Goal: Task Accomplishment & Management: Manage account settings

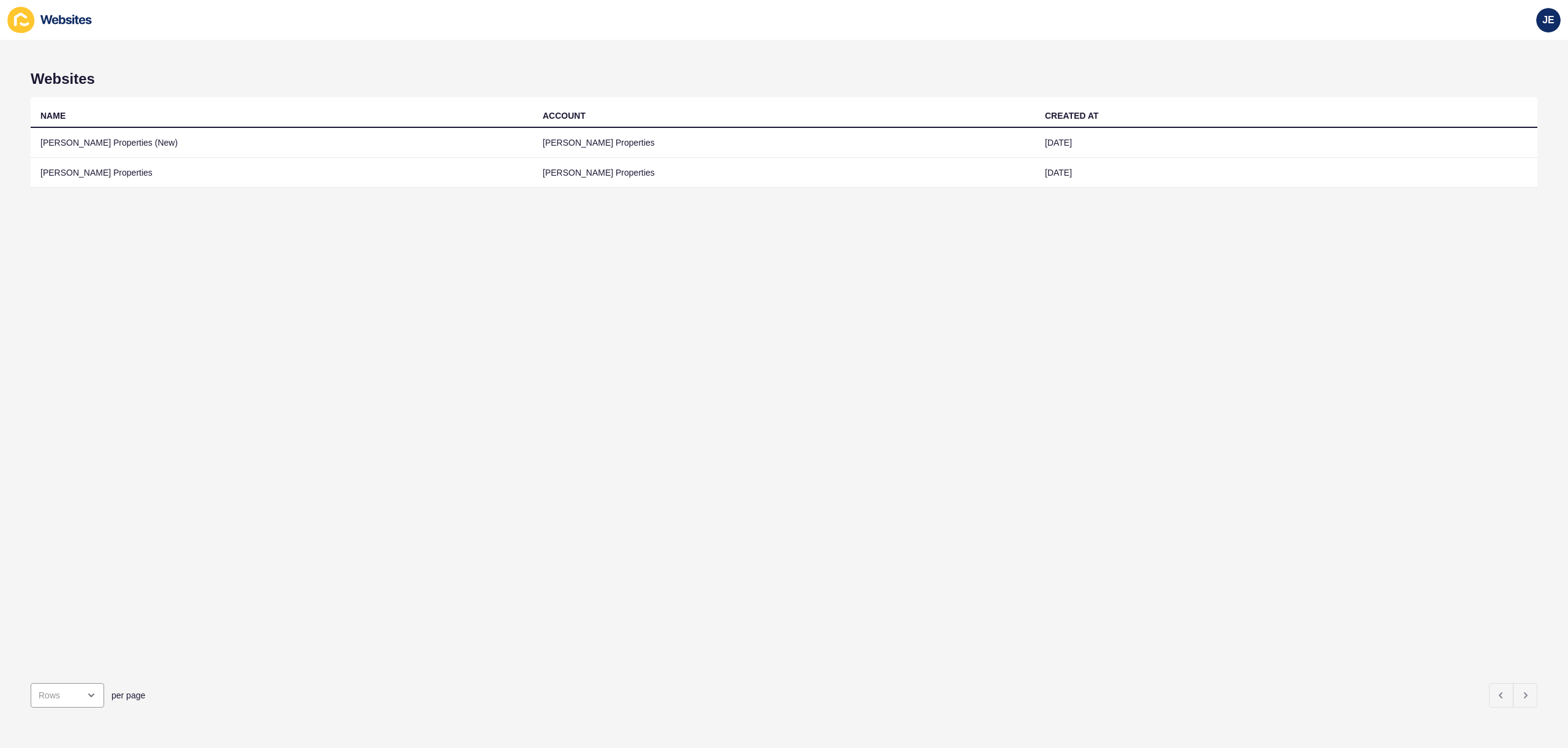
click at [361, 276] on div "NAME ACCOUNT CREATED AT [PERSON_NAME] Properties (New) [PERSON_NAME] Properties…" at bounding box center [784, 386] width 1507 height 576
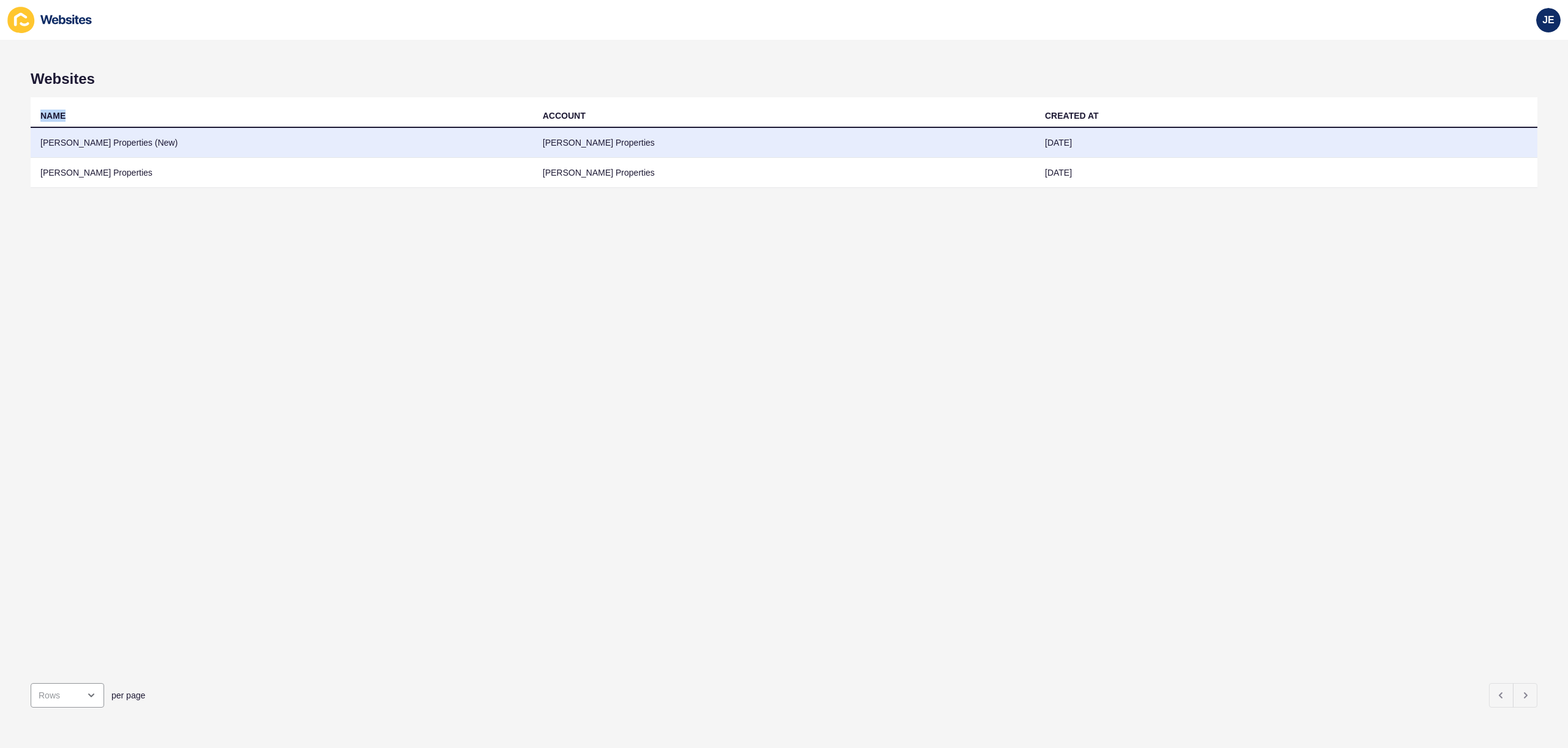
click at [271, 147] on td "[PERSON_NAME] Properties (New)" at bounding box center [282, 142] width 503 height 30
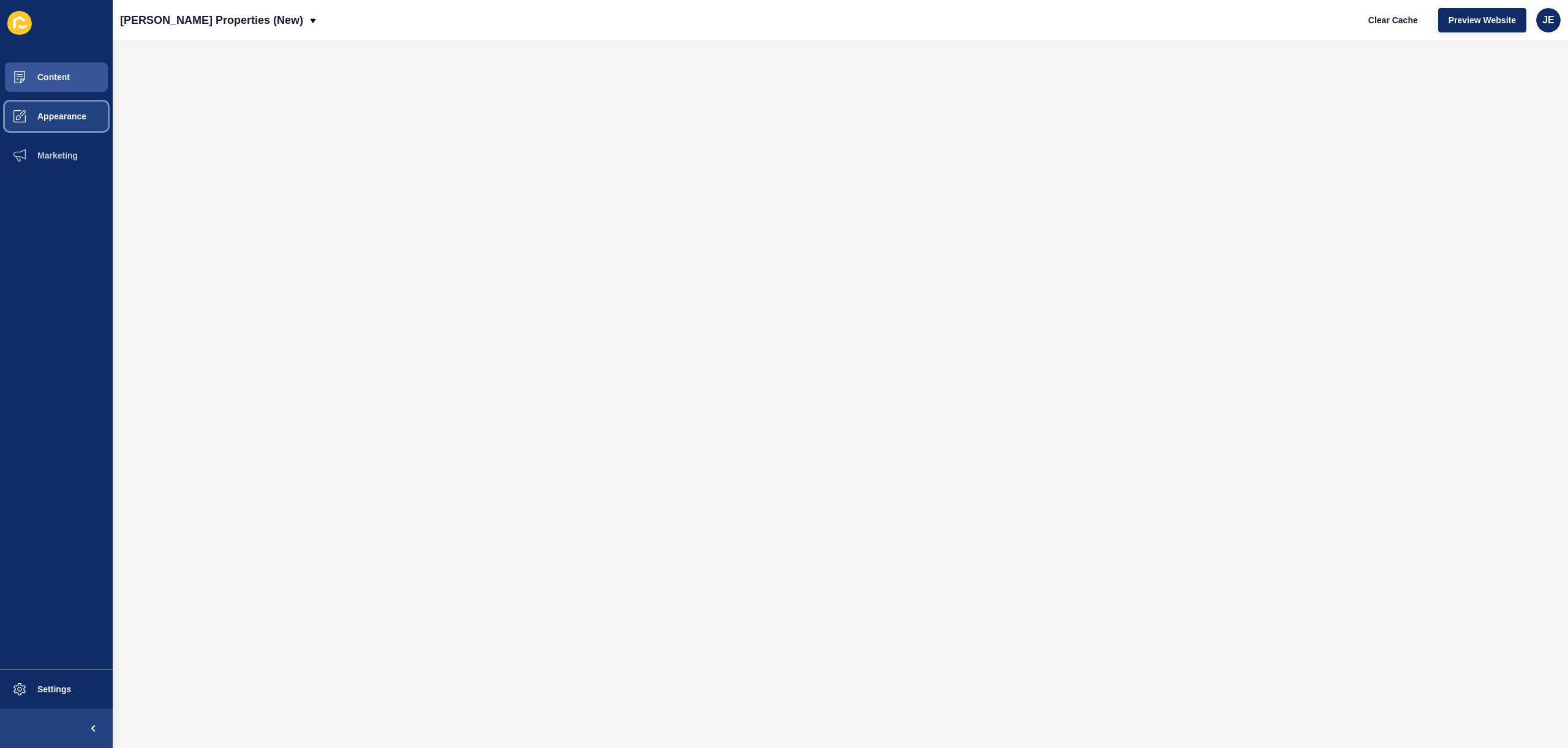
click at [75, 119] on span "Appearance" at bounding box center [42, 117] width 88 height 10
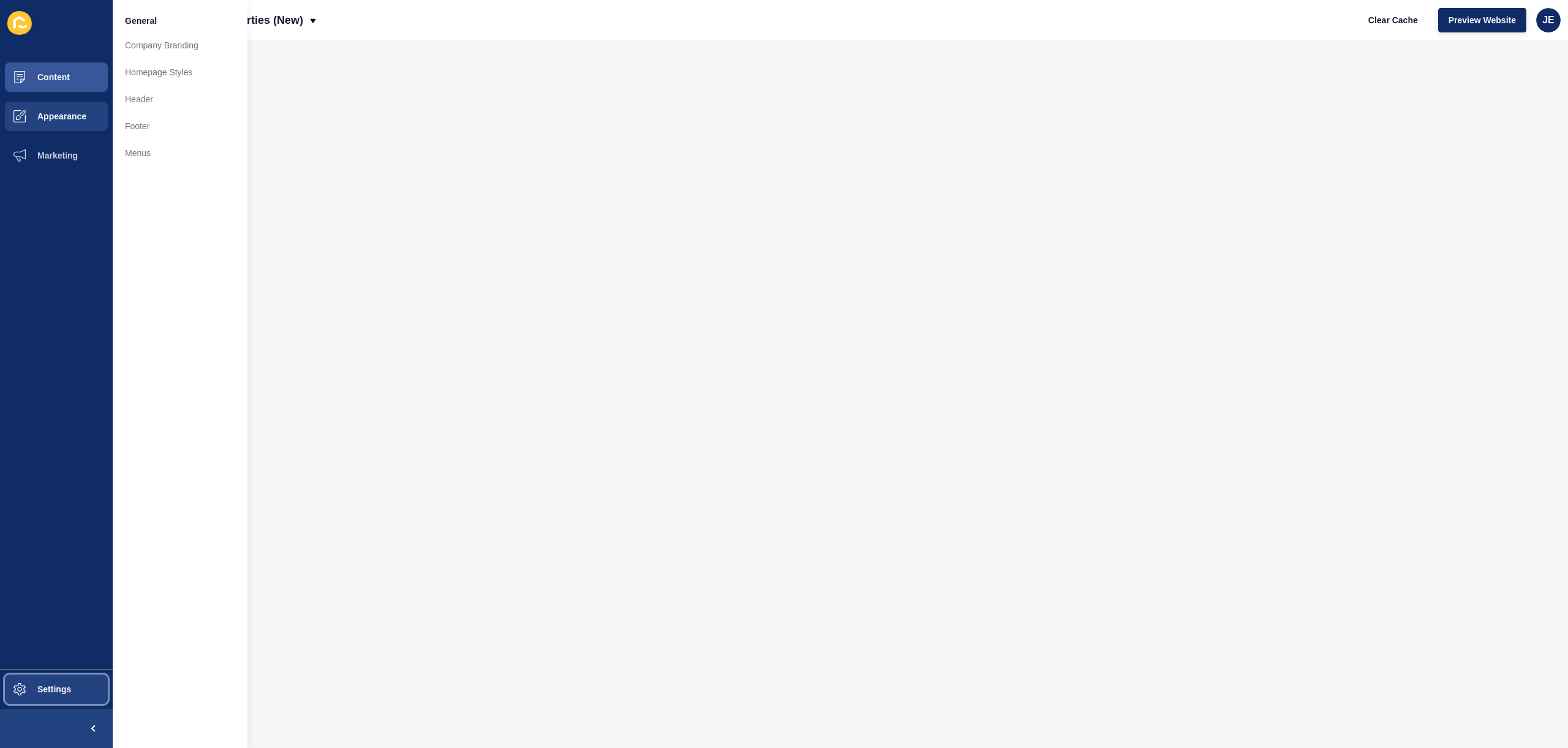
click at [36, 682] on span at bounding box center [20, 689] width 39 height 39
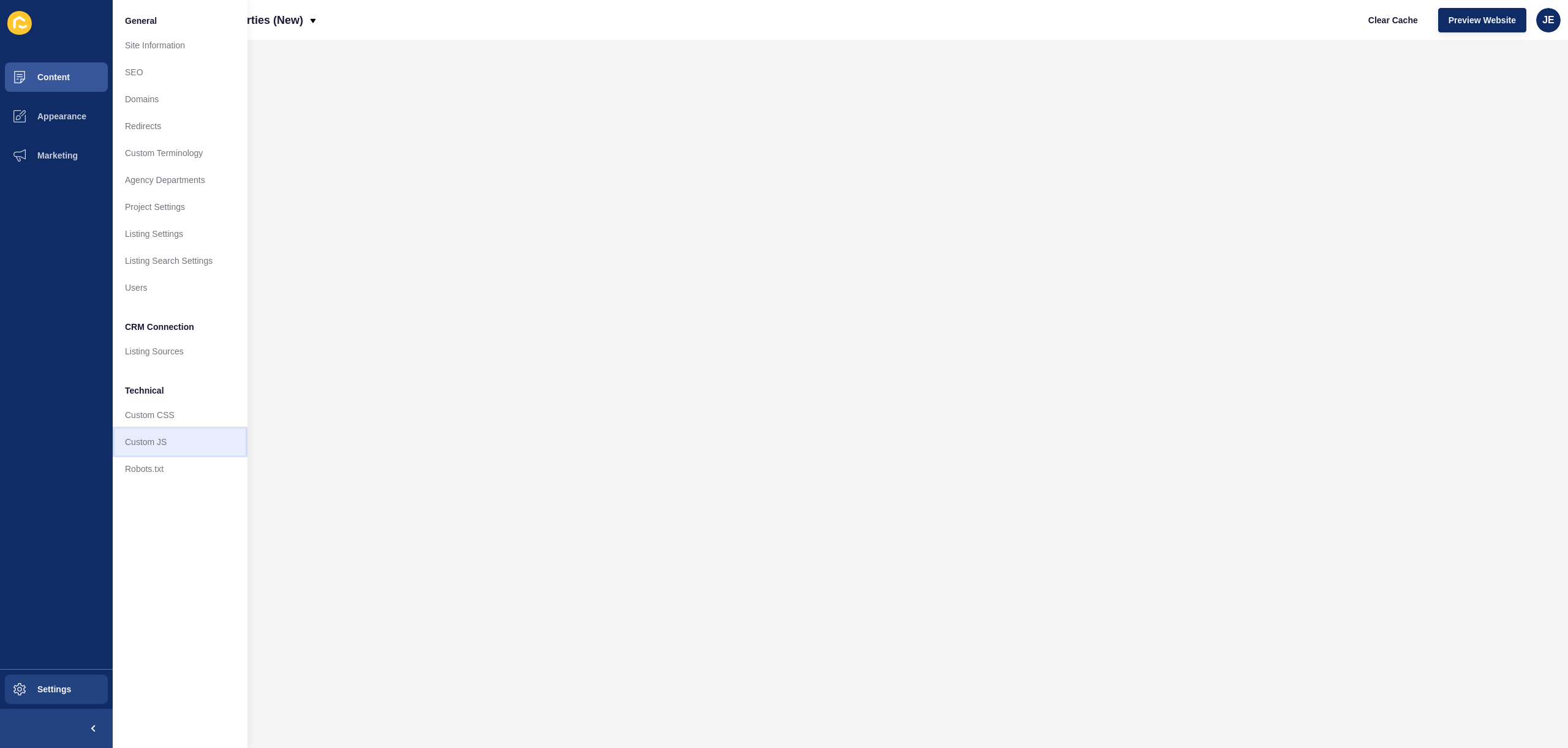
click at [182, 433] on link "Custom JS" at bounding box center [179, 442] width 135 height 27
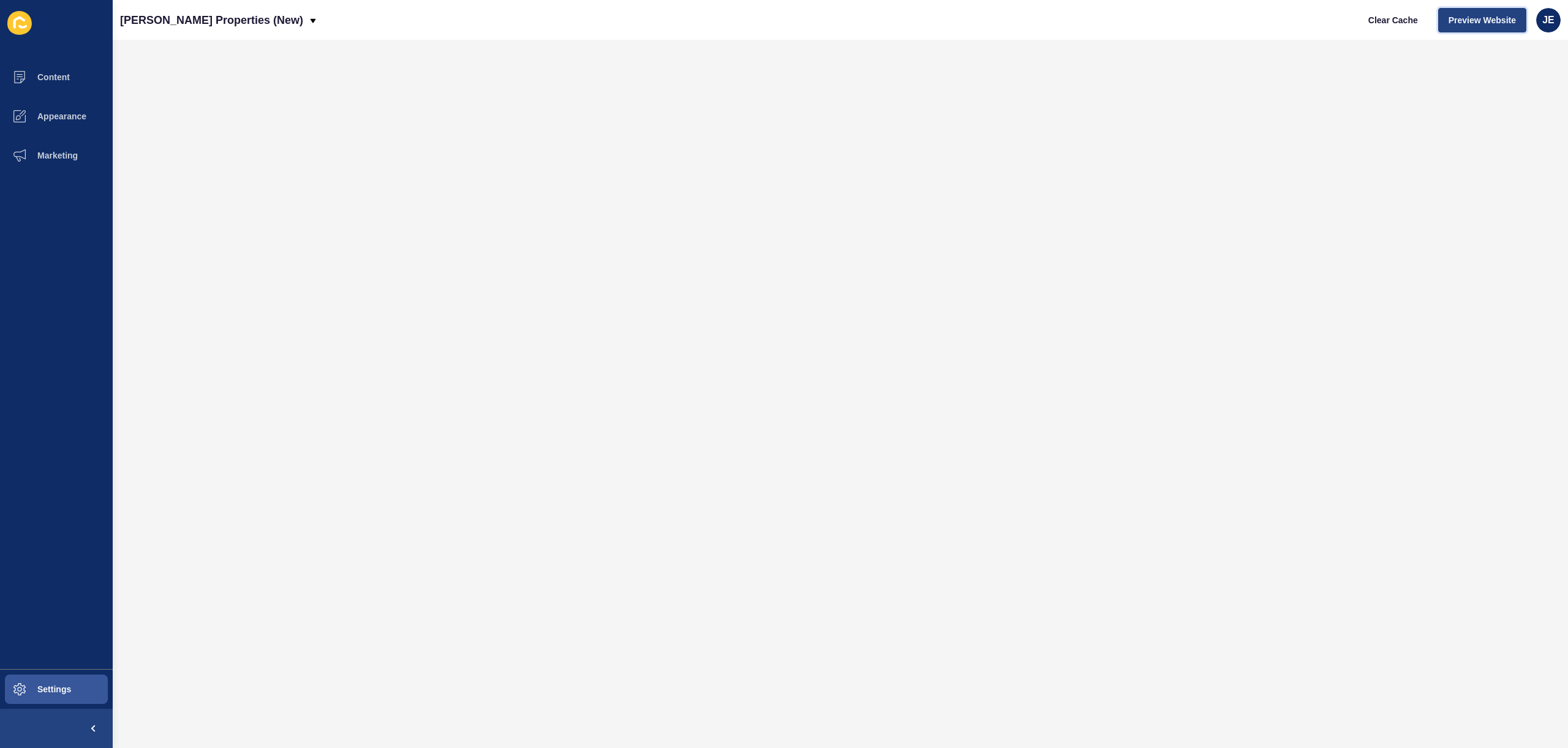
click at [1468, 24] on span "Preview Website" at bounding box center [1482, 20] width 68 height 13
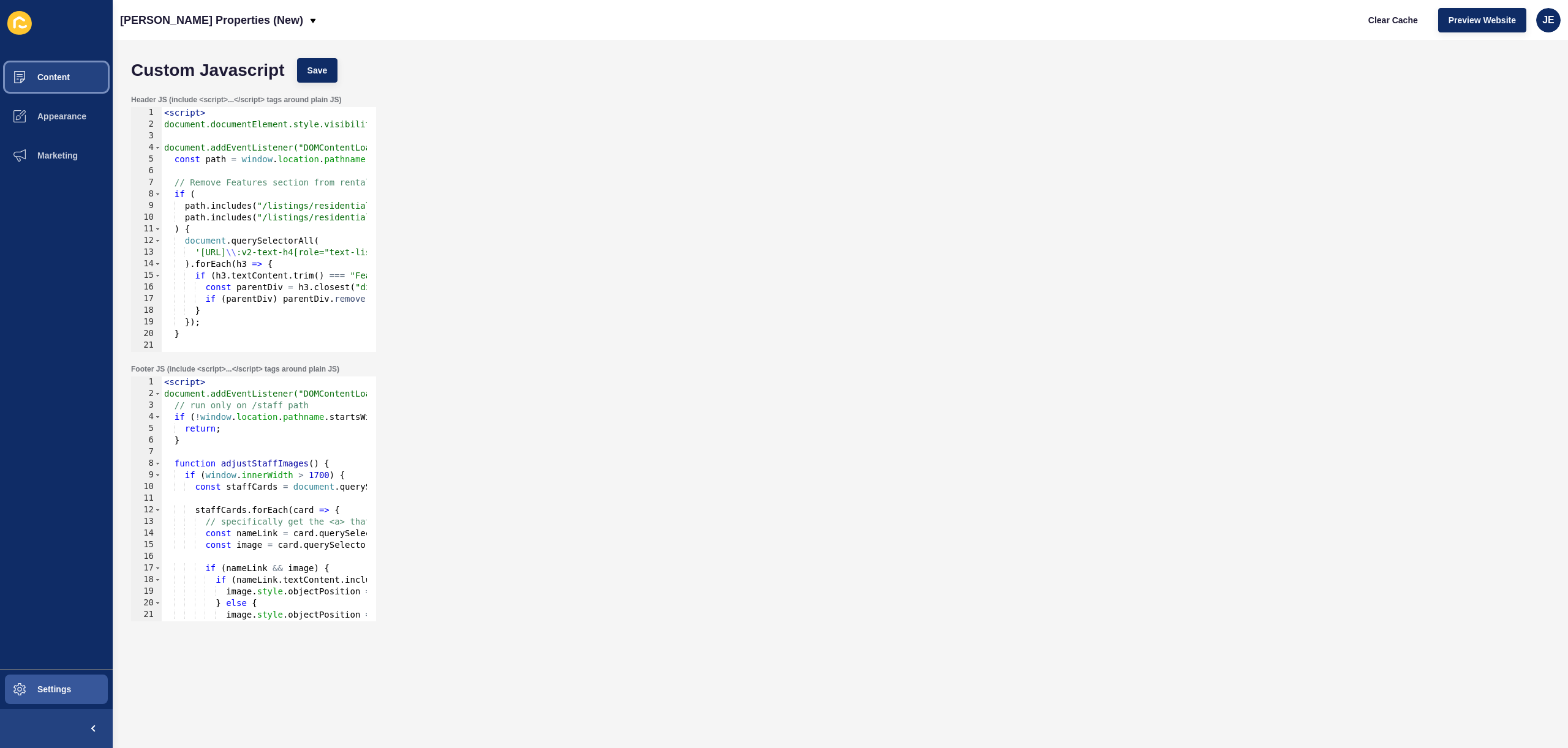
click at [53, 83] on button "Content" at bounding box center [56, 77] width 112 height 39
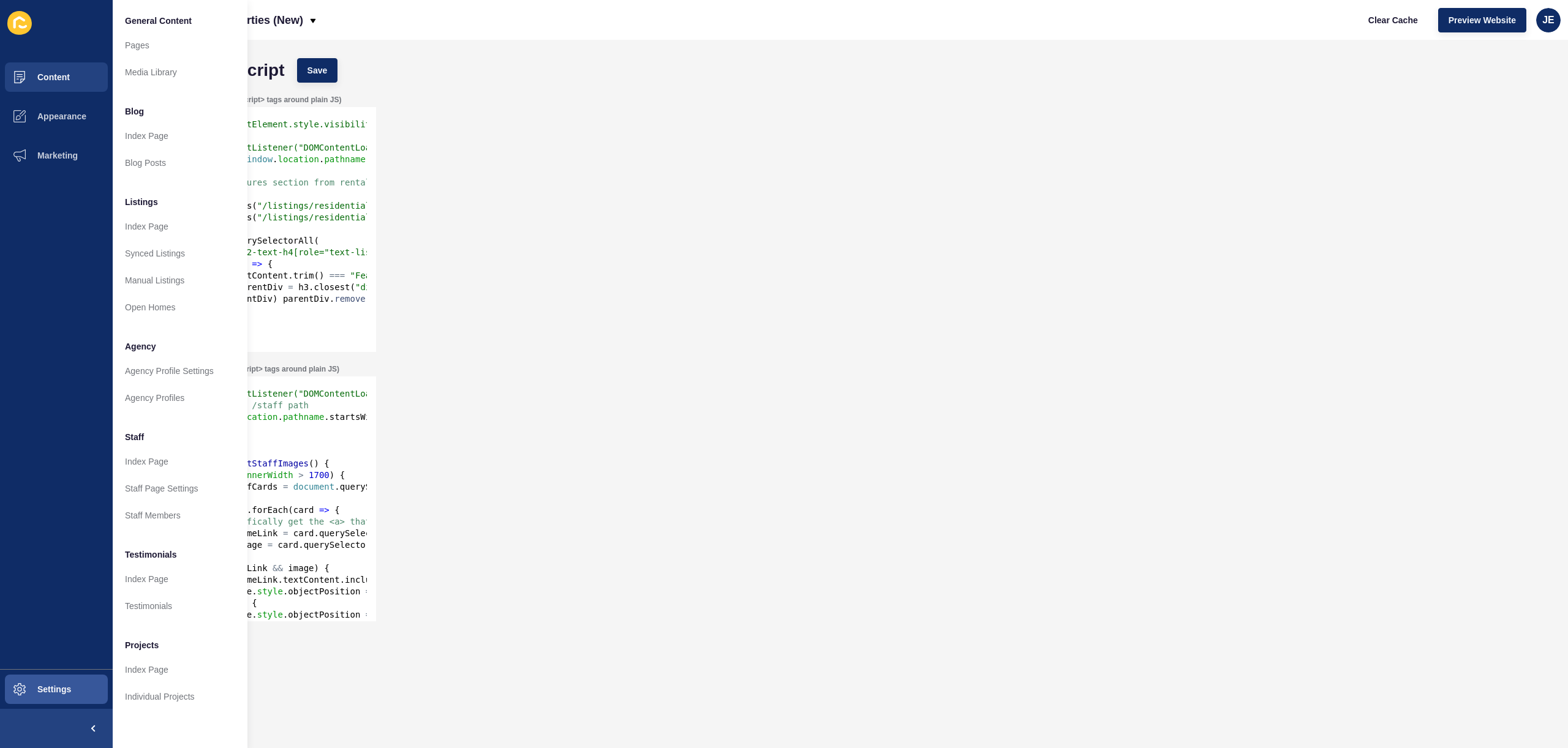
click at [489, 98] on div "Header JS (include <script>...</script> tags around plain JS) 1 2 3 4 5 6 7 8 9…" at bounding box center [841, 223] width 1431 height 269
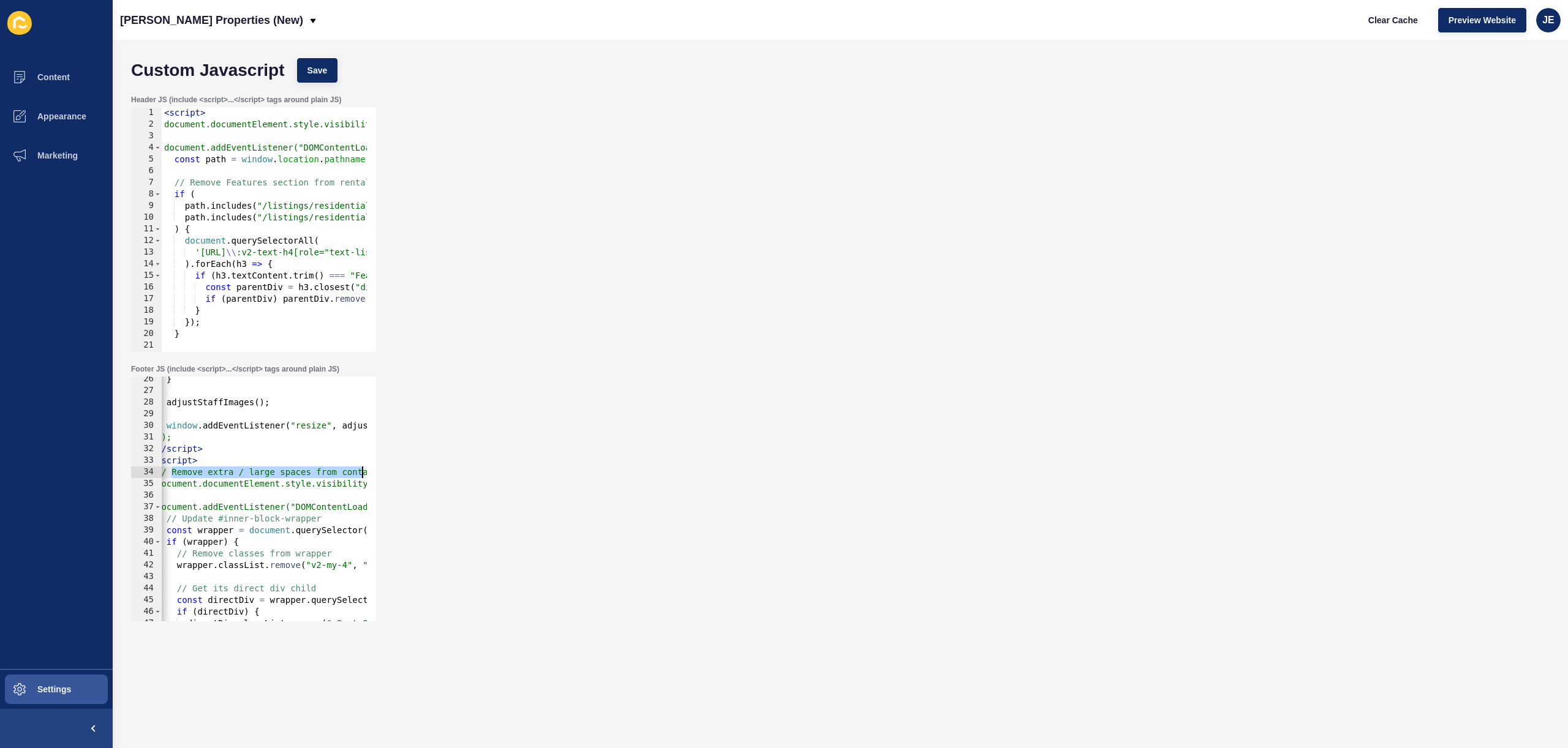
scroll to position [0, 39]
drag, startPoint x: 180, startPoint y: 472, endPoint x: 397, endPoint y: 469, distance: 217.0
click at [397, 469] on div "Footer JS (include <script>...</script> tags around plain JS) // Remove extra /…" at bounding box center [841, 493] width 1431 height 269
type textarea "//"
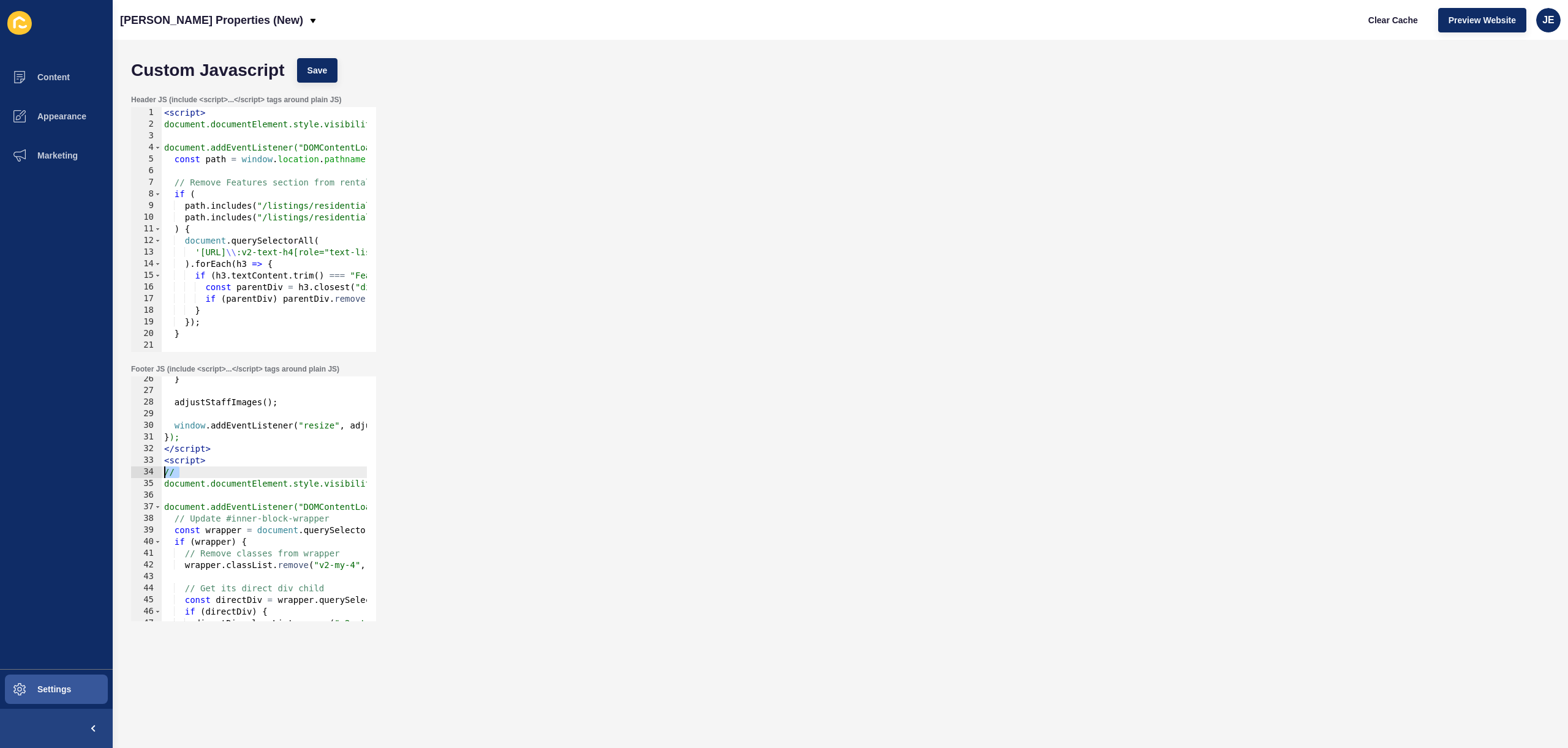
drag, startPoint x: 214, startPoint y: 472, endPoint x: 92, endPoint y: 470, distance: 122.0
click at [92, 470] on div "Content Appearance Marketing Settings Novak Properties (New) Clear Cache Previe…" at bounding box center [784, 374] width 1568 height 748
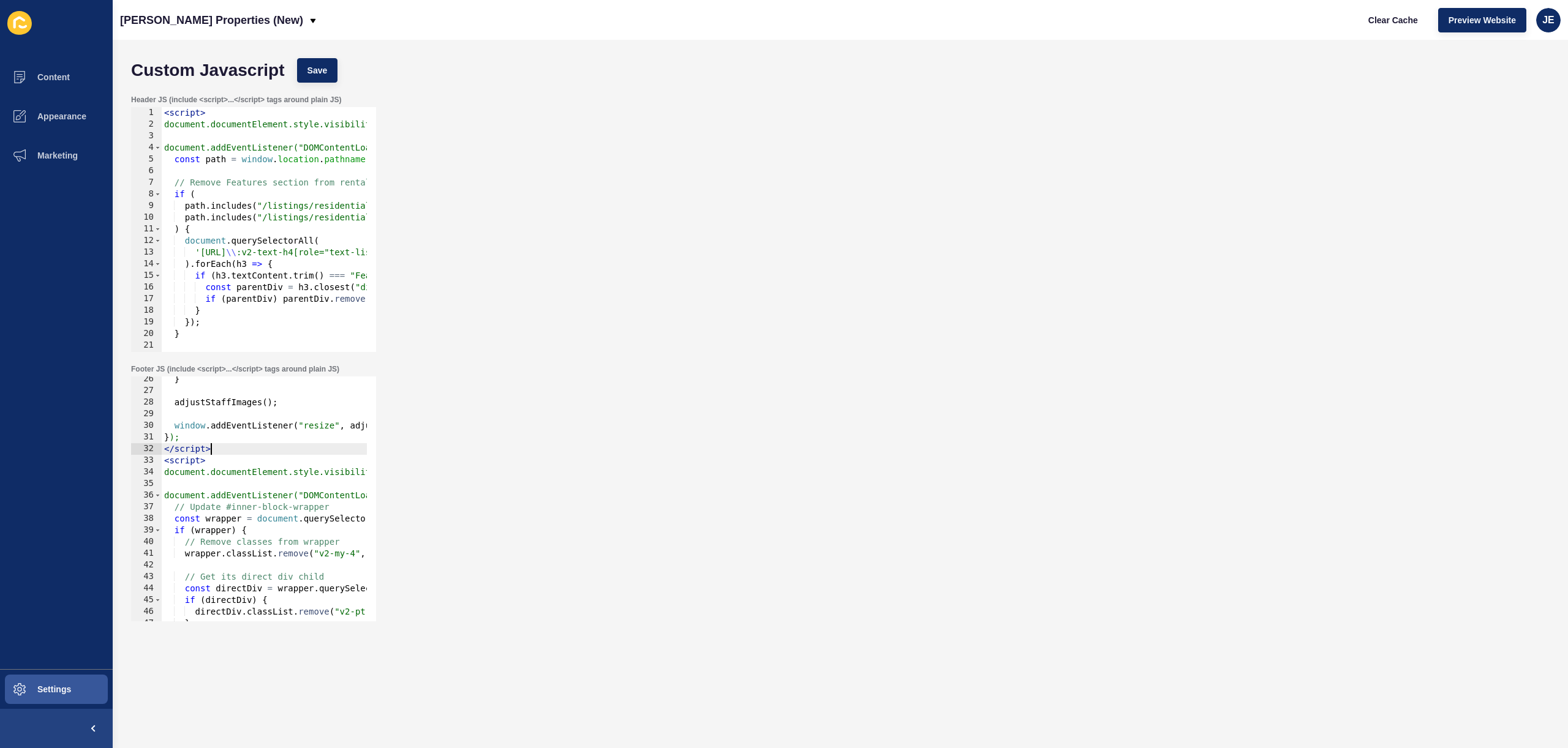
click at [230, 449] on div "} adjustStaffImages ( ) ; window . addEventListener ( "resize" , adjustStaffIma…" at bounding box center [452, 502] width 582 height 259
type textarea "</script>"
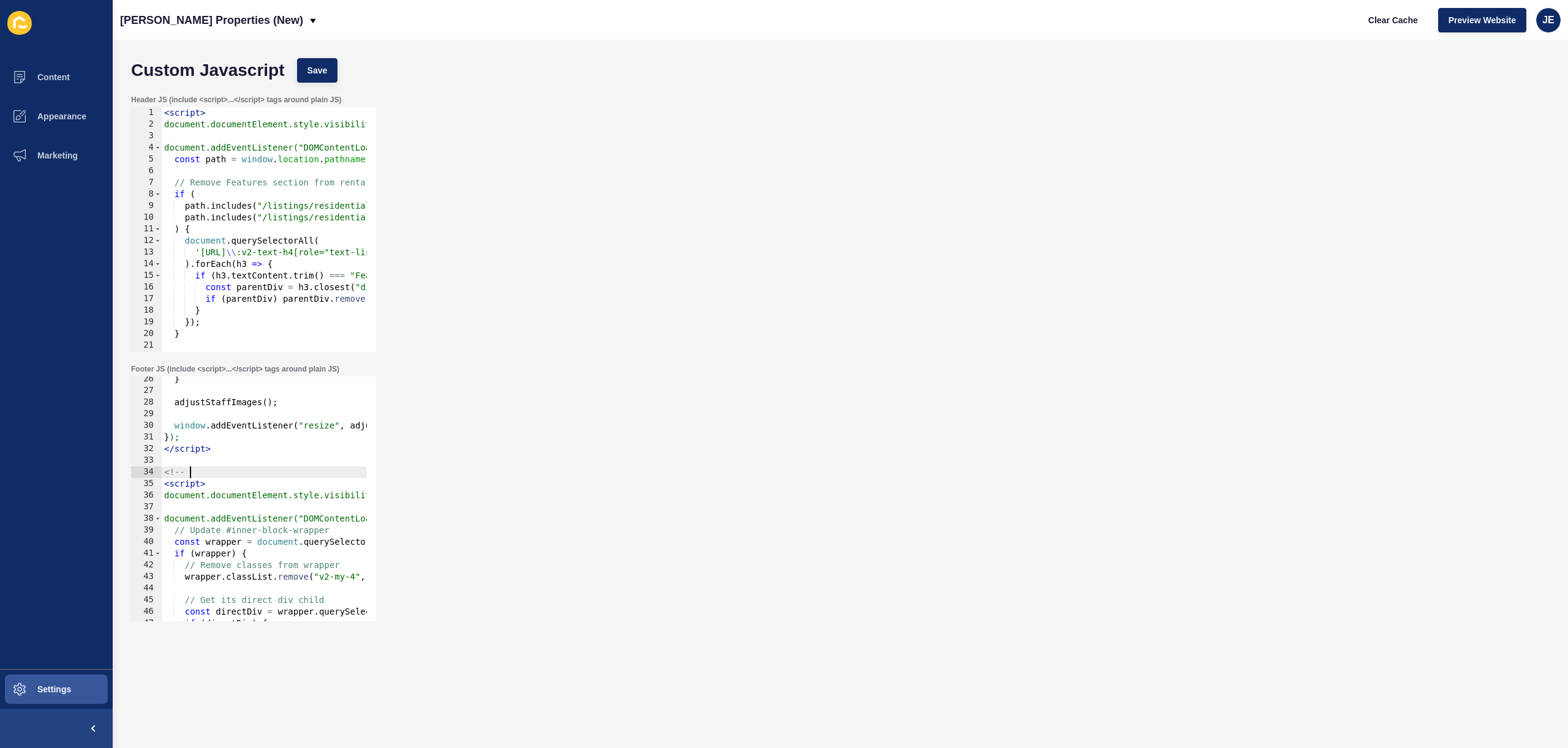
type textarea "<!-- --"
paste textarea "Remove extra / large spaces from containers"
type textarea "<!-- Remove extra / large spaces from containers -->"
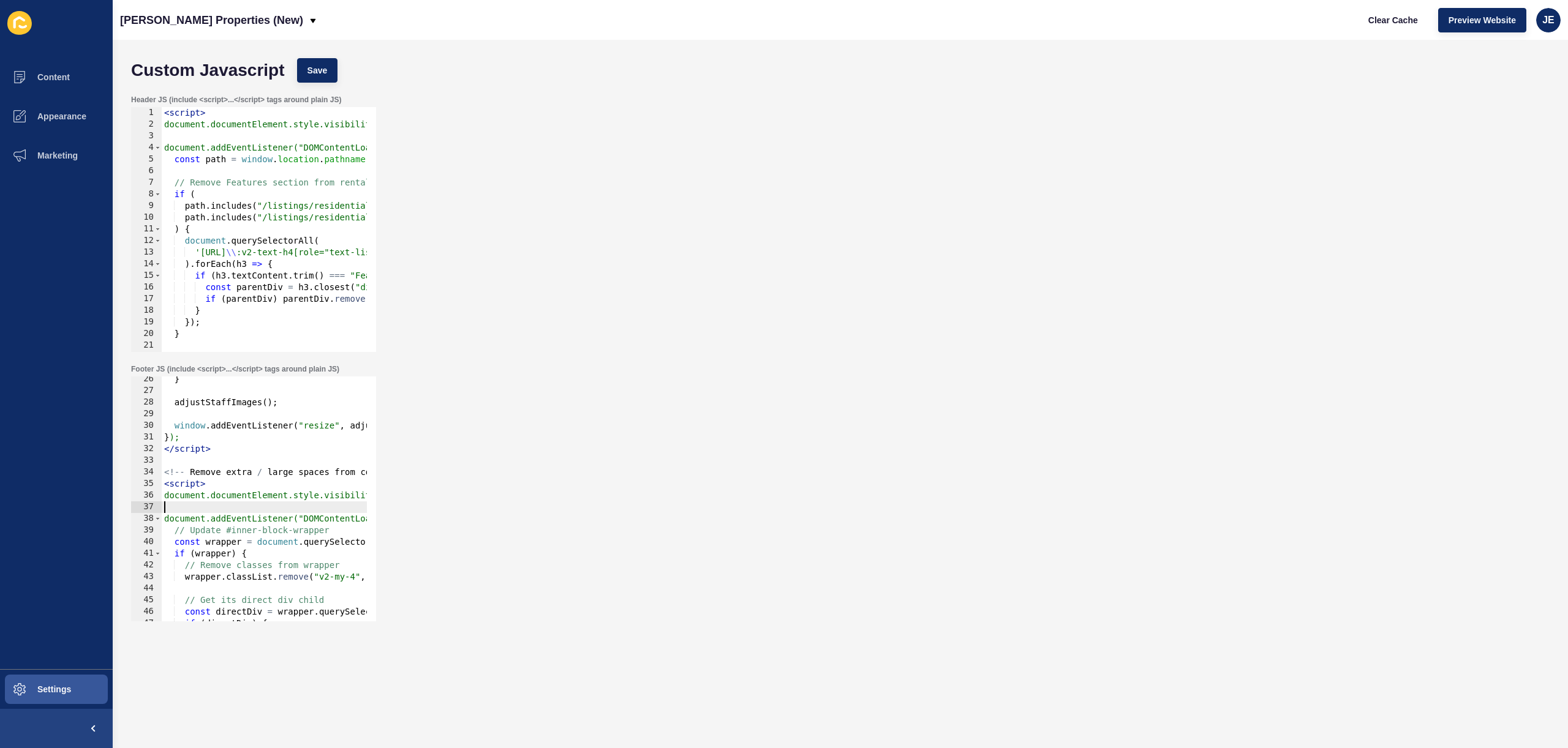
scroll to position [0, 0]
drag, startPoint x: 217, startPoint y: 512, endPoint x: 89, endPoint y: 512, distance: 128.0
click at [89, 512] on div "Content Appearance Marketing Settings Novak Properties (New) Clear Cache Previe…" at bounding box center [784, 374] width 1568 height 748
click at [266, 475] on div "} adjustStaffImages ( ) ; window . addEventListener ( "resize" , adjustStaffIma…" at bounding box center [452, 502] width 582 height 259
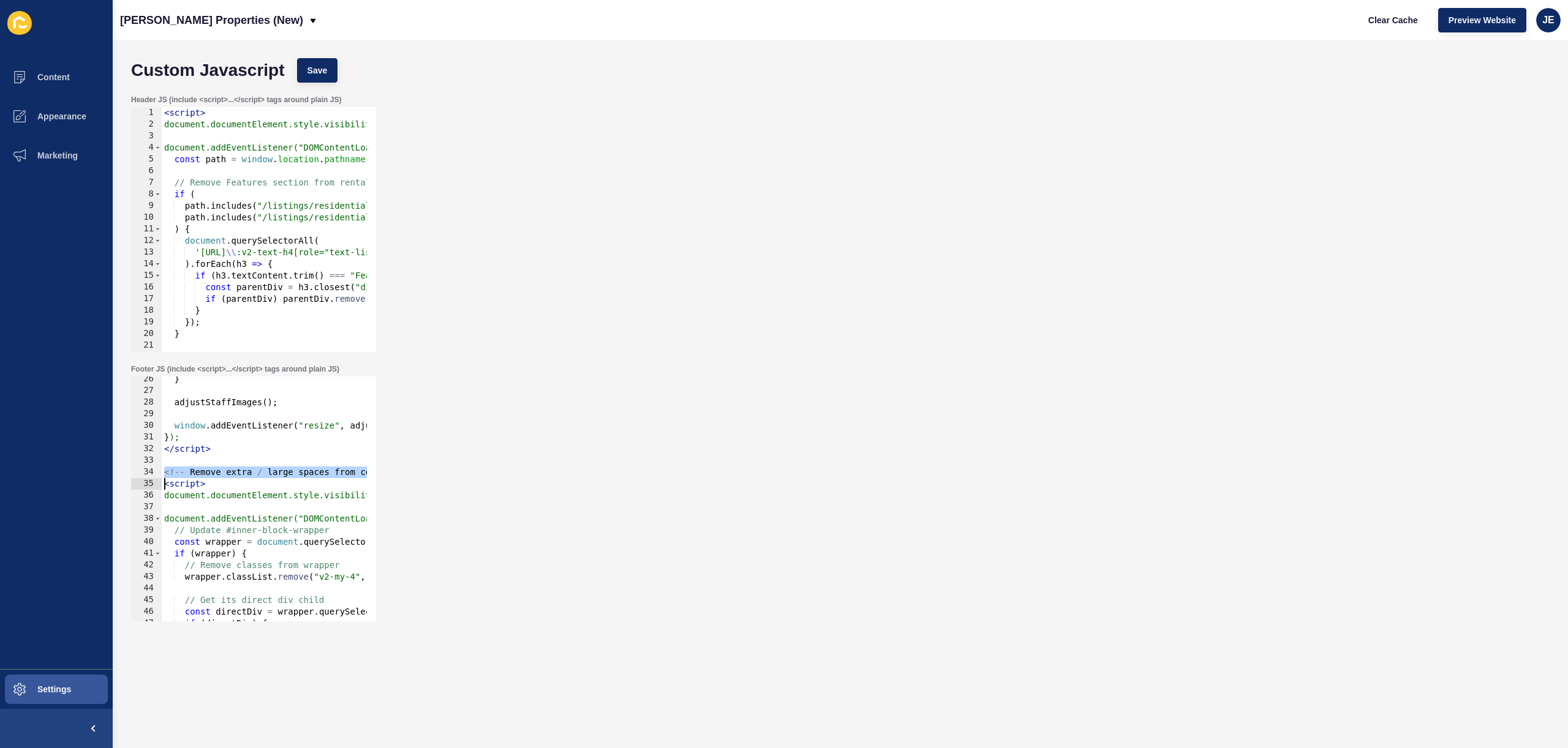
click at [266, 475] on div "} adjustStaffImages ( ) ; window . addEventListener ( "resize" , adjustStaffIma…" at bounding box center [452, 502] width 582 height 259
click at [316, 72] on span "Save" at bounding box center [317, 70] width 20 height 13
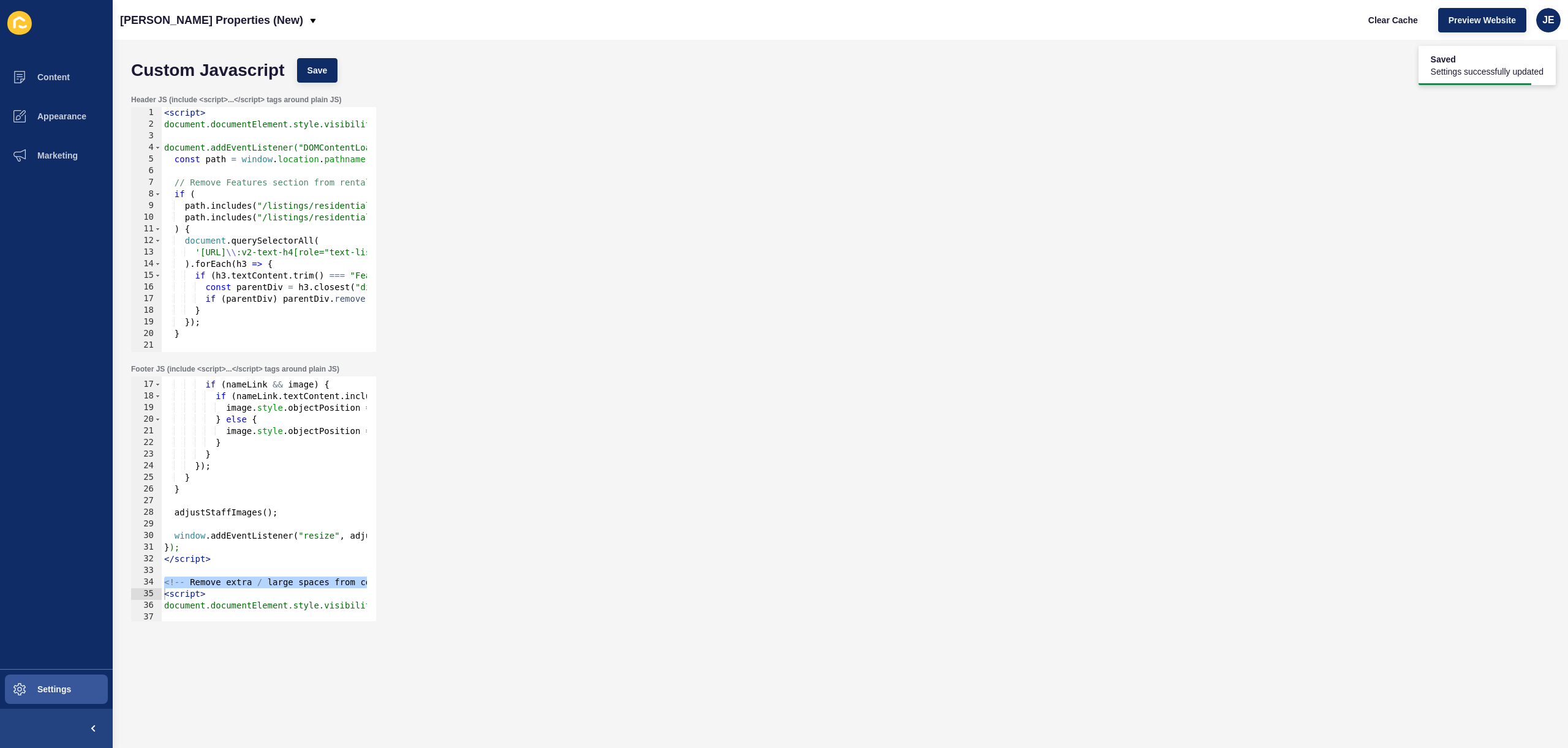
scroll to position [147, 0]
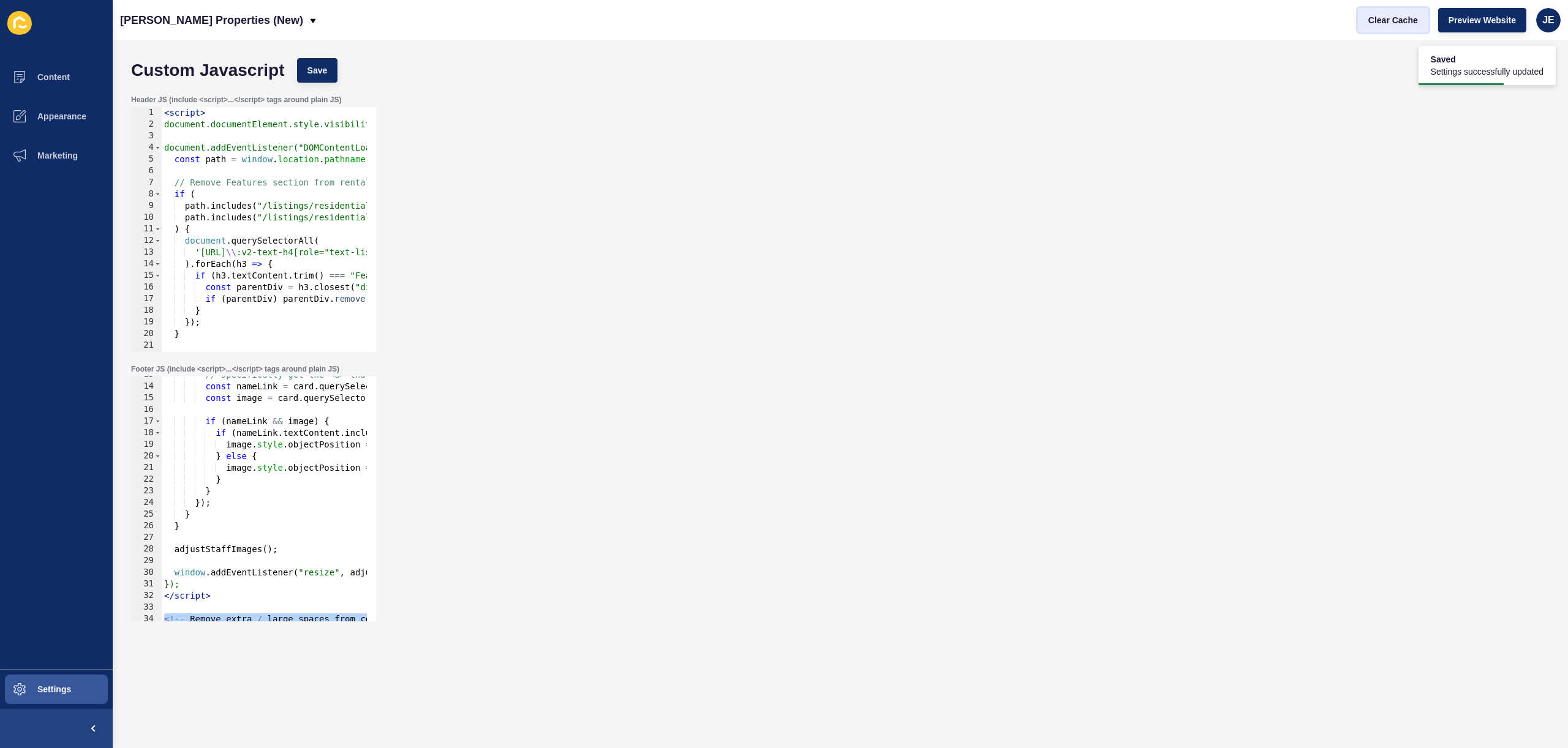
click at [1375, 15] on span "Clear Cache" at bounding box center [1393, 20] width 50 height 13
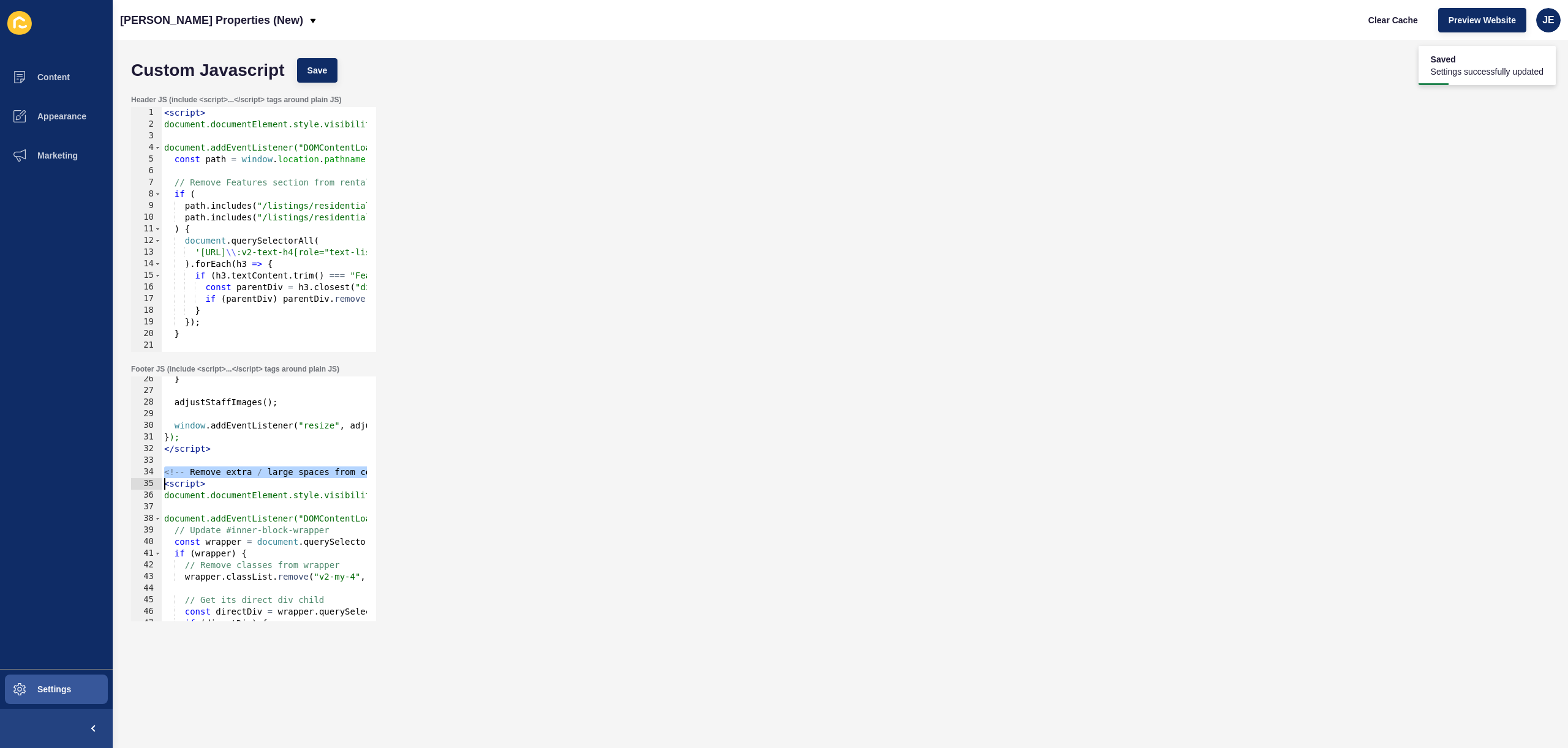
click at [287, 472] on div "} adjustStaffImages ( ) ; window . addEventListener ( "resize" , adjustStaffIma…" at bounding box center [452, 502] width 582 height 259
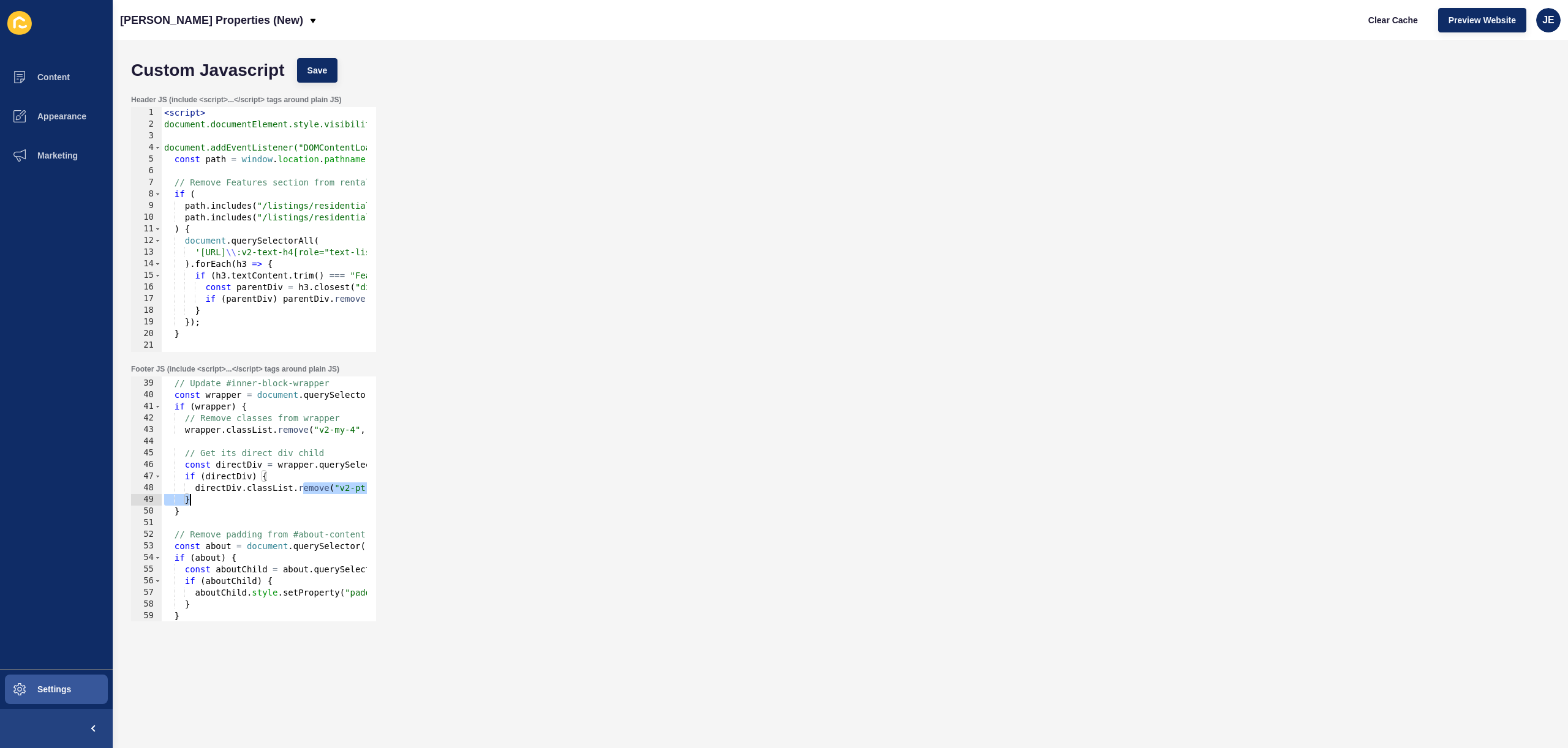
scroll to position [0, 106]
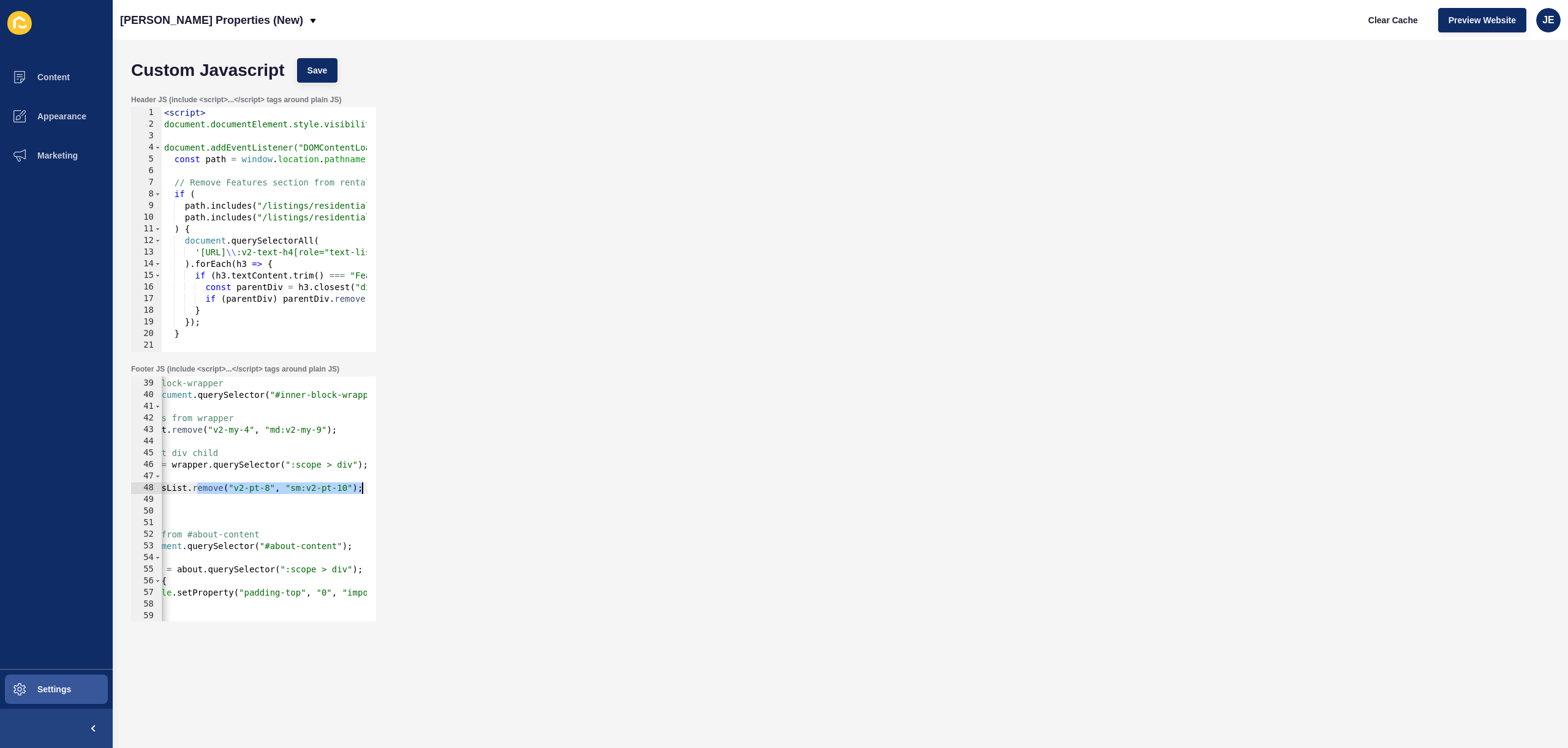
drag, startPoint x: 304, startPoint y: 484, endPoint x: 397, endPoint y: 487, distance: 93.0
click at [397, 487] on div "Footer JS (include <script>...</script> tags around plain JS) <!-- Remove extra…" at bounding box center [841, 493] width 1431 height 269
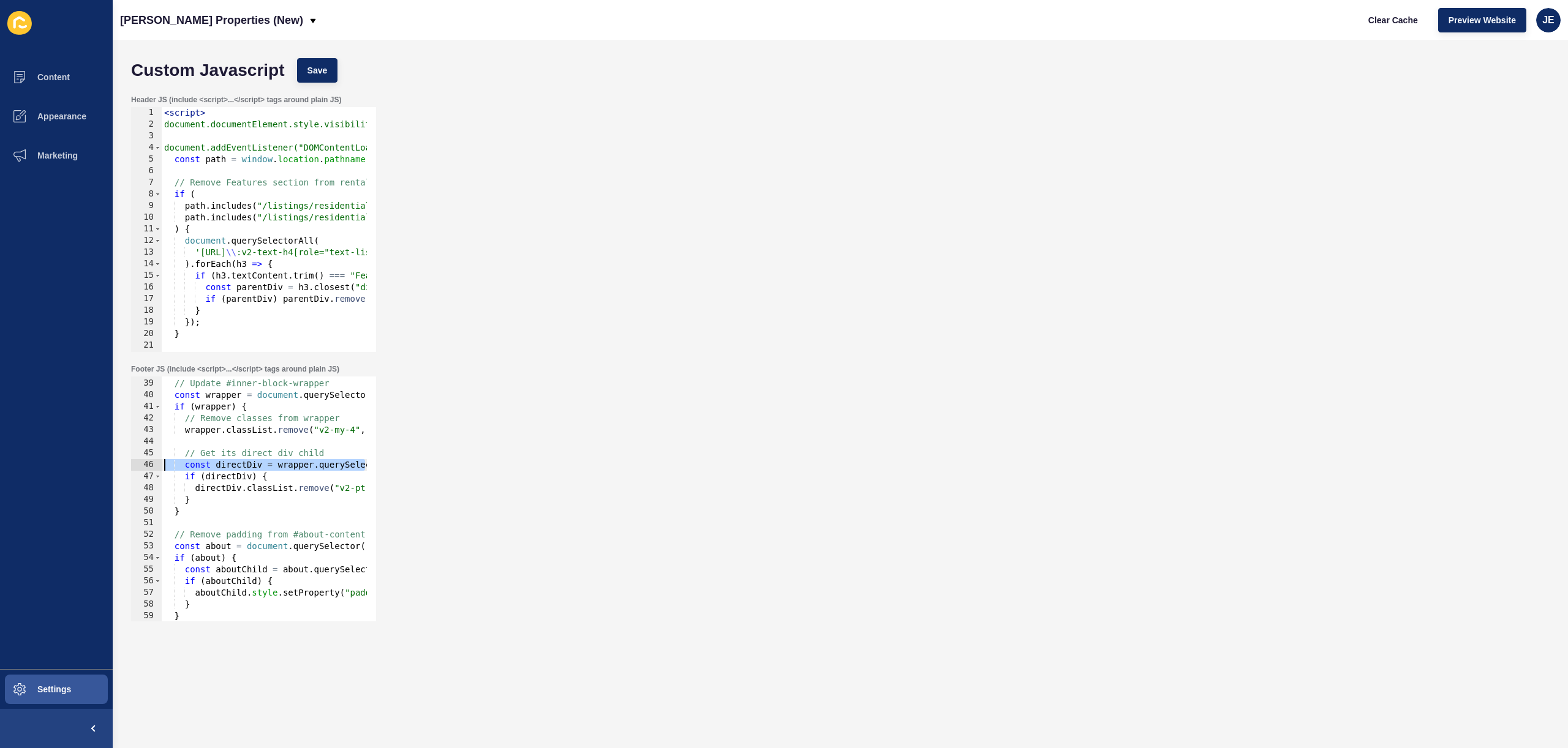
scroll to position [0, 0]
drag, startPoint x: 260, startPoint y: 464, endPoint x: 152, endPoint y: 468, distance: 108.1
click at [150, 468] on div "directDiv.classList.remove("v2-pt-8", "sm:v2-pt-10"); 38 39 40 41 42 43 44 45 4…" at bounding box center [253, 499] width 245 height 245
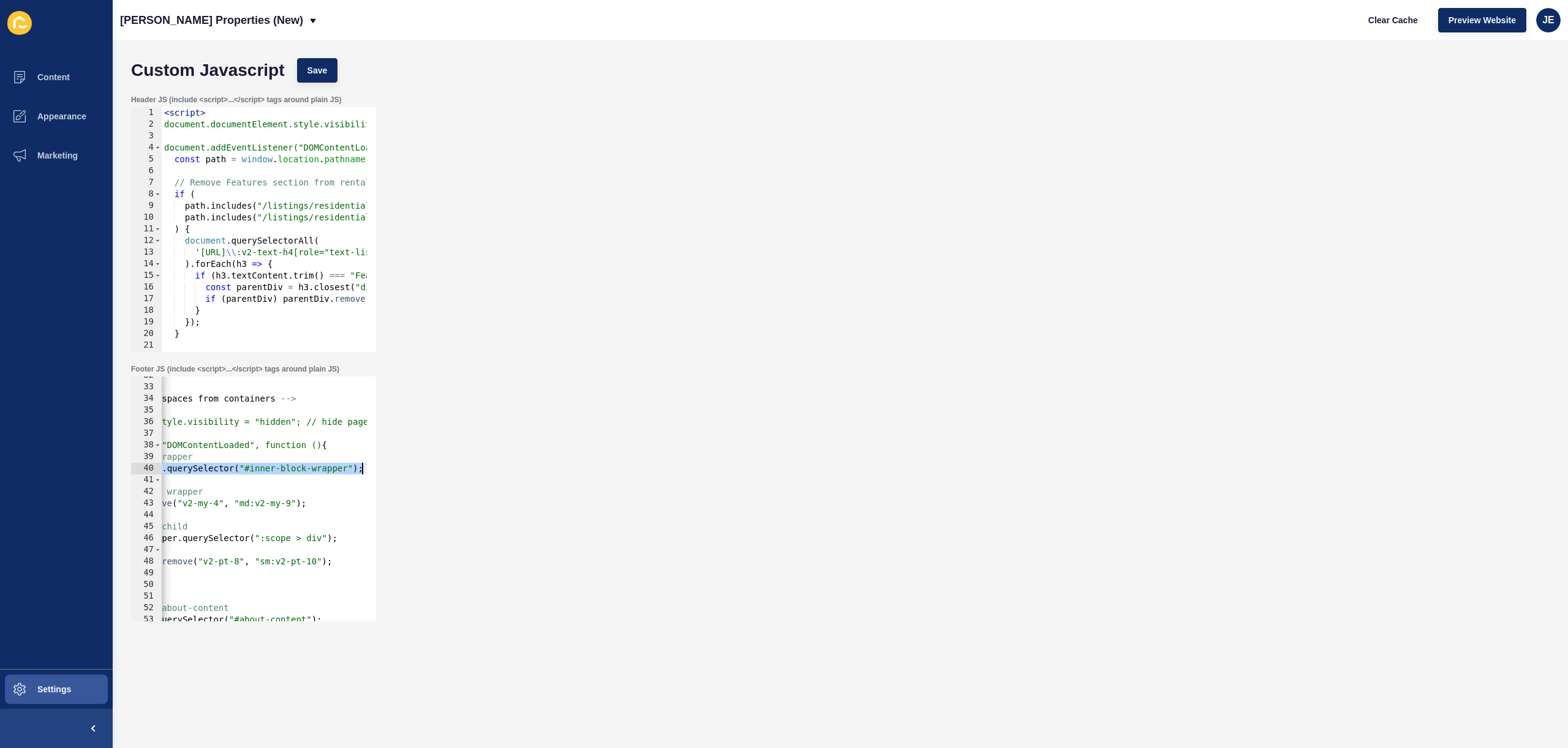
scroll to position [0, 137]
drag, startPoint x: 288, startPoint y: 470, endPoint x: 395, endPoint y: 471, distance: 107.0
click at [395, 471] on div "Footer JS (include <script>...</script> tags around plain JS) const directDiv =…" at bounding box center [841, 493] width 1431 height 269
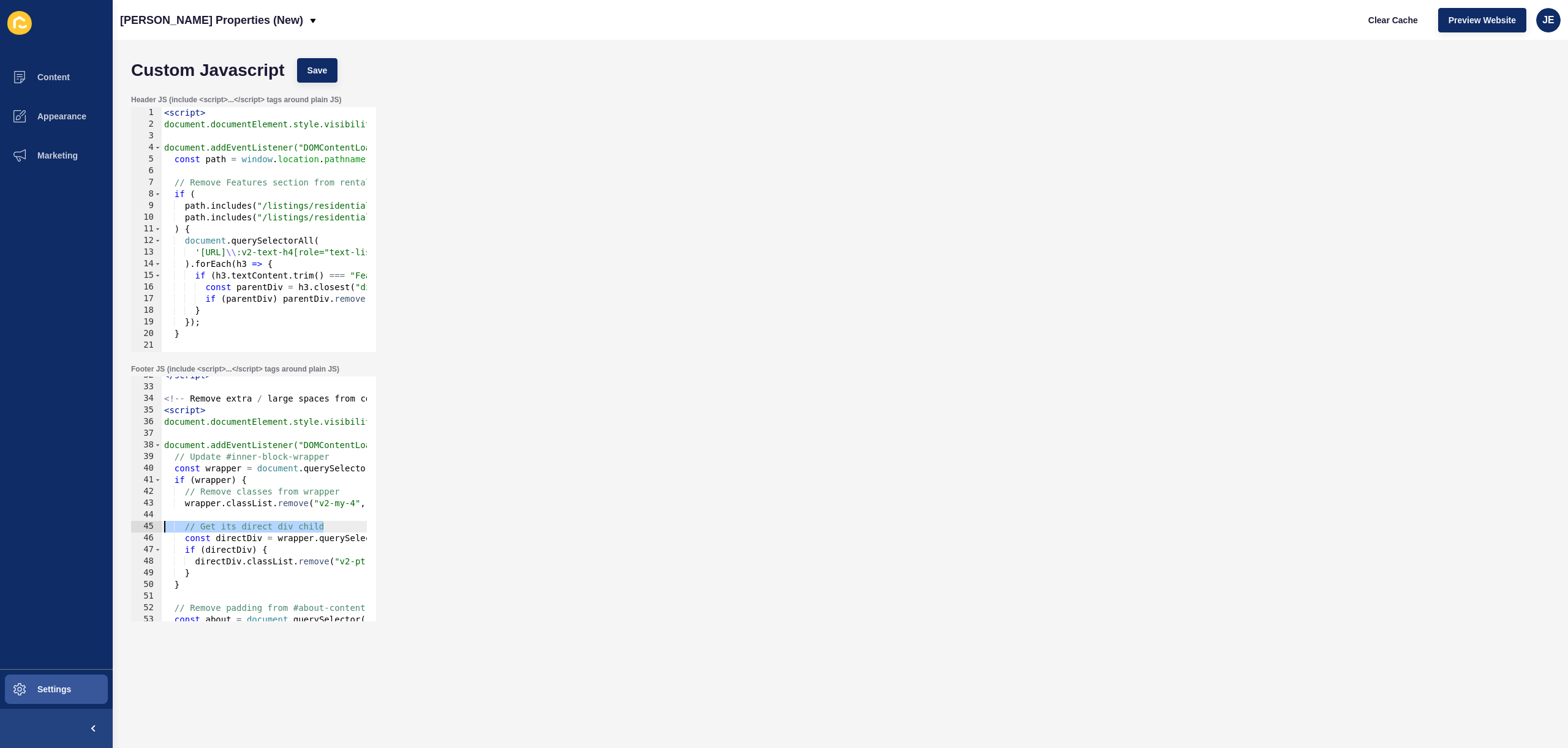
drag, startPoint x: 266, startPoint y: 521, endPoint x: 124, endPoint y: 521, distance: 142.0
click at [123, 521] on div "Custom Javascript Save Header JS (include <script>...</script> tags around plai…" at bounding box center [840, 394] width 1456 height 708
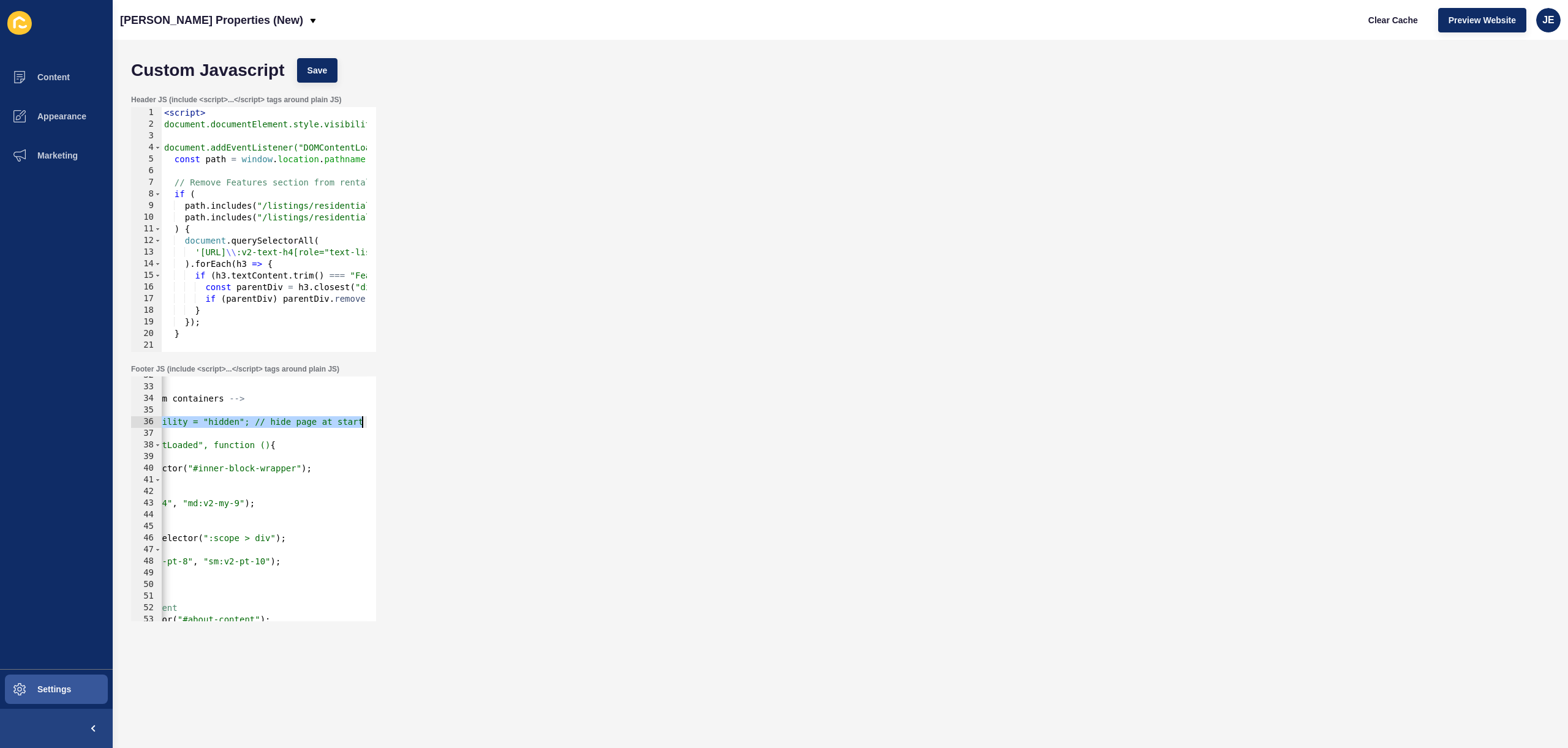
drag, startPoint x: 352, startPoint y: 423, endPoint x: 428, endPoint y: 420, distance: 76.1
click at [428, 420] on div "Footer JS (include <script>...</script> tags around plain JS) // Get its direct…" at bounding box center [841, 493] width 1431 height 269
click at [293, 419] on div "</ script > <!-- Remove extra / large spaces from containers --> < script > doc…" at bounding box center [264, 499] width 582 height 259
drag, startPoint x: 253, startPoint y: 422, endPoint x: 407, endPoint y: 427, distance: 154.1
click at [407, 427] on div "Footer JS (include <script>...</script> tags around plain JS) document.document…" at bounding box center [841, 493] width 1431 height 269
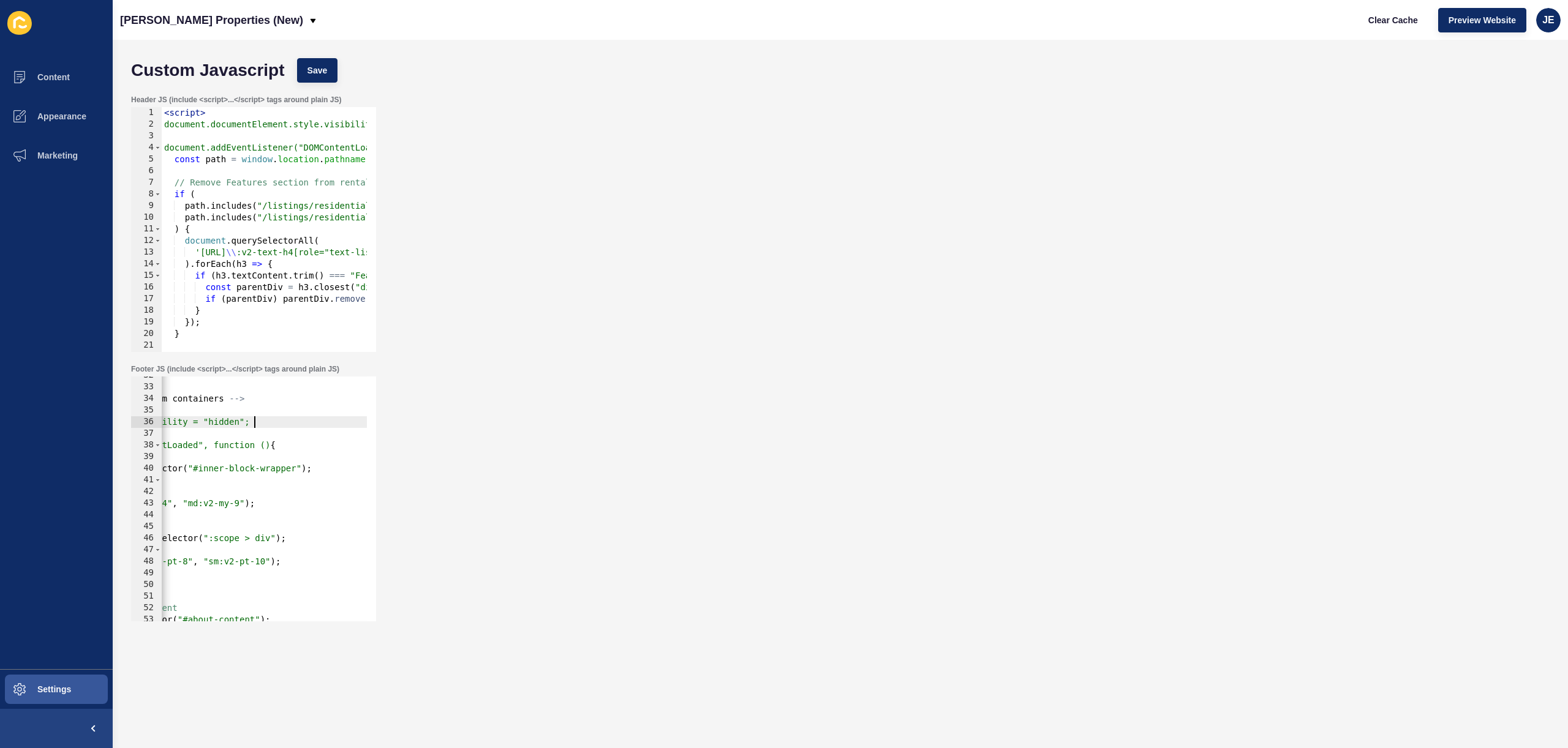
scroll to position [0, 0]
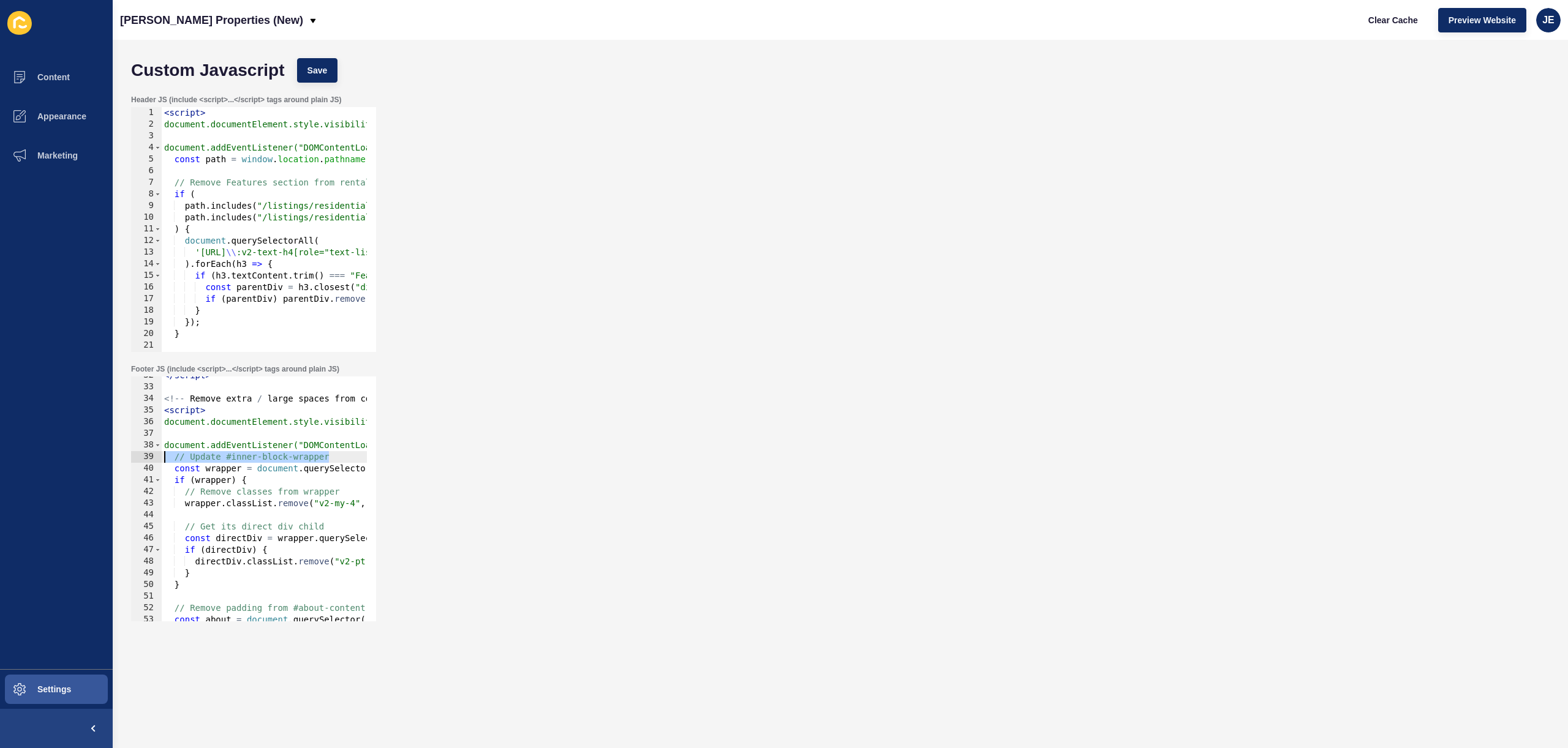
drag, startPoint x: 186, startPoint y: 455, endPoint x: 90, endPoint y: 451, distance: 96.1
click at [77, 451] on div "Content Appearance Marketing Settings Novak Properties (New) Clear Cache Previe…" at bounding box center [784, 374] width 1568 height 748
click at [267, 395] on div "</ script > <!-- Remove extra / large spaces from containers --> < script > doc…" at bounding box center [452, 499] width 582 height 259
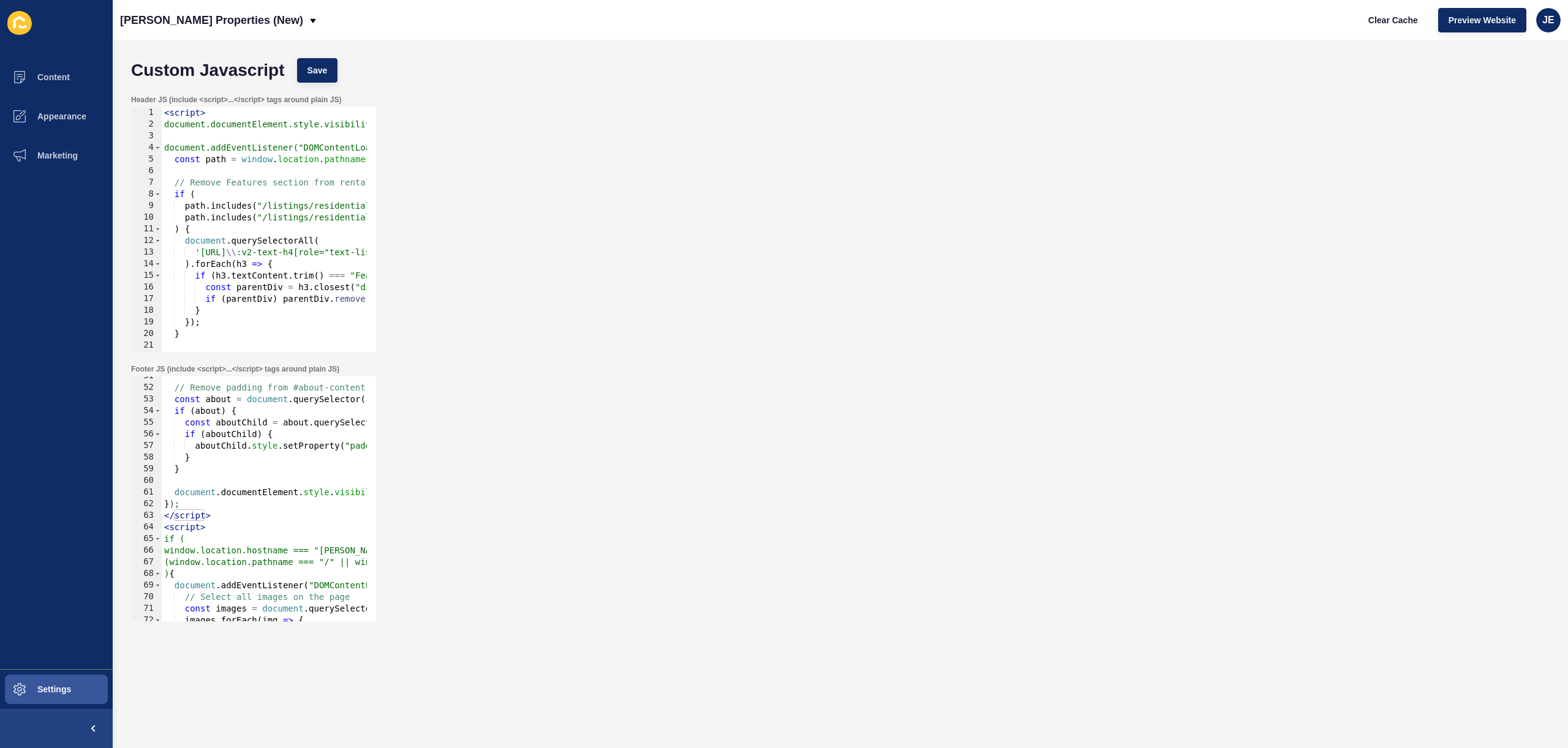
scroll to position [588, 0]
click at [230, 515] on div "// Remove padding from #about-content const about = document . querySelector ( …" at bounding box center [452, 500] width 582 height 259
type textarea "</script>"
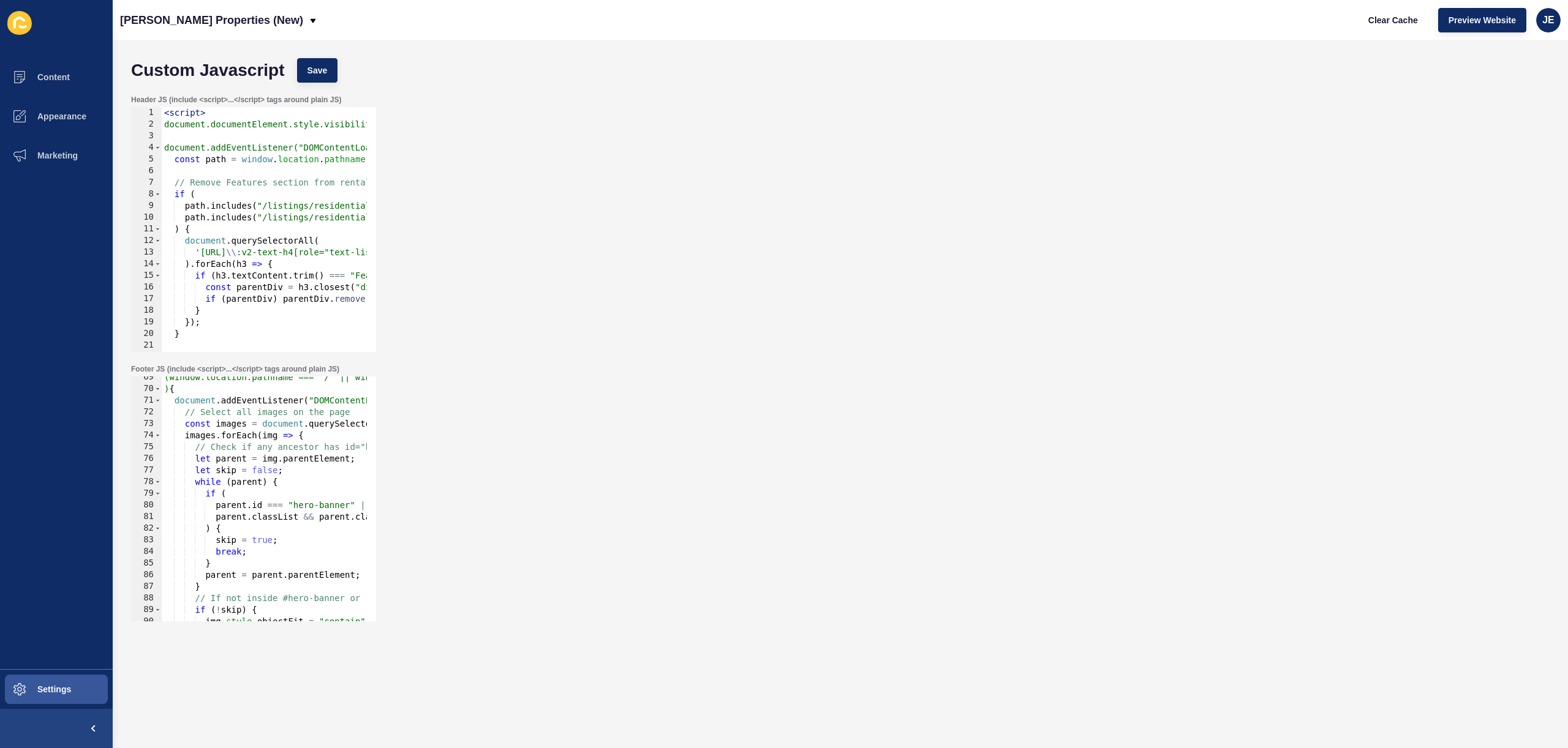
scroll to position [722, 0]
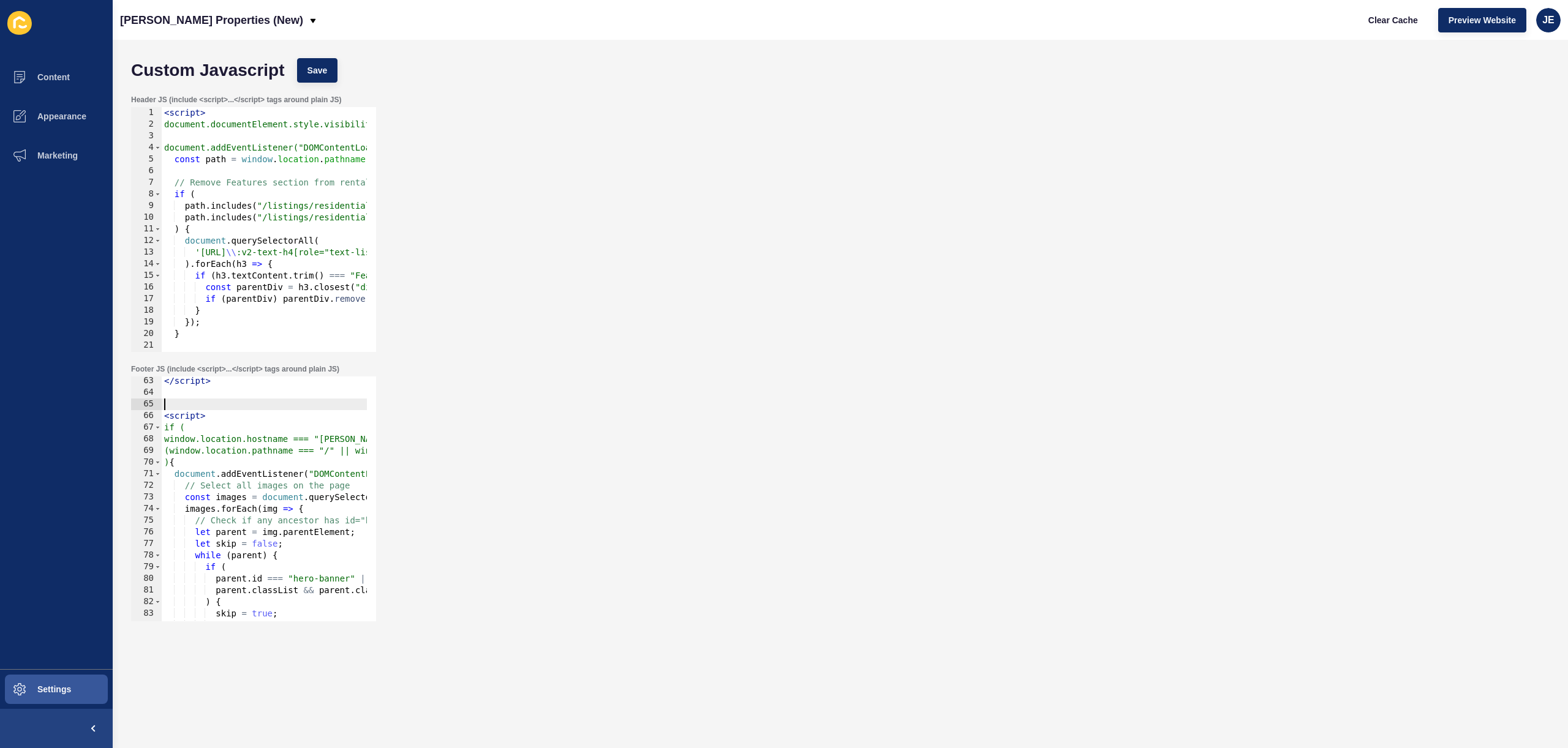
paste textarea "<!-- Remove extra / large spaces from containers -->"
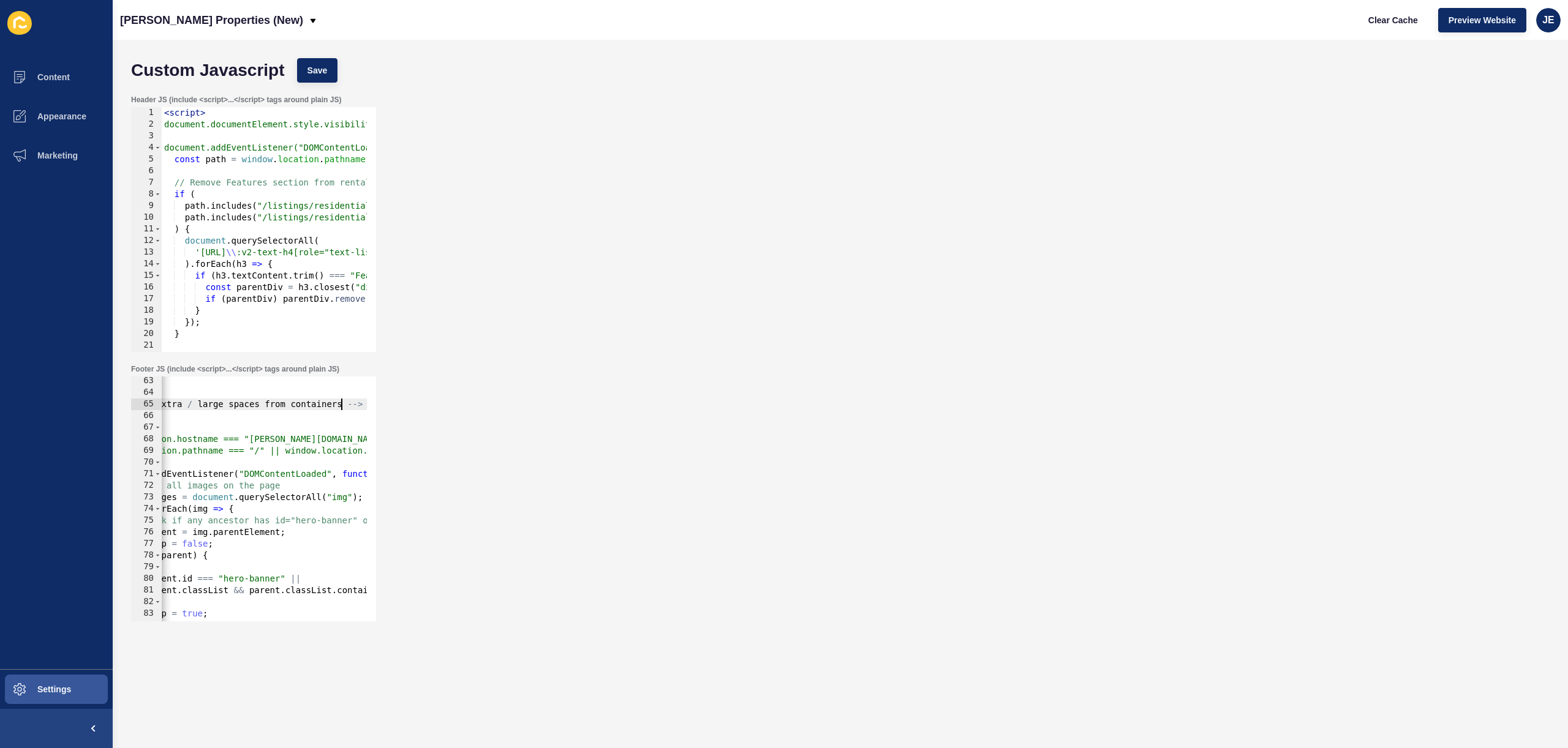
scroll to position [0, 0]
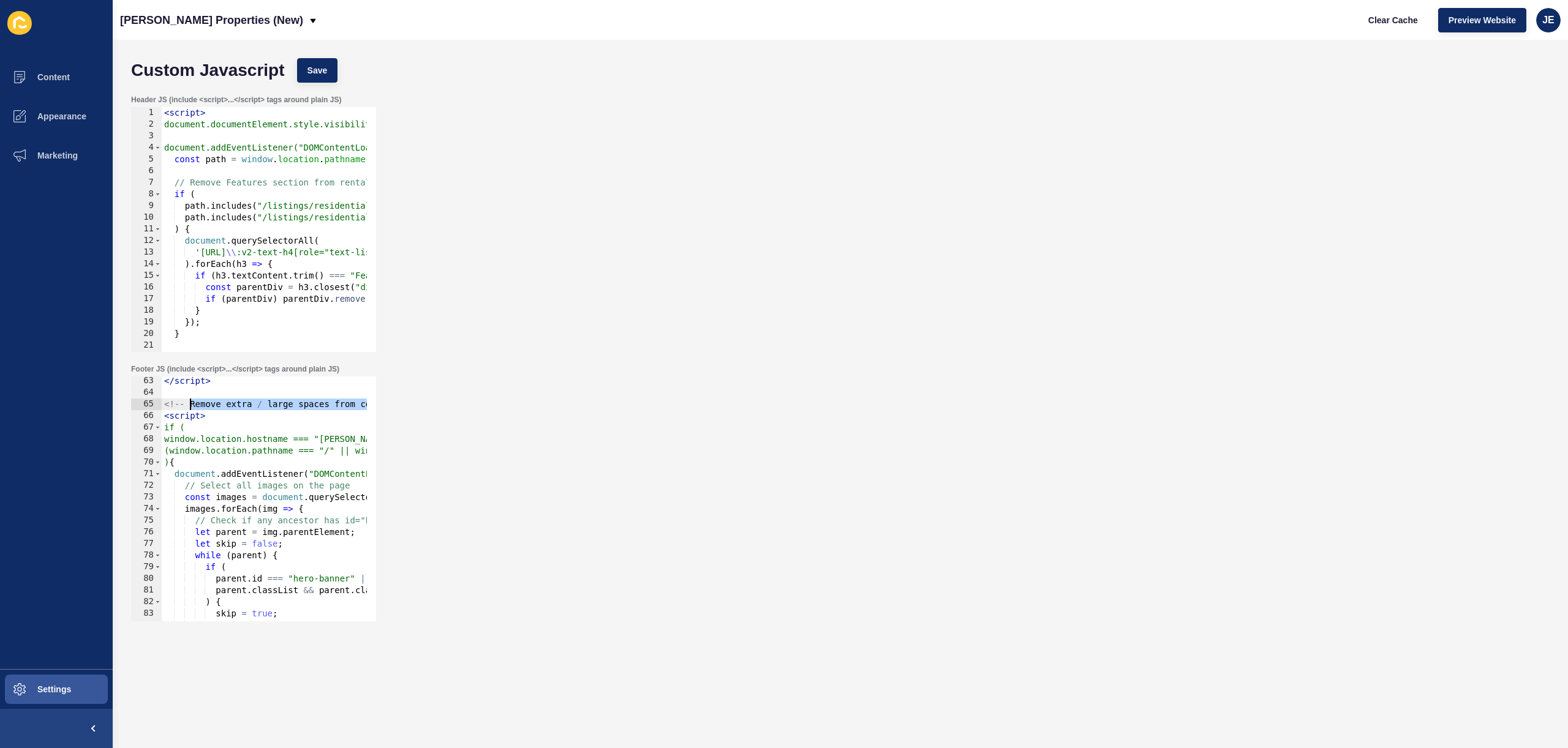
drag, startPoint x: 342, startPoint y: 404, endPoint x: 193, endPoint y: 408, distance: 149.1
click at [193, 408] on div "</ script > <!-- Remove extra / large spaces from containers --> < script > if …" at bounding box center [452, 504] width 582 height 259
click at [198, 404] on div "</ script > <!-- Update images object - fit property --> < script > if ( window…" at bounding box center [452, 504] width 582 height 259
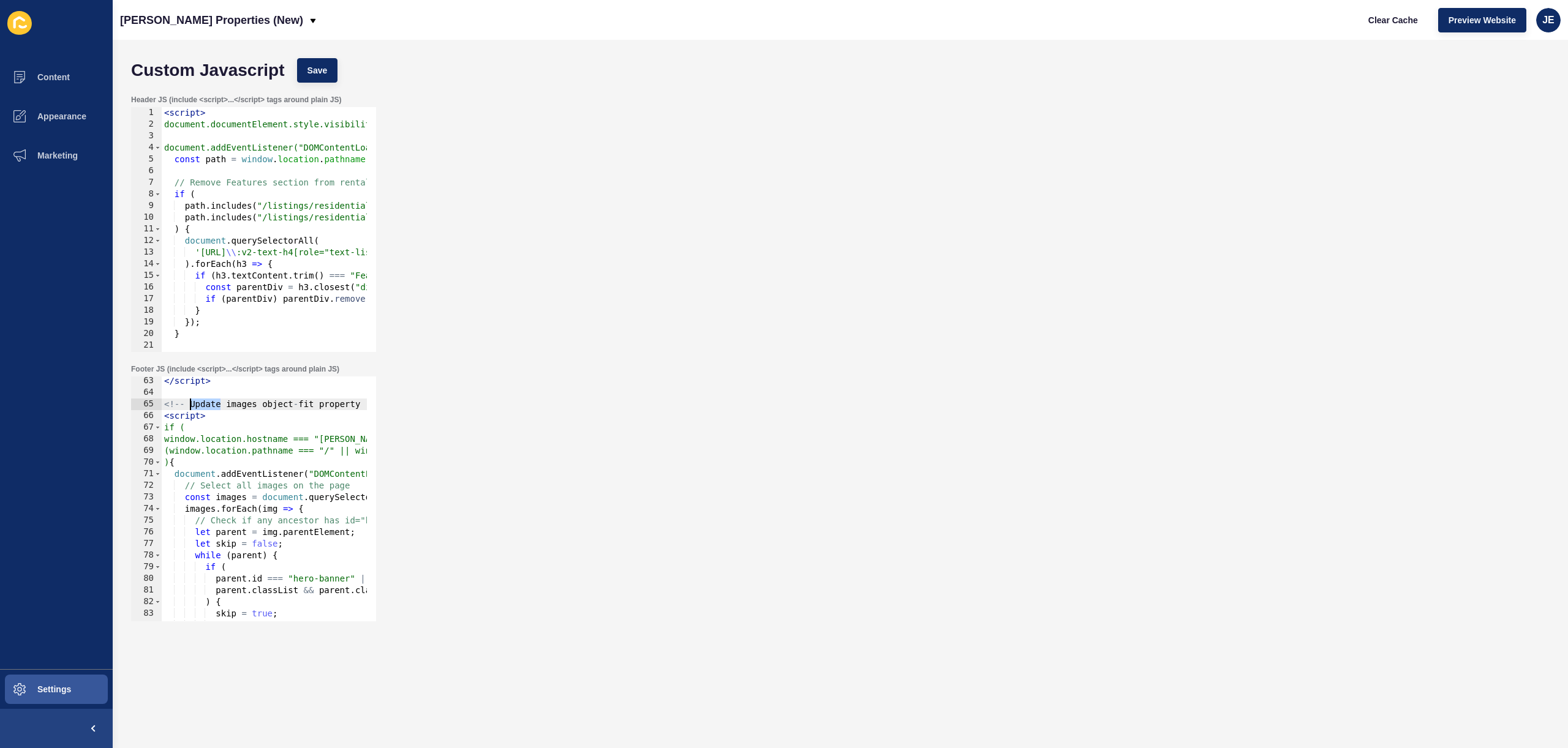
click at [198, 404] on div "</ script > <!-- Update images object - fit property --> < script > if ( window…" at bounding box center [452, 504] width 582 height 259
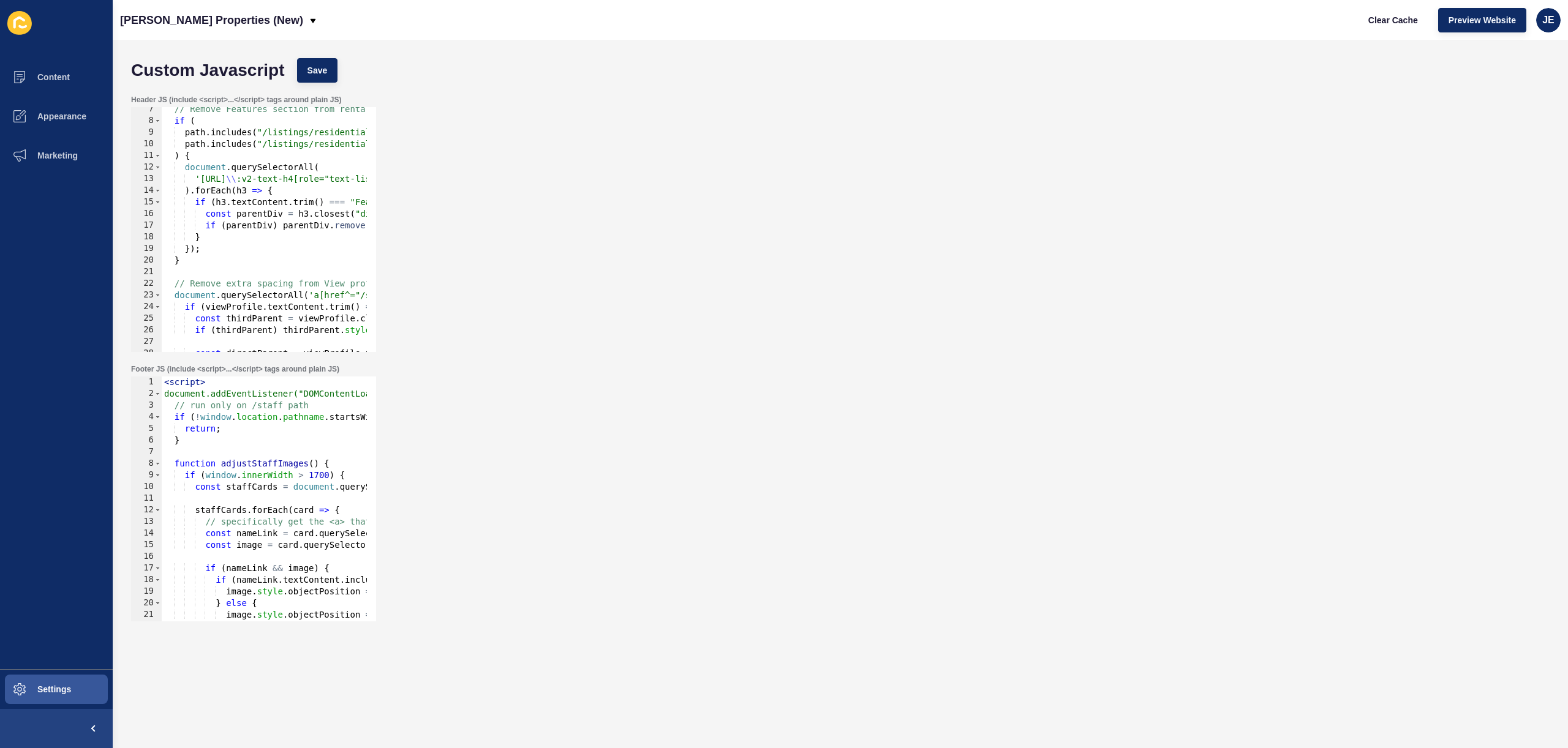
scroll to position [514, 0]
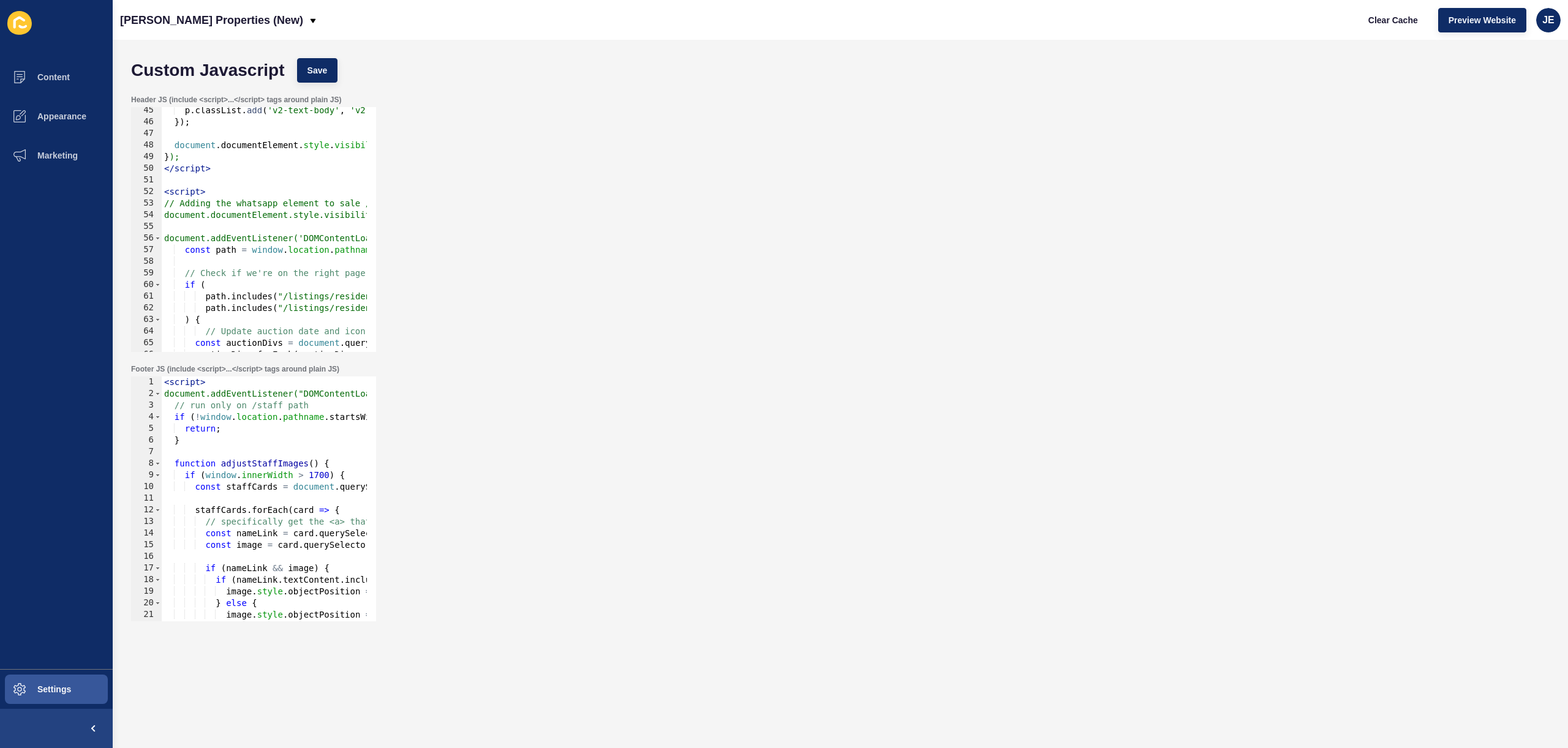
type textarea "<!-- Update images object-fit property --> <script>"
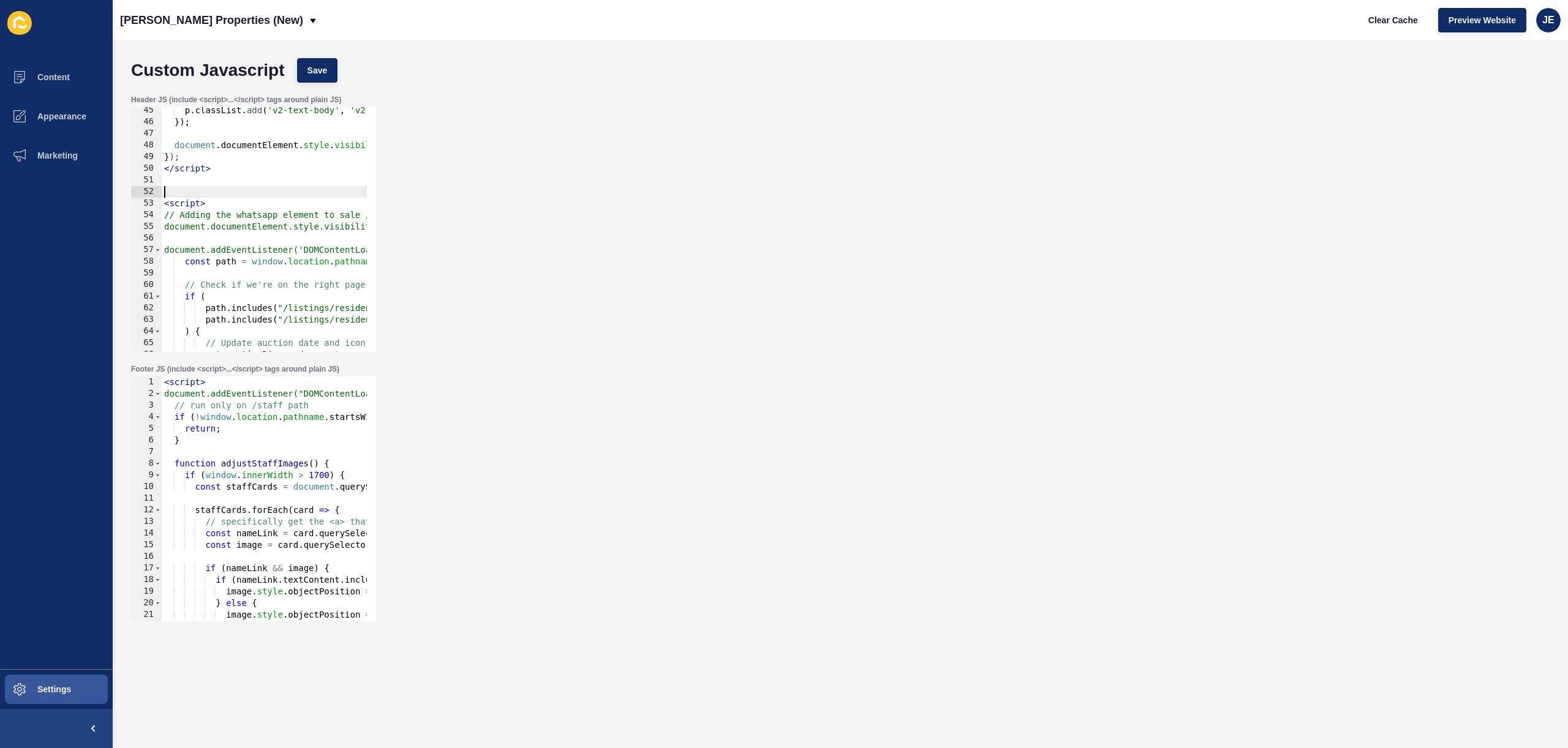
paste textarea "// Adding the whatsapp element to sale / rental listing"
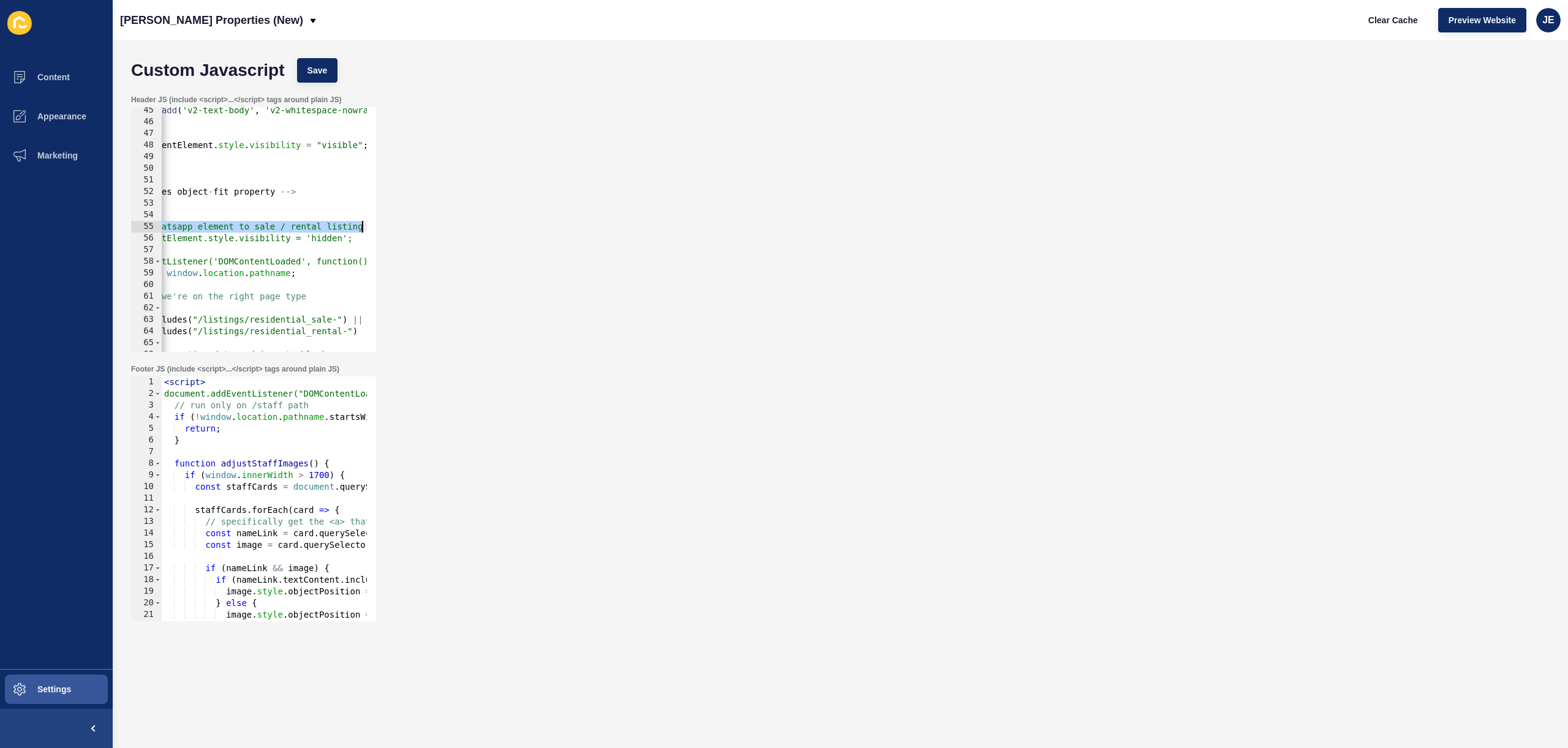
drag, startPoint x: 180, startPoint y: 227, endPoint x: 392, endPoint y: 227, distance: 212.0
click at [392, 227] on div "Header JS (include <script>...</script> tags around plain JS) // Adding the wha…" at bounding box center [841, 223] width 1431 height 269
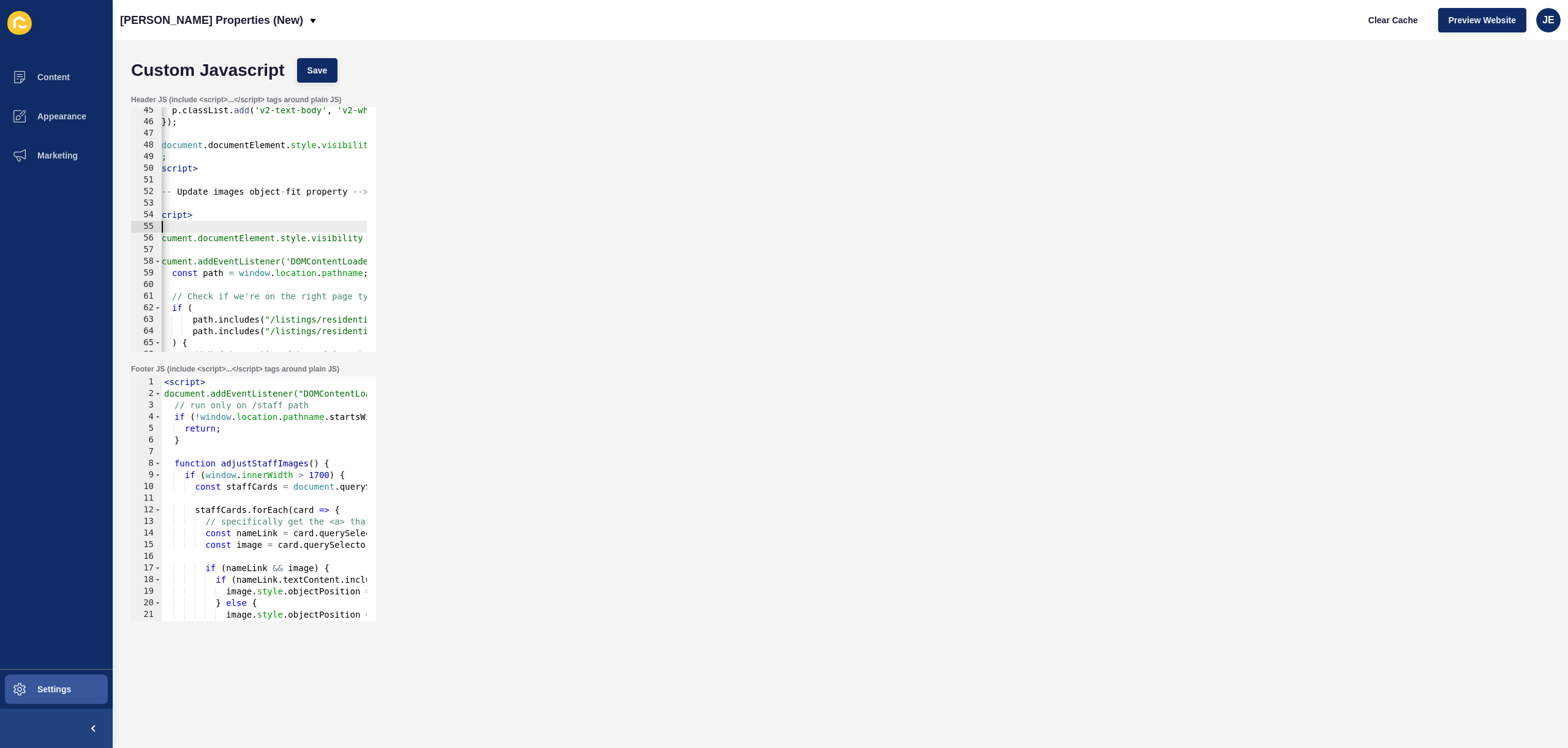
scroll to position [0, 13]
type textarea "/"
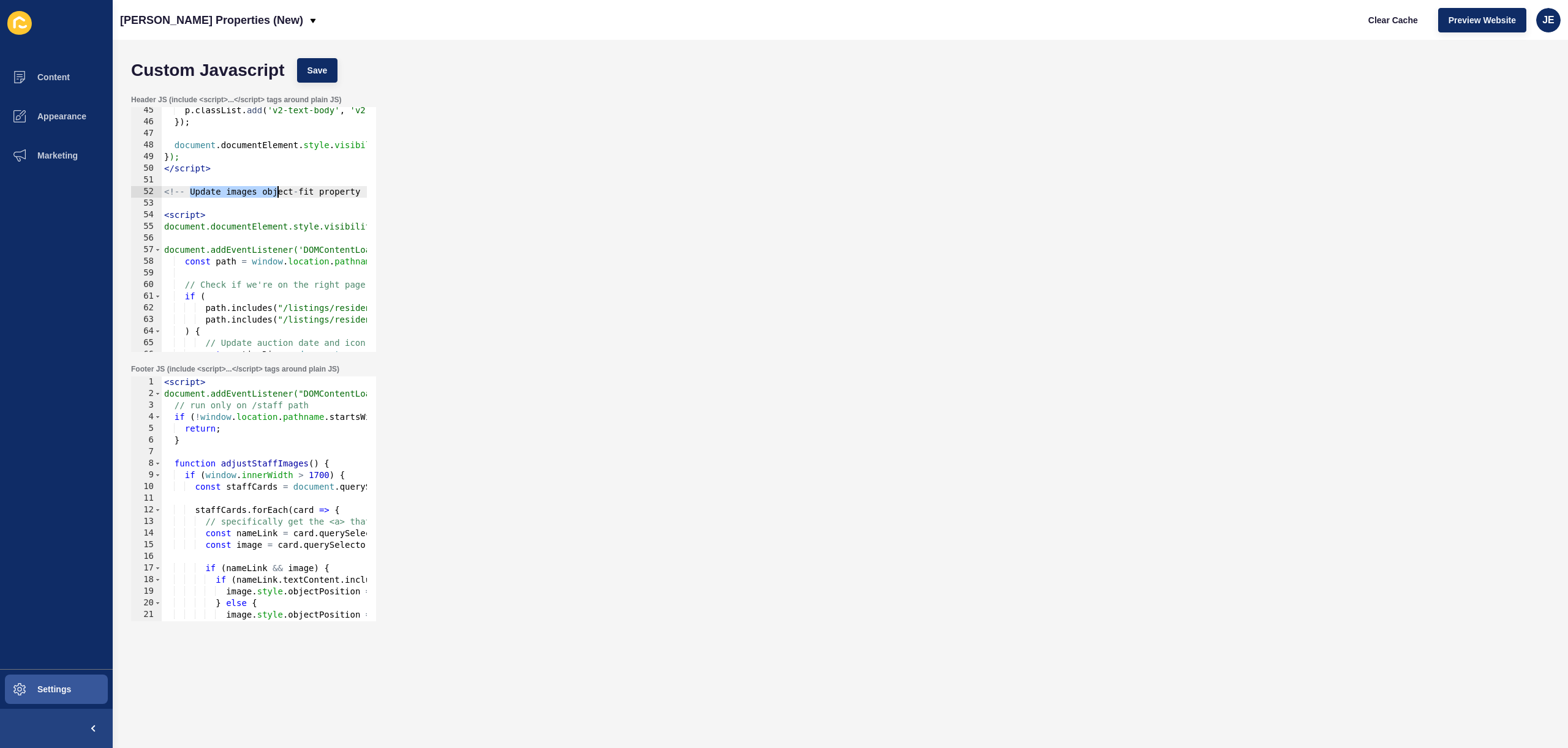
scroll to position [0, 18]
drag, startPoint x: 191, startPoint y: 193, endPoint x: 342, endPoint y: 195, distance: 151.0
paste textarea "Adding the whatsapp element to sale / rental listing"
type textarea "<!-- Adding the whatsapp element to sale / rental listing -->"
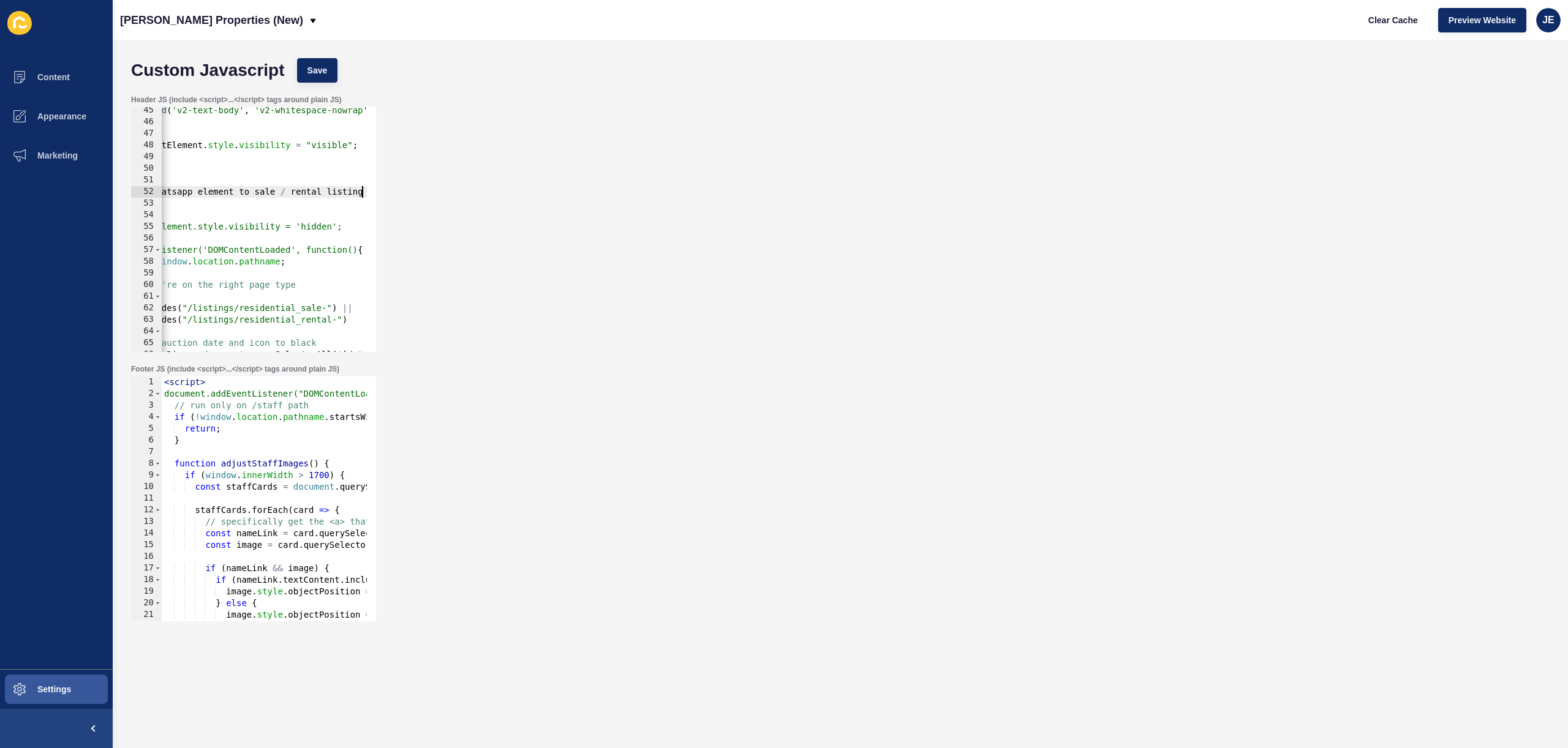
scroll to position [0, 0]
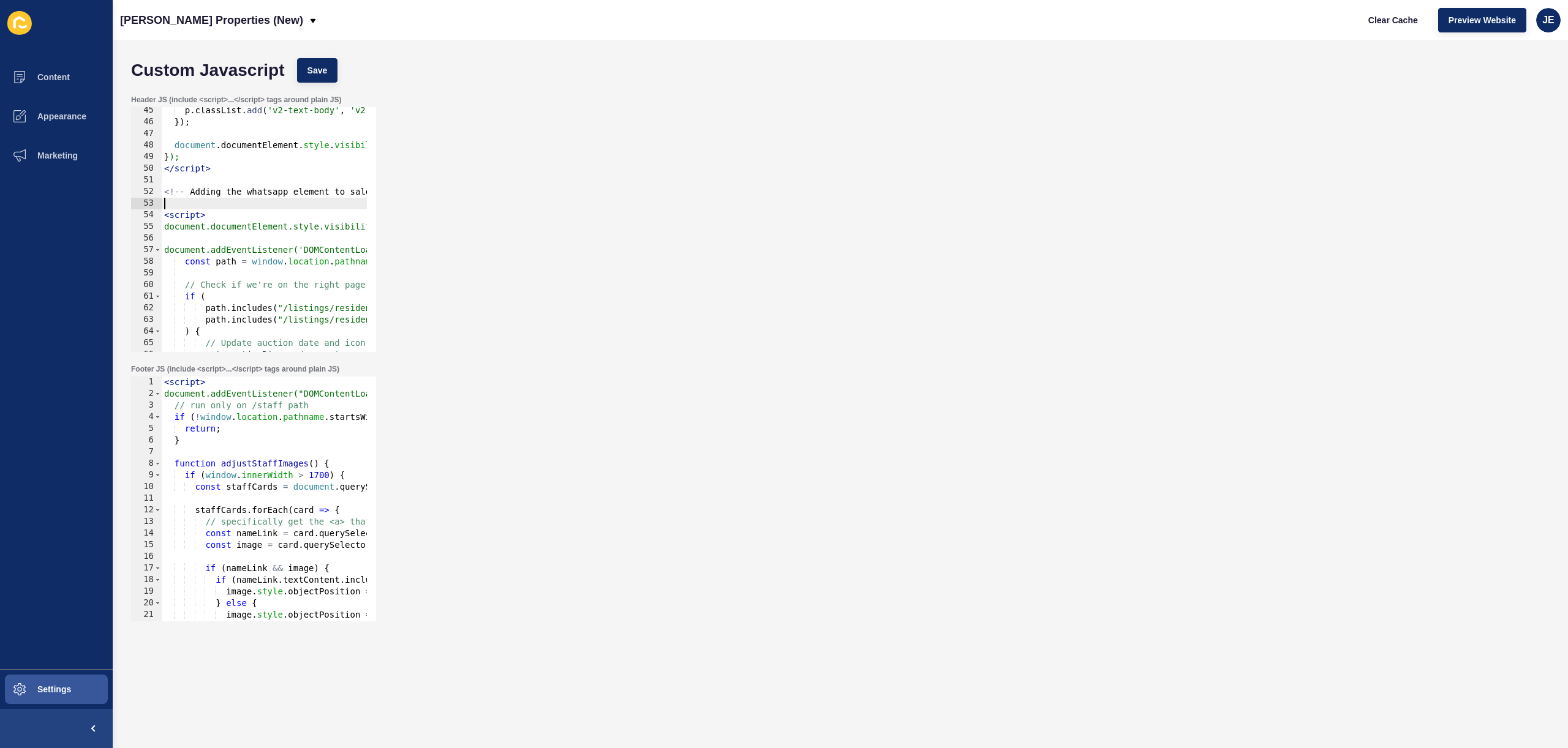
type textarea "="
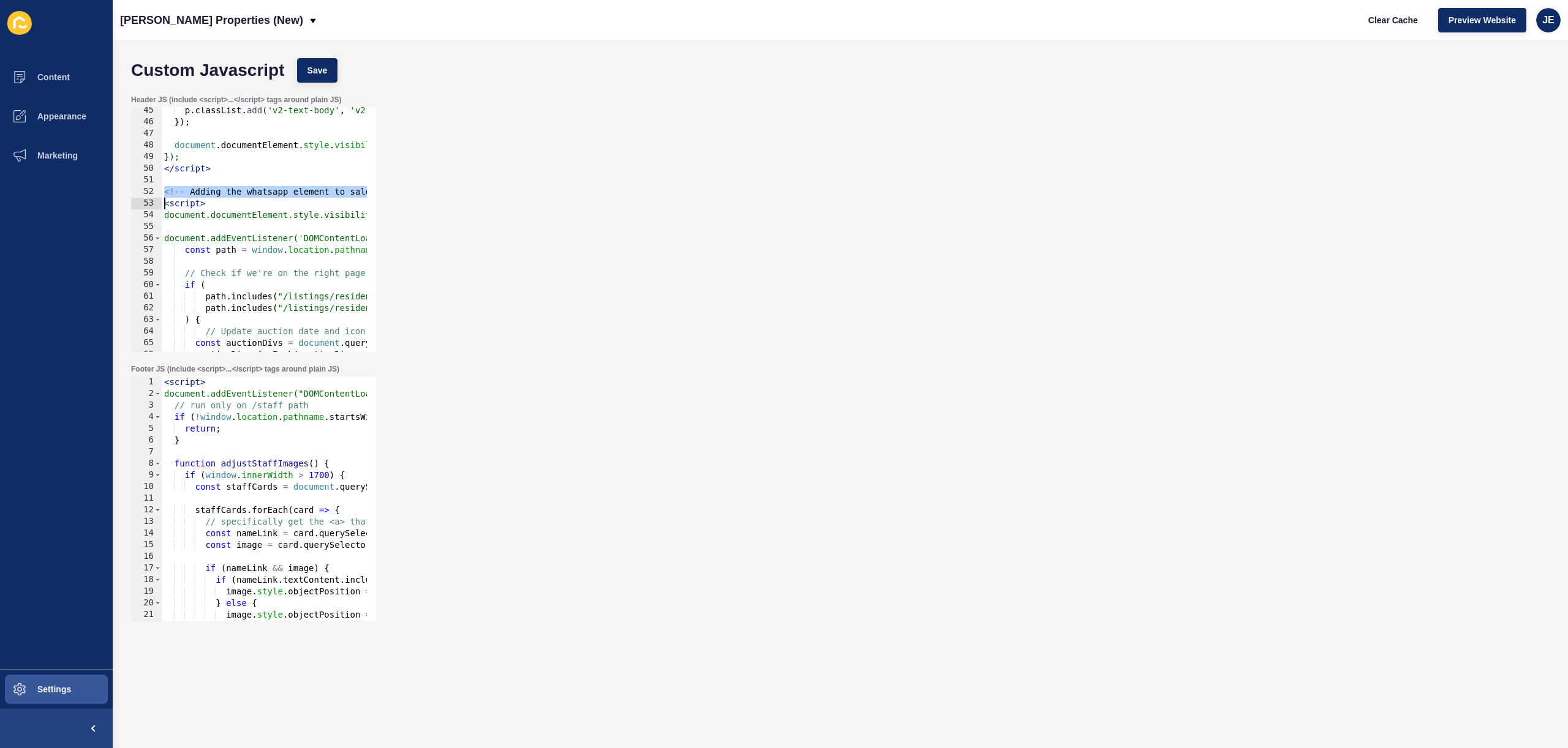
type textarea "<!-- Adding the whatsapp element to sale / rental listing --> <script>"
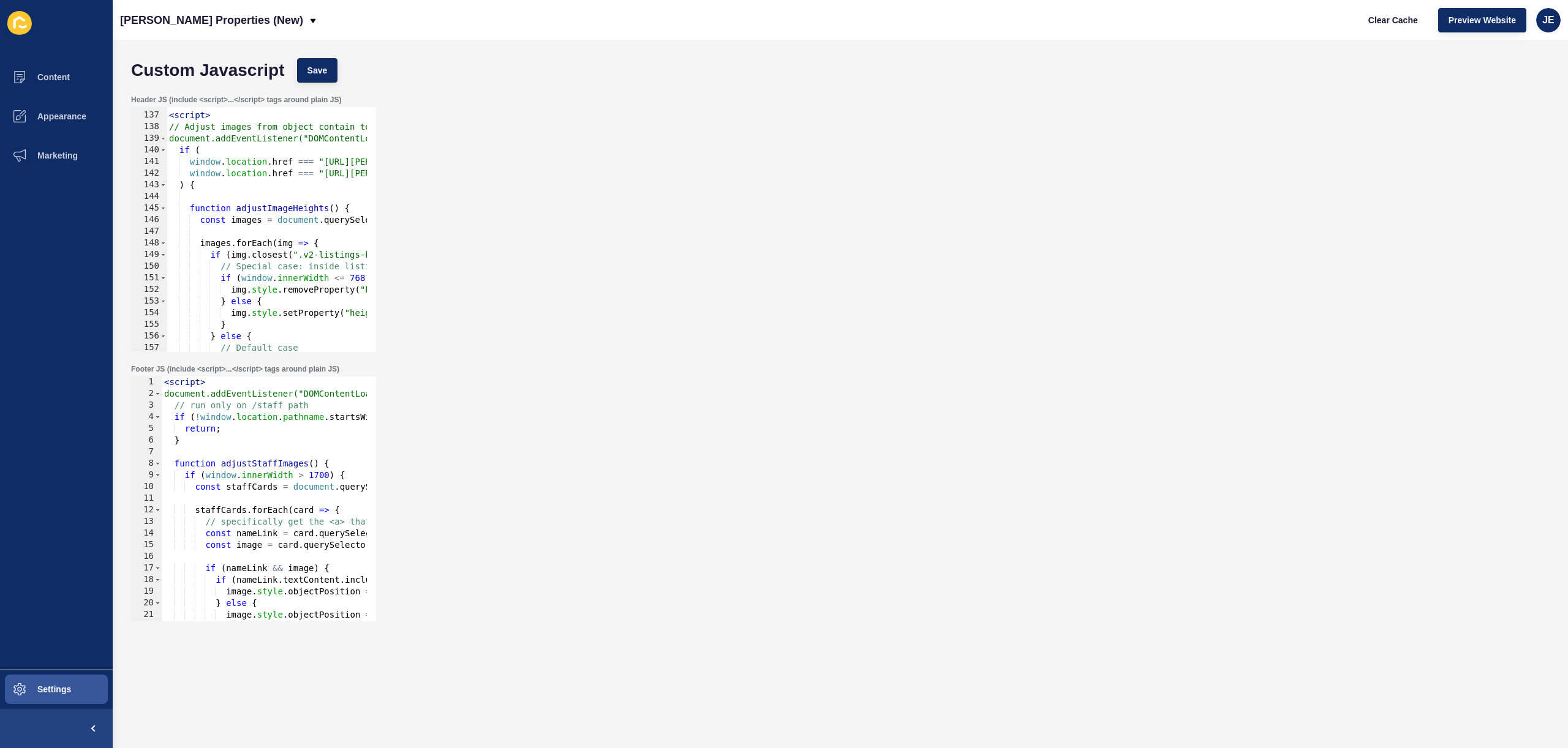
scroll to position [1543, 0]
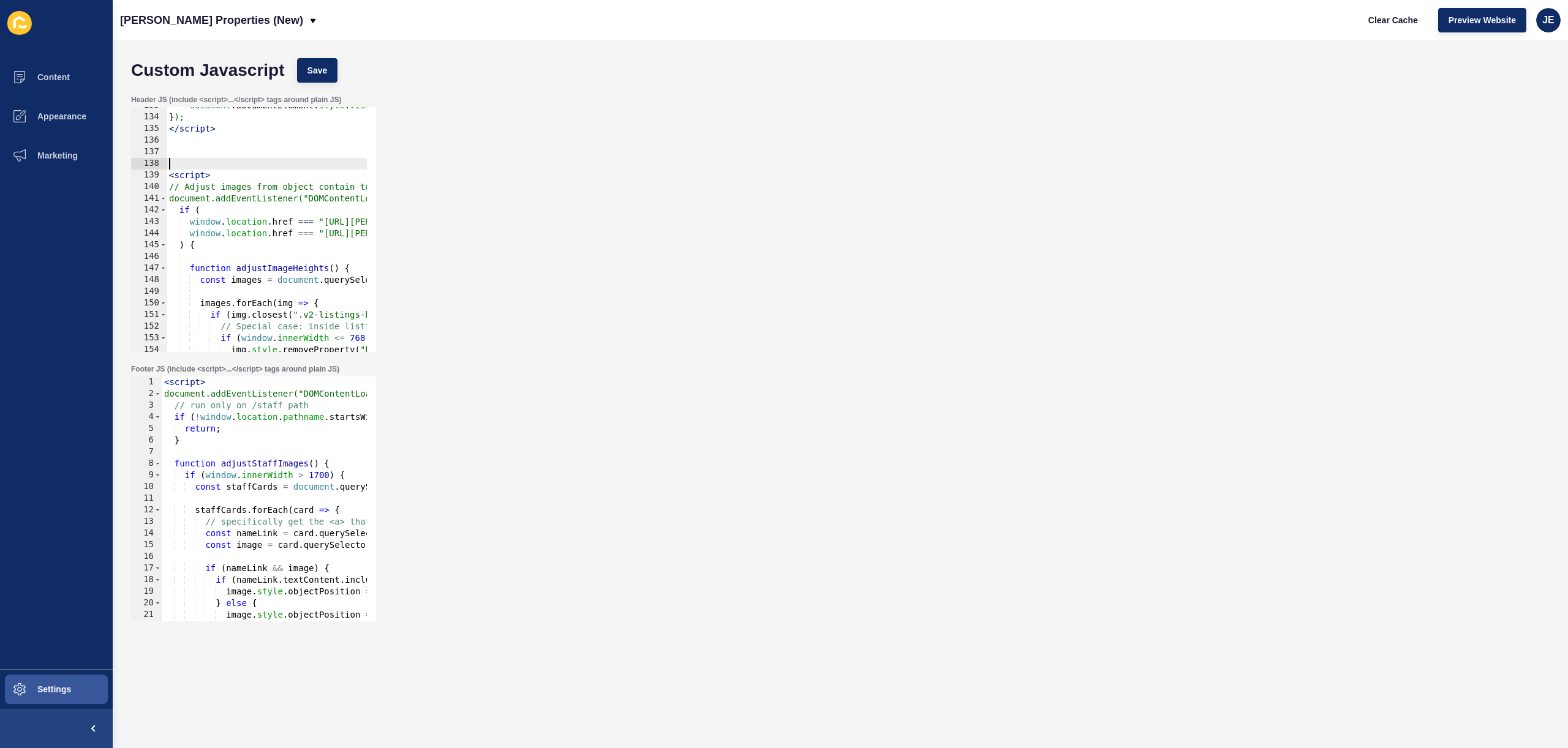
paste textarea "// Adjust images from object contain to cover"
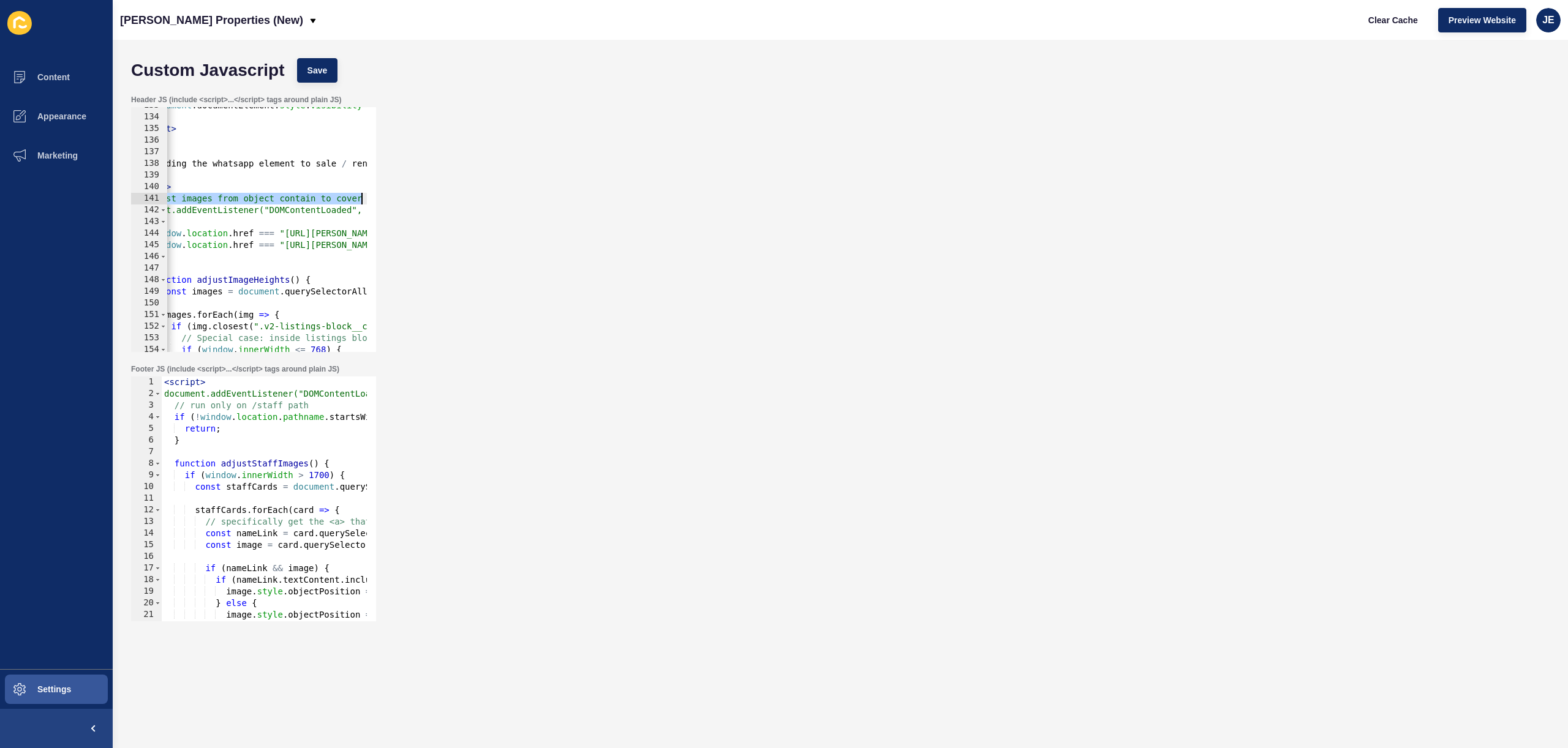
drag, startPoint x: 186, startPoint y: 198, endPoint x: 429, endPoint y: 201, distance: 243.0
click at [429, 201] on div "Header JS (include <script>...</script> tags around plain JS) 133 134 135 136 1…" at bounding box center [841, 223] width 1431 height 269
type textarea "/"
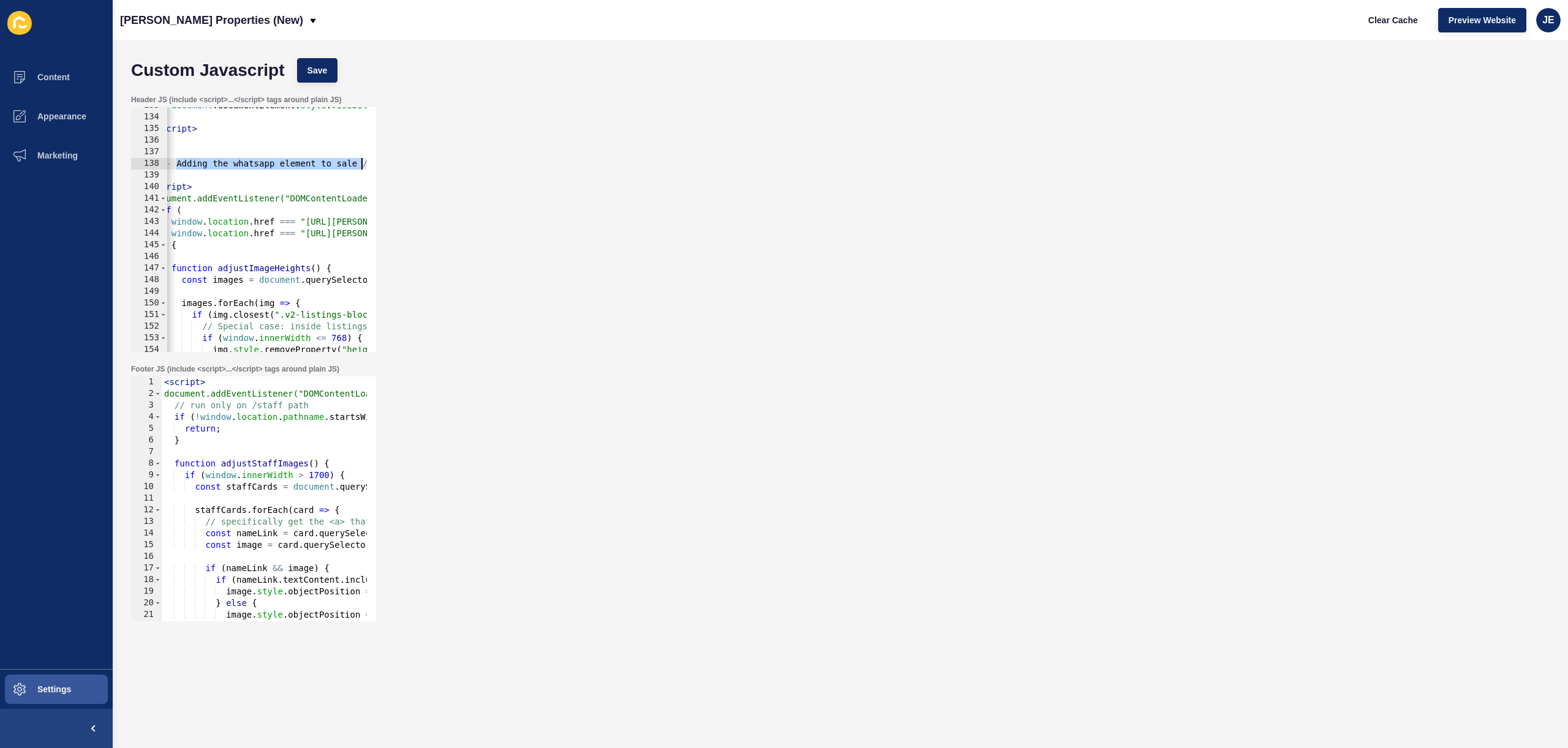
scroll to position [0, 121]
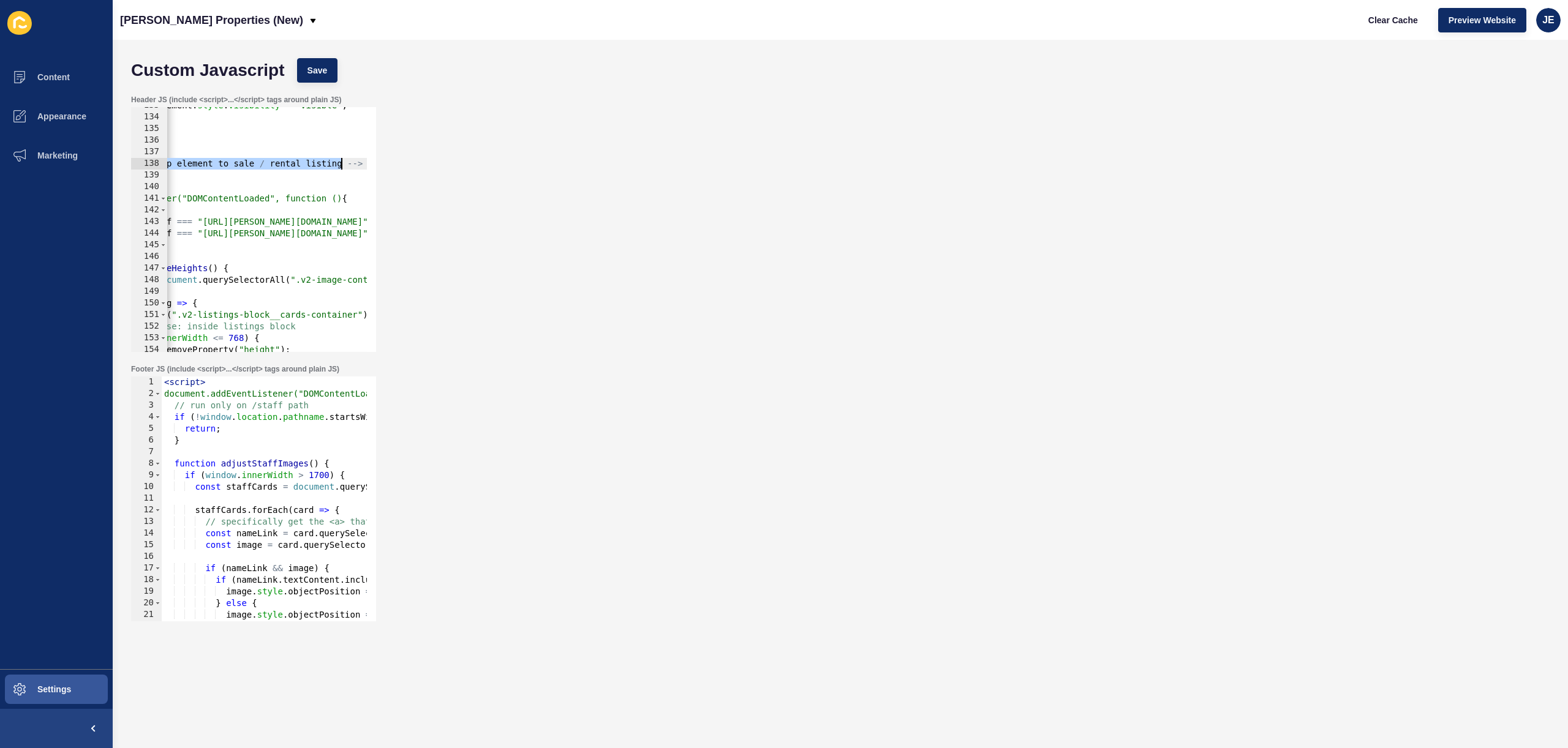
drag, startPoint x: 195, startPoint y: 164, endPoint x: 342, endPoint y: 167, distance: 147.0
paste textarea "just images from object contain to cover"
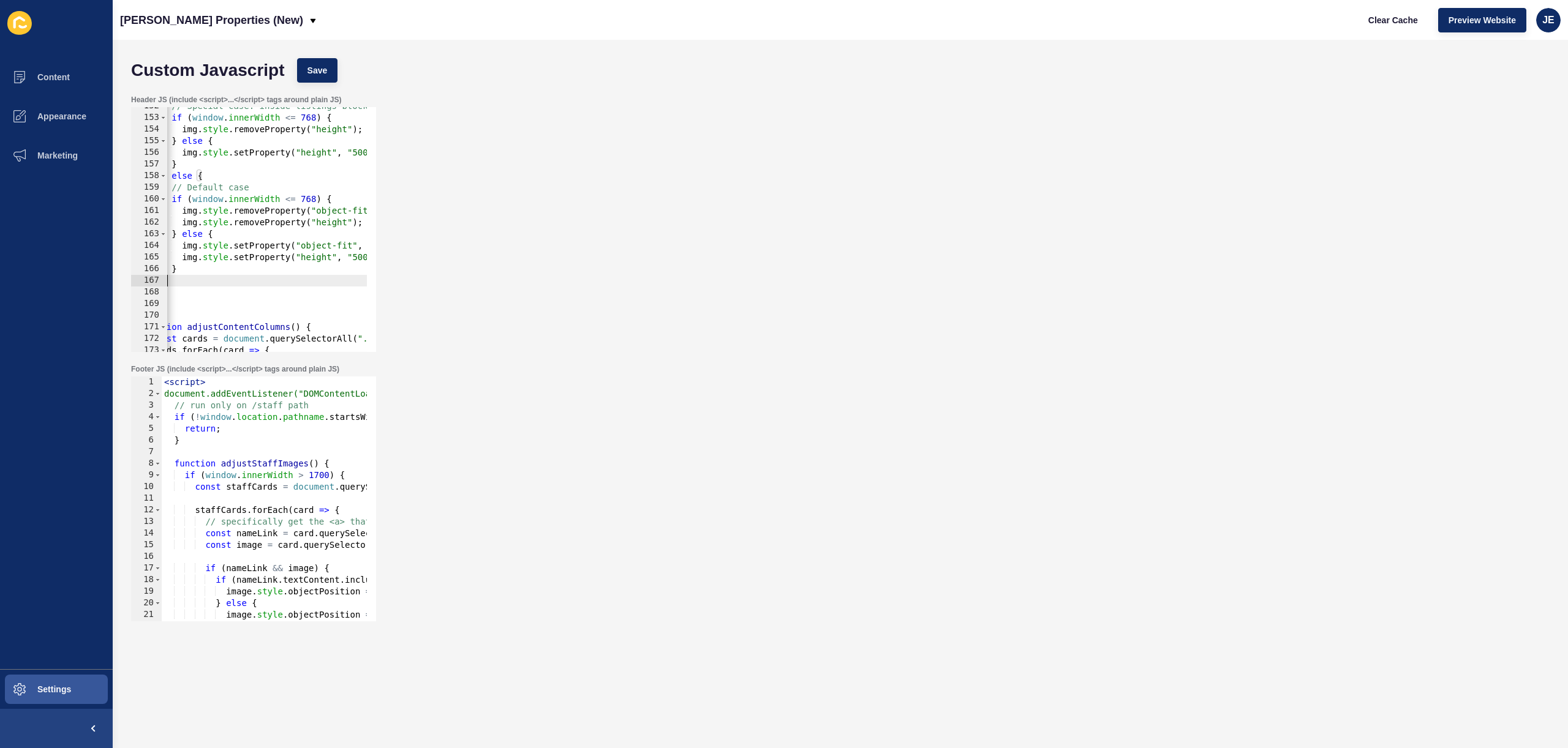
scroll to position [0, 0]
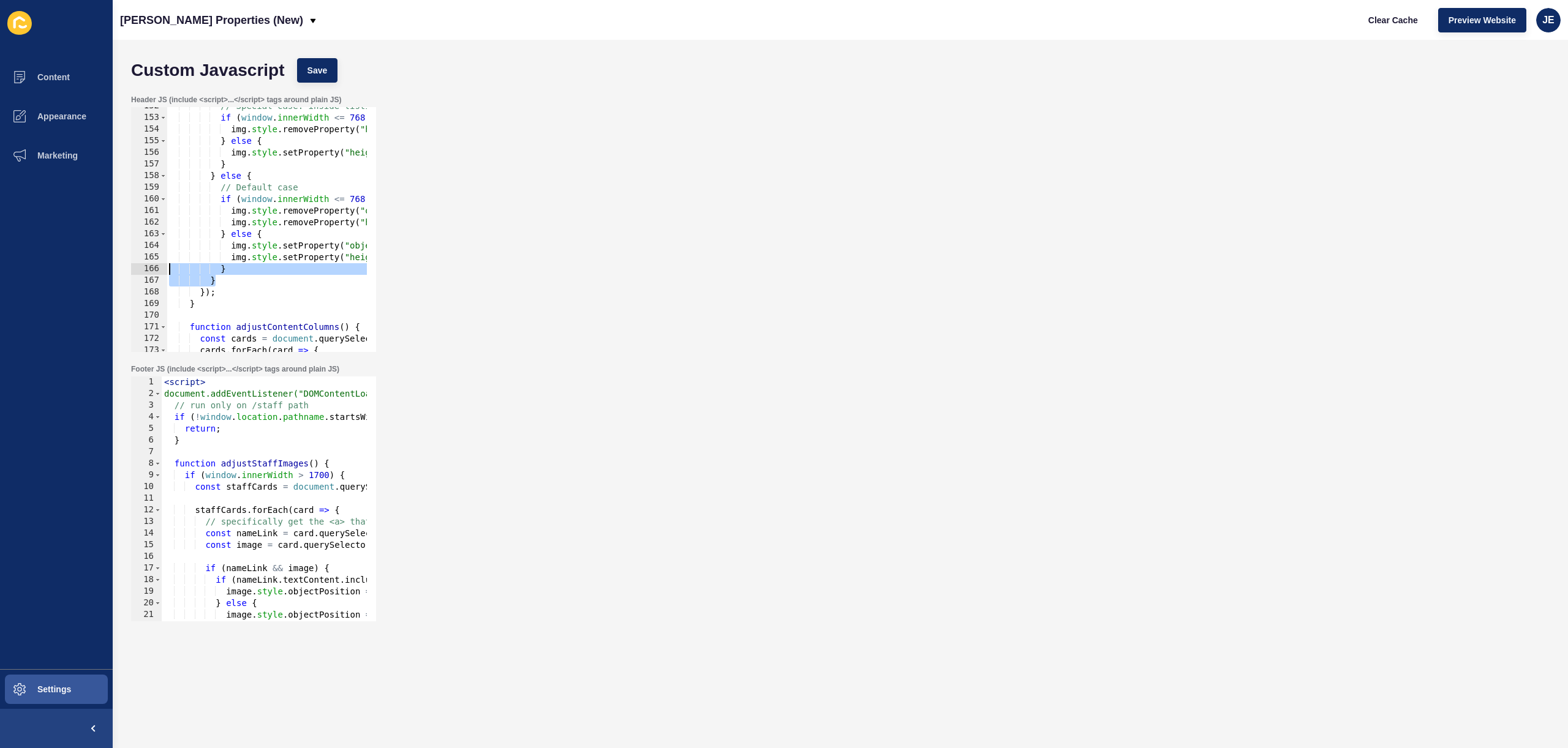
drag, startPoint x: 230, startPoint y: 280, endPoint x: 150, endPoint y: 273, distance: 80.3
click at [150, 273] on div "<!-- Adjust images from object contain to cover --> 152 153 154 155 156 157 158…" at bounding box center [253, 230] width 245 height 245
drag, startPoint x: 299, startPoint y: 229, endPoint x: 380, endPoint y: 227, distance: 81.0
click at [382, 226] on div "Header JS (include <script>...</script> tags around plain JS) } } 152 153 154 1…" at bounding box center [841, 223] width 1431 height 269
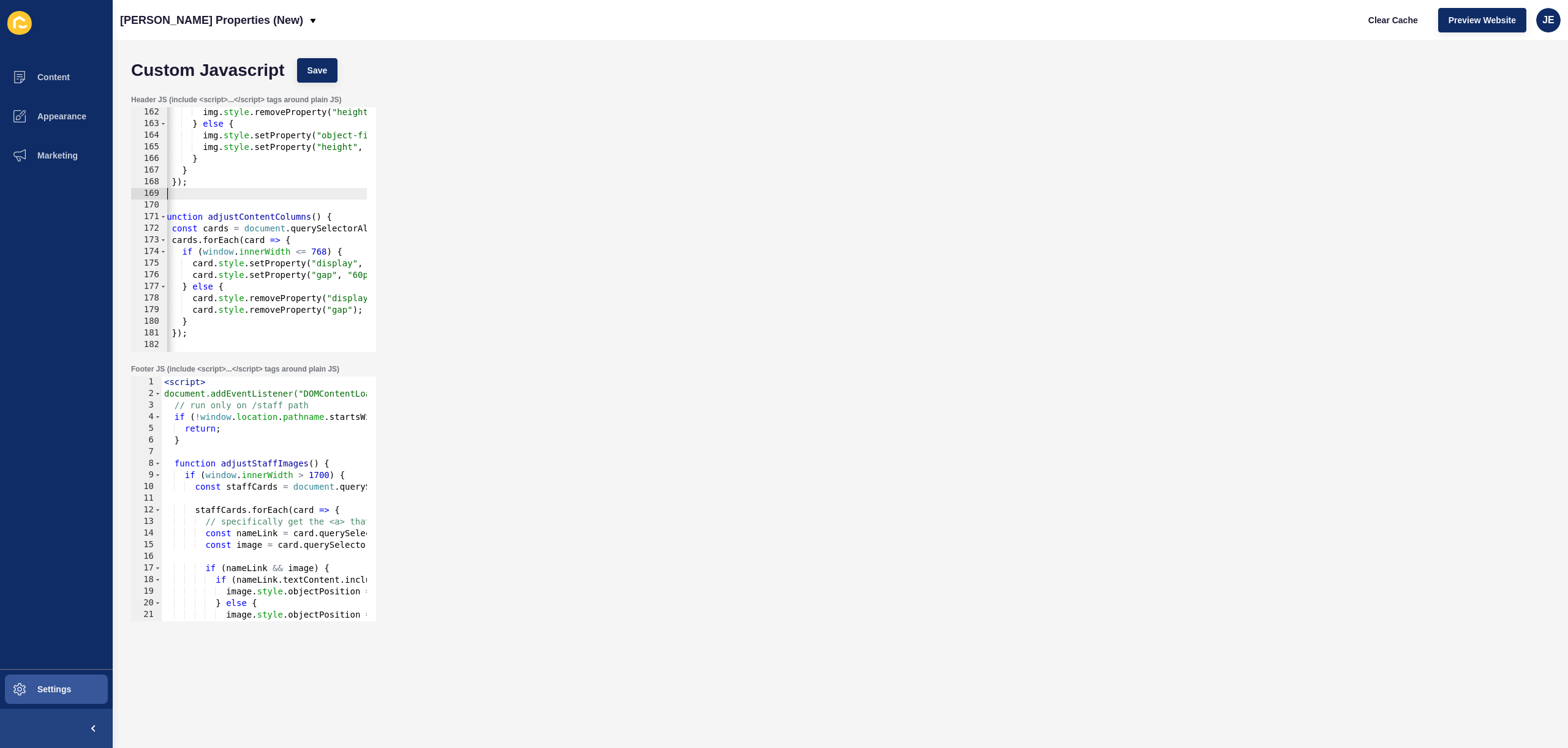
scroll to position [0, 28]
drag, startPoint x: 271, startPoint y: 190, endPoint x: 166, endPoint y: 188, distance: 105.0
click at [166, 188] on div "img.style.removeProperty("height"); } else { 162 163 164 165 166 167 168 169 17…" at bounding box center [253, 230] width 245 height 245
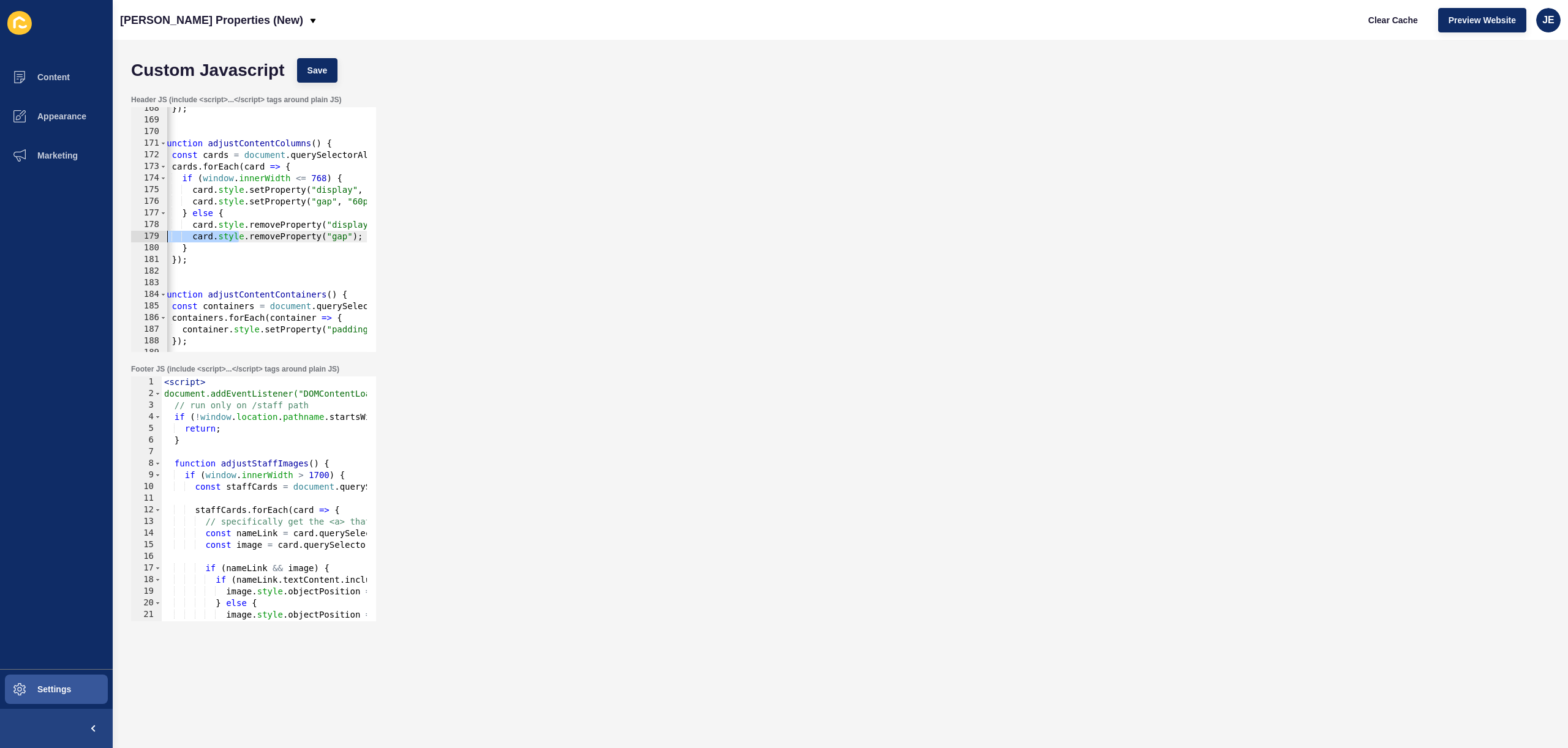
scroll to position [0, 0]
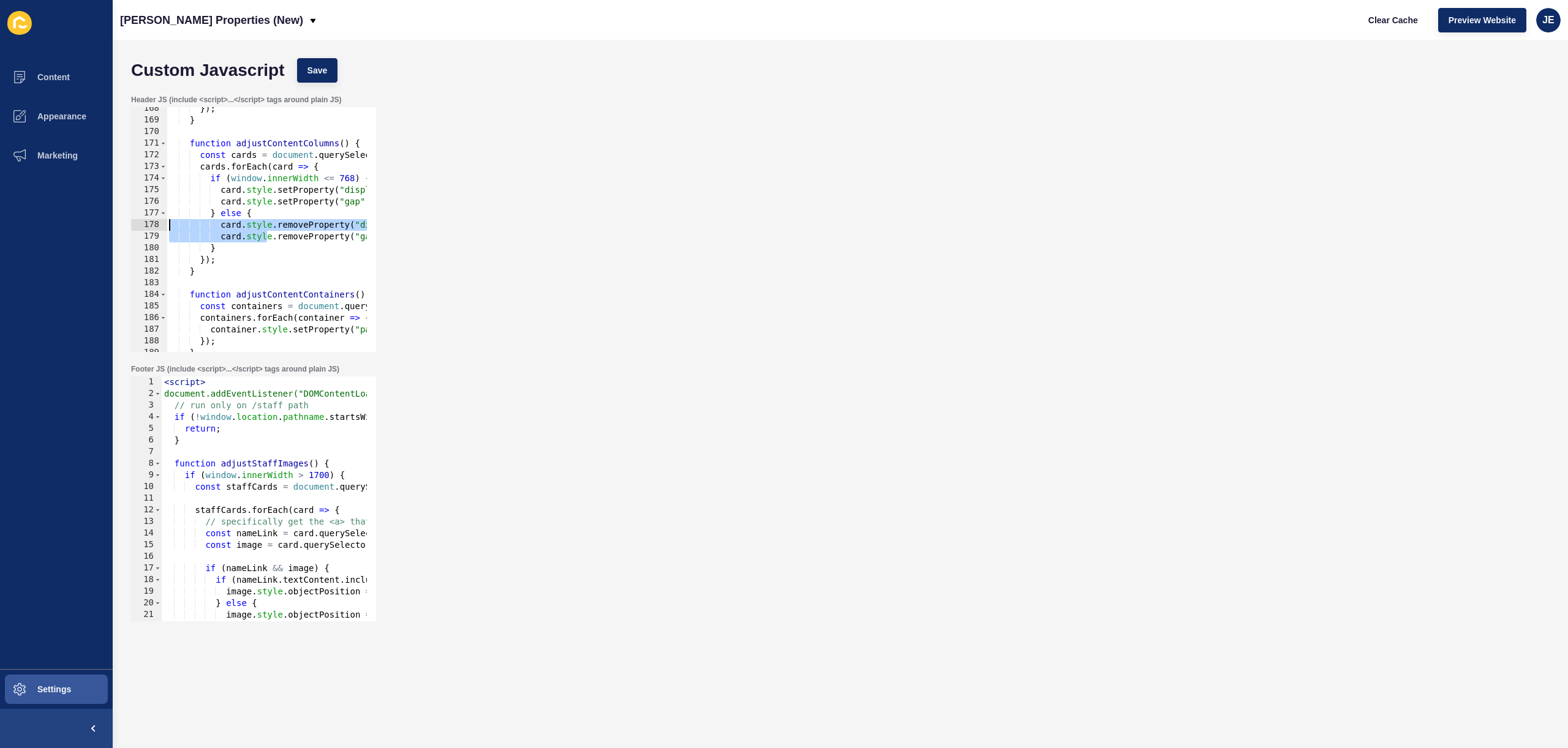
click at [147, 230] on div "} 168 169 170 171 172 173 174 175 176 177 178 179 180 181 182 183 184 185 186 1…" at bounding box center [253, 230] width 245 height 245
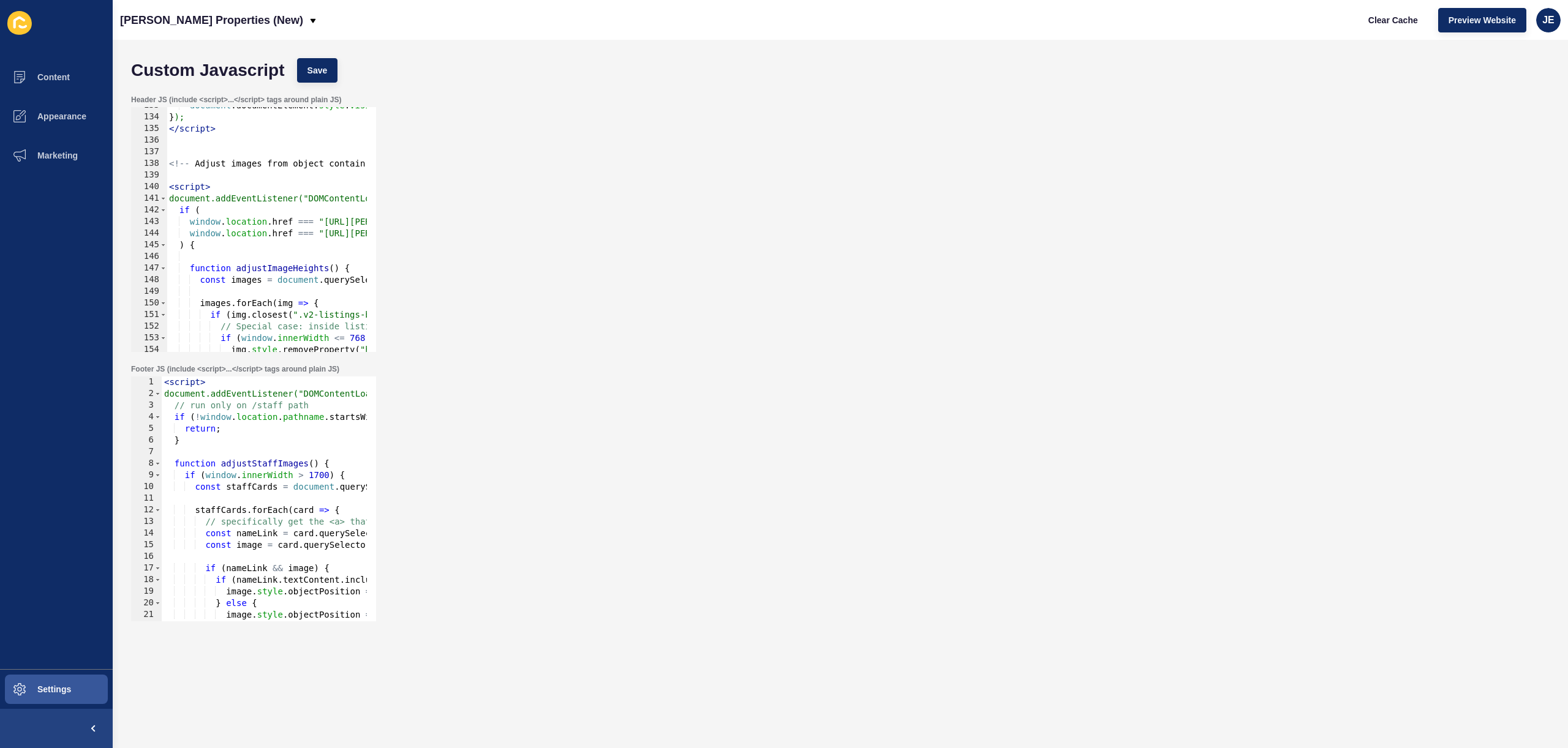
scroll to position [1543, 0]
type textarea "<script>"
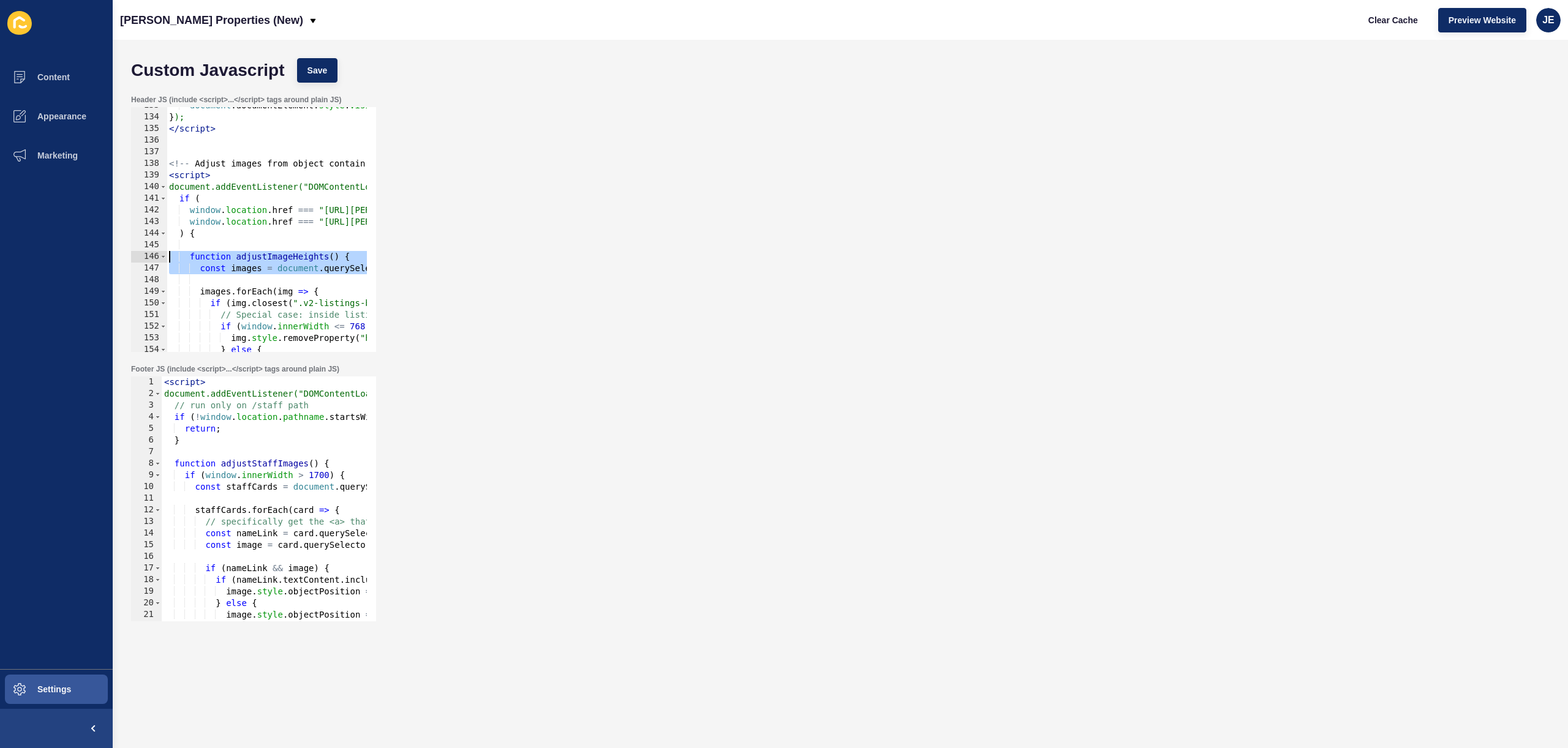
drag, startPoint x: 237, startPoint y: 267, endPoint x: 138, endPoint y: 257, distance: 99.5
click at [138, 257] on div "<!-- Adjust images from object contain to cover in the homepage only --> 133 13…" at bounding box center [253, 230] width 245 height 245
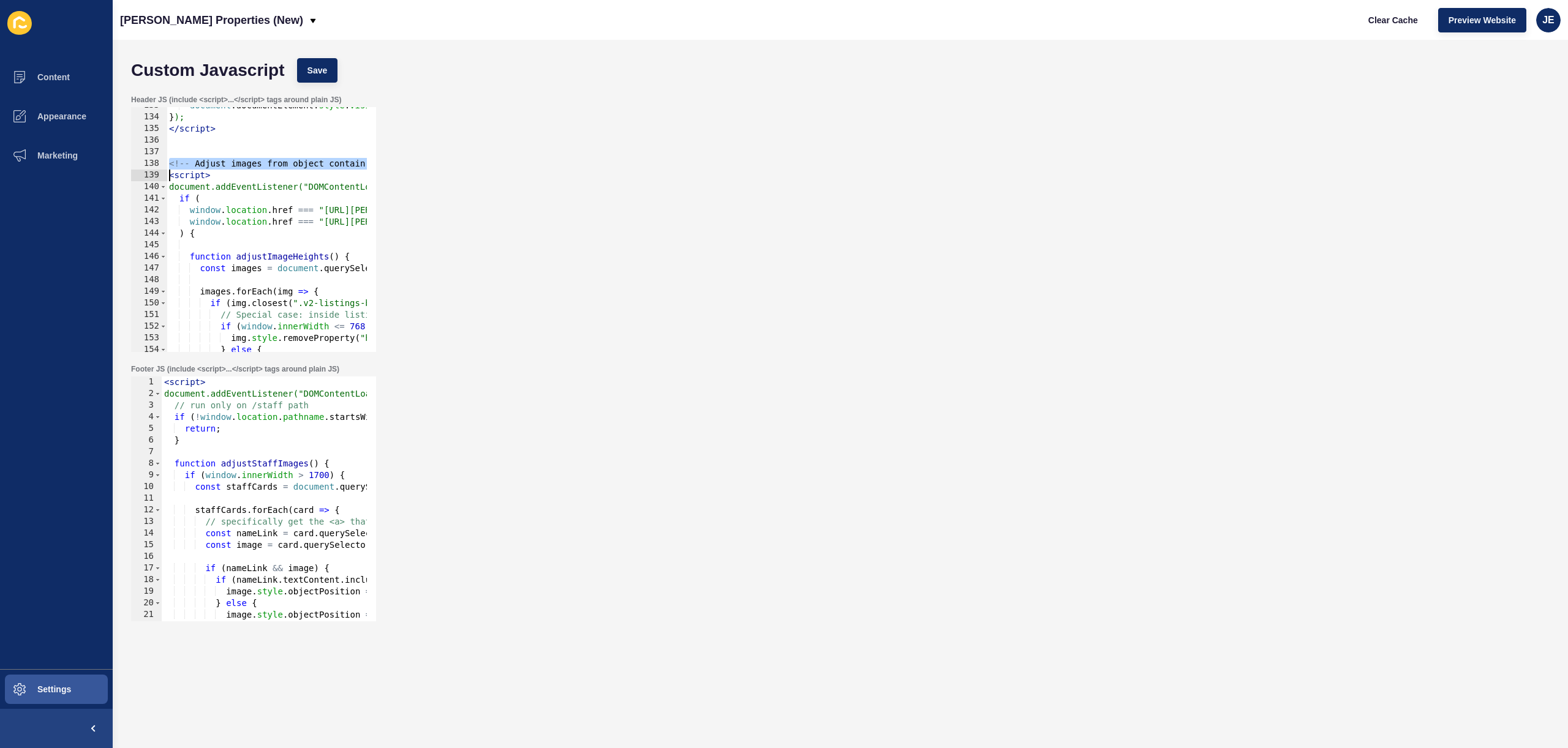
type textarea "<!-- Adjust images from object contain to cover in the homepage only --> <scrip…"
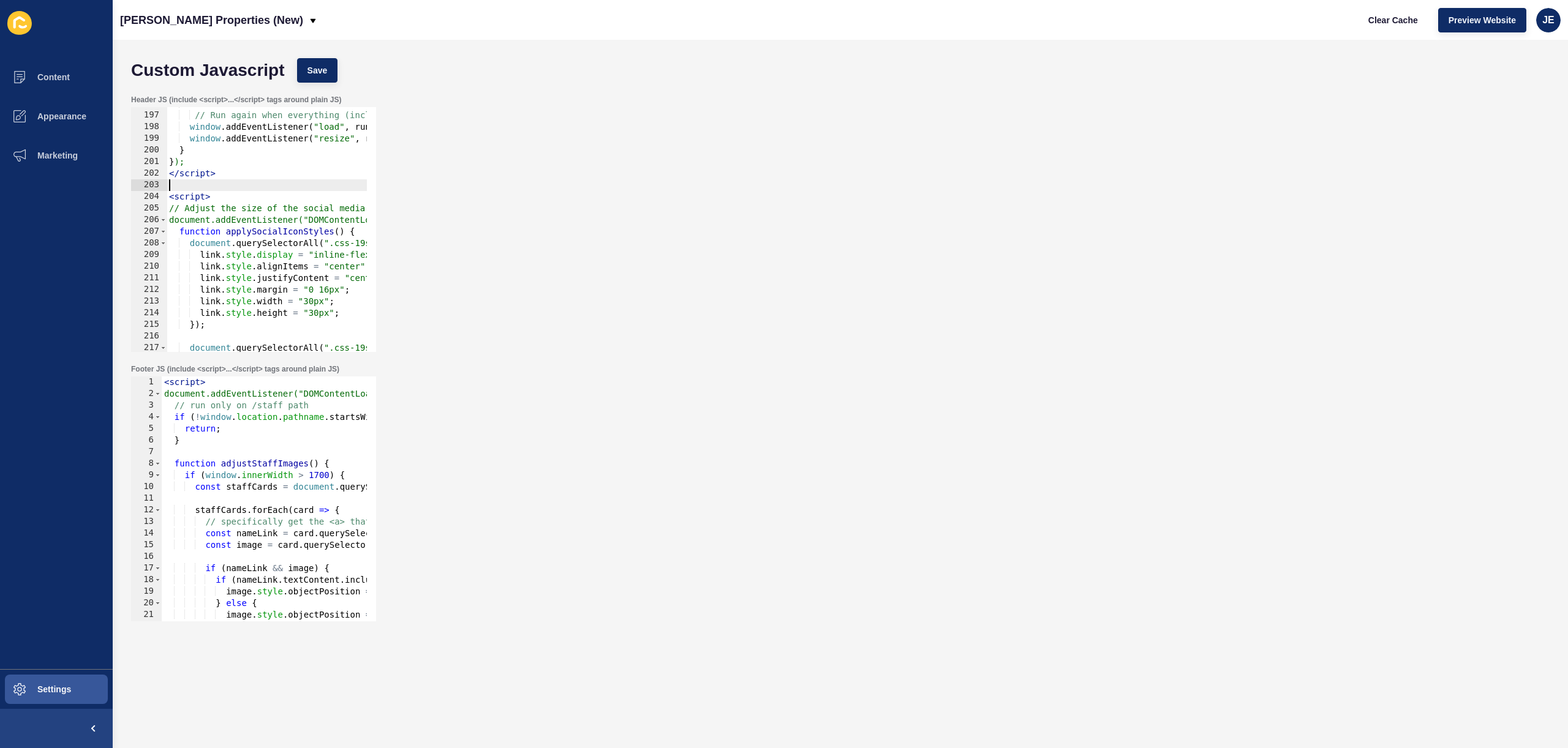
paste textarea "<!-- Adjust images from object contain to cover in the homepage only -->"
drag, startPoint x: 221, startPoint y: 220, endPoint x: 183, endPoint y: 223, distance: 38.1
type textarea "//"
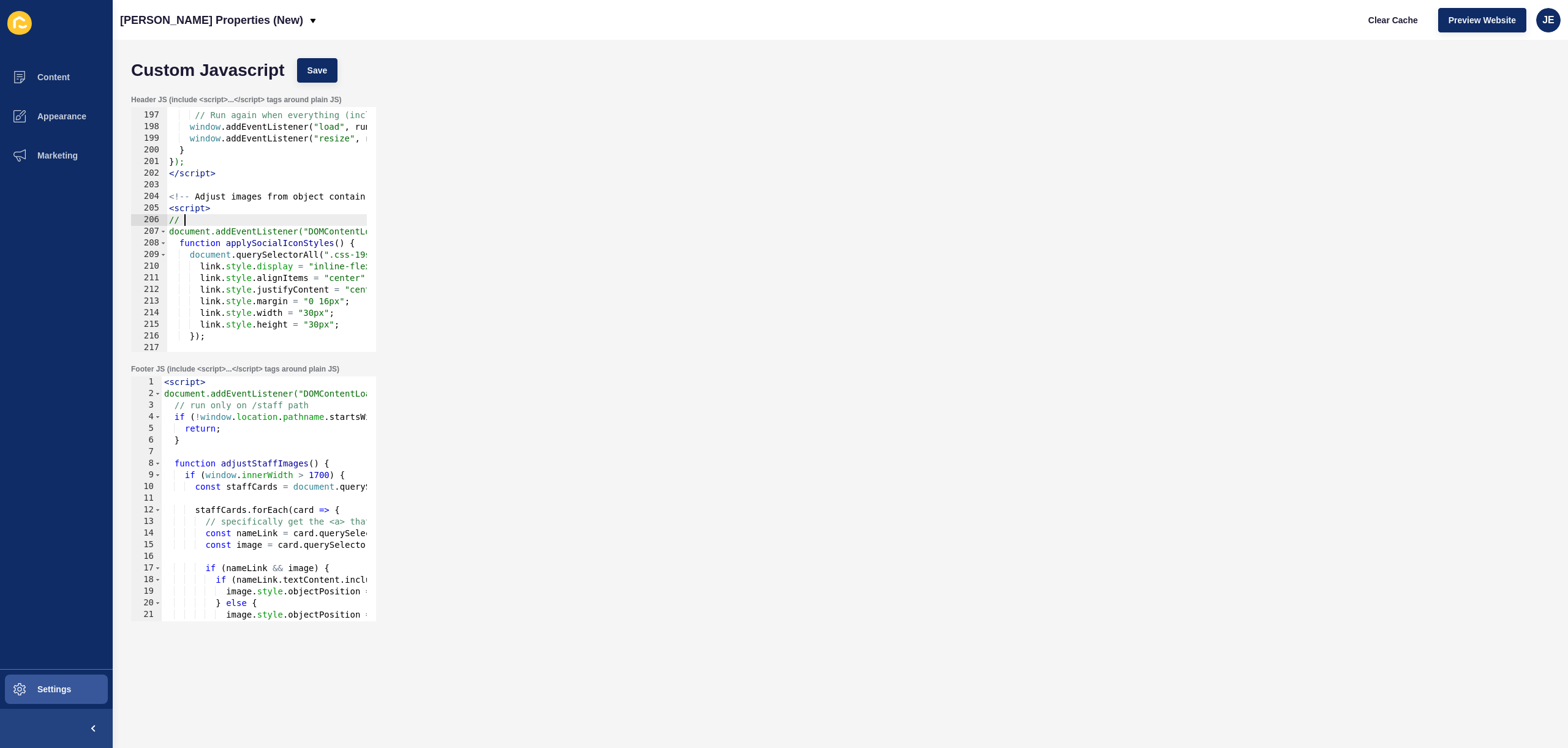
drag, startPoint x: 184, startPoint y: 223, endPoint x: 110, endPoint y: 220, distance: 74.1
click at [110, 220] on div "Content Appearance Marketing Settings Novak Properties (New) Clear Cache Previe…" at bounding box center [784, 374] width 1568 height 748
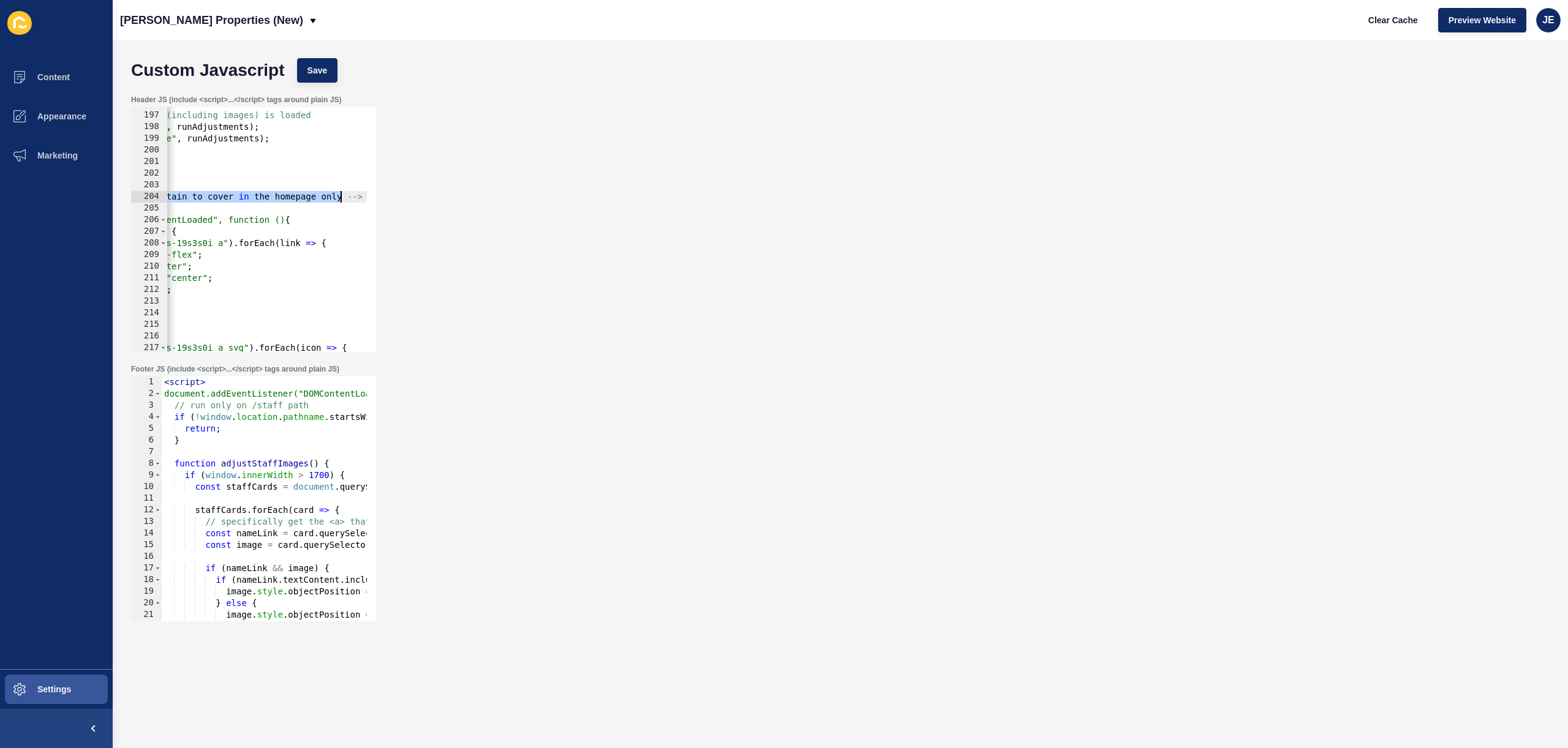
drag, startPoint x: 193, startPoint y: 197, endPoint x: 341, endPoint y: 198, distance: 148.0
paste textarea "the size of the social media icons"
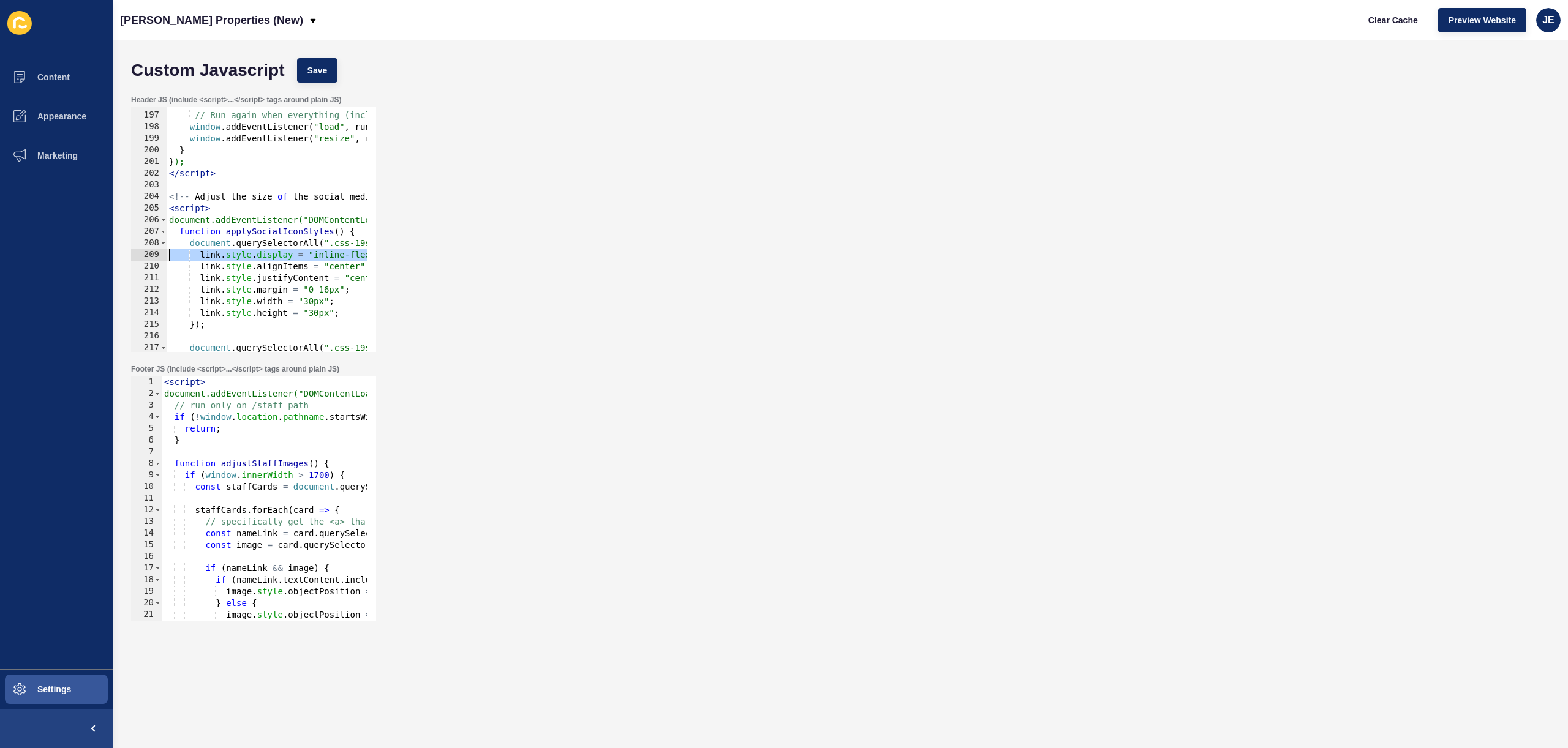
drag, startPoint x: 158, startPoint y: 249, endPoint x: 112, endPoint y: 254, distance: 46.3
click at [88, 249] on div "Content Appearance Marketing Settings Novak Properties (New) Clear Cache Previe…" at bounding box center [784, 374] width 1568 height 748
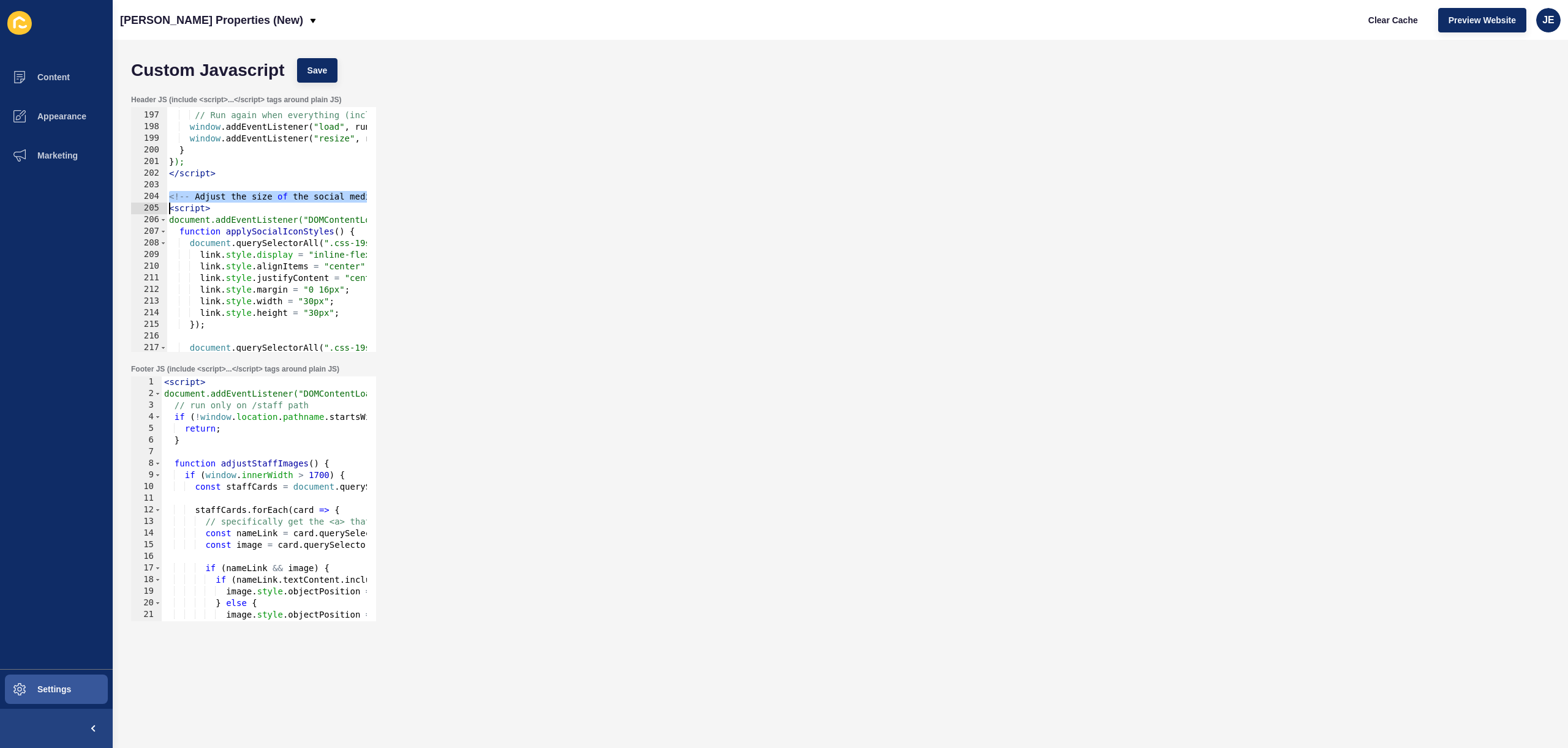
type textarea "<!-- Adjust the size of the social media icons --> <script>"
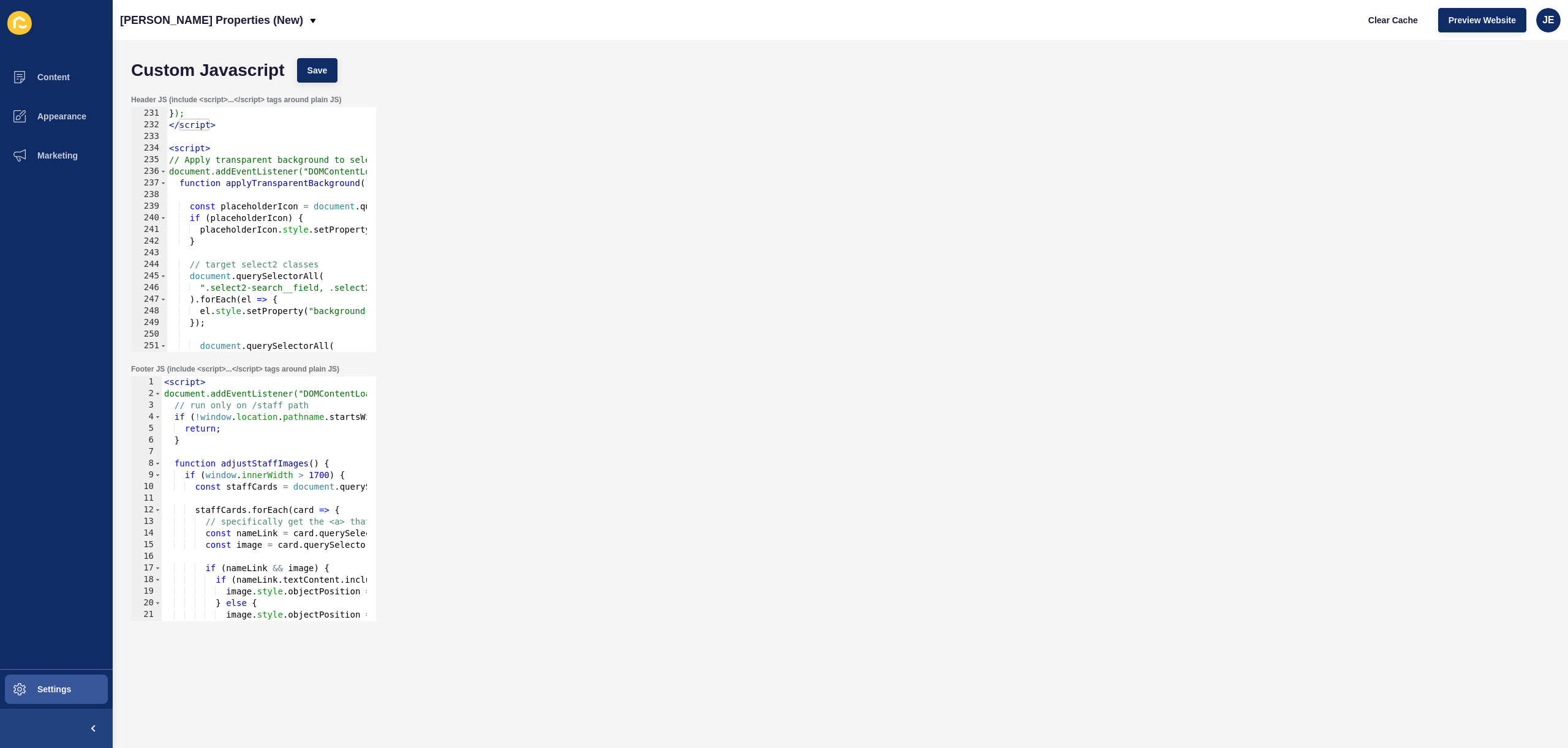
paste textarea "// Apply transparent background to select field input and icon"
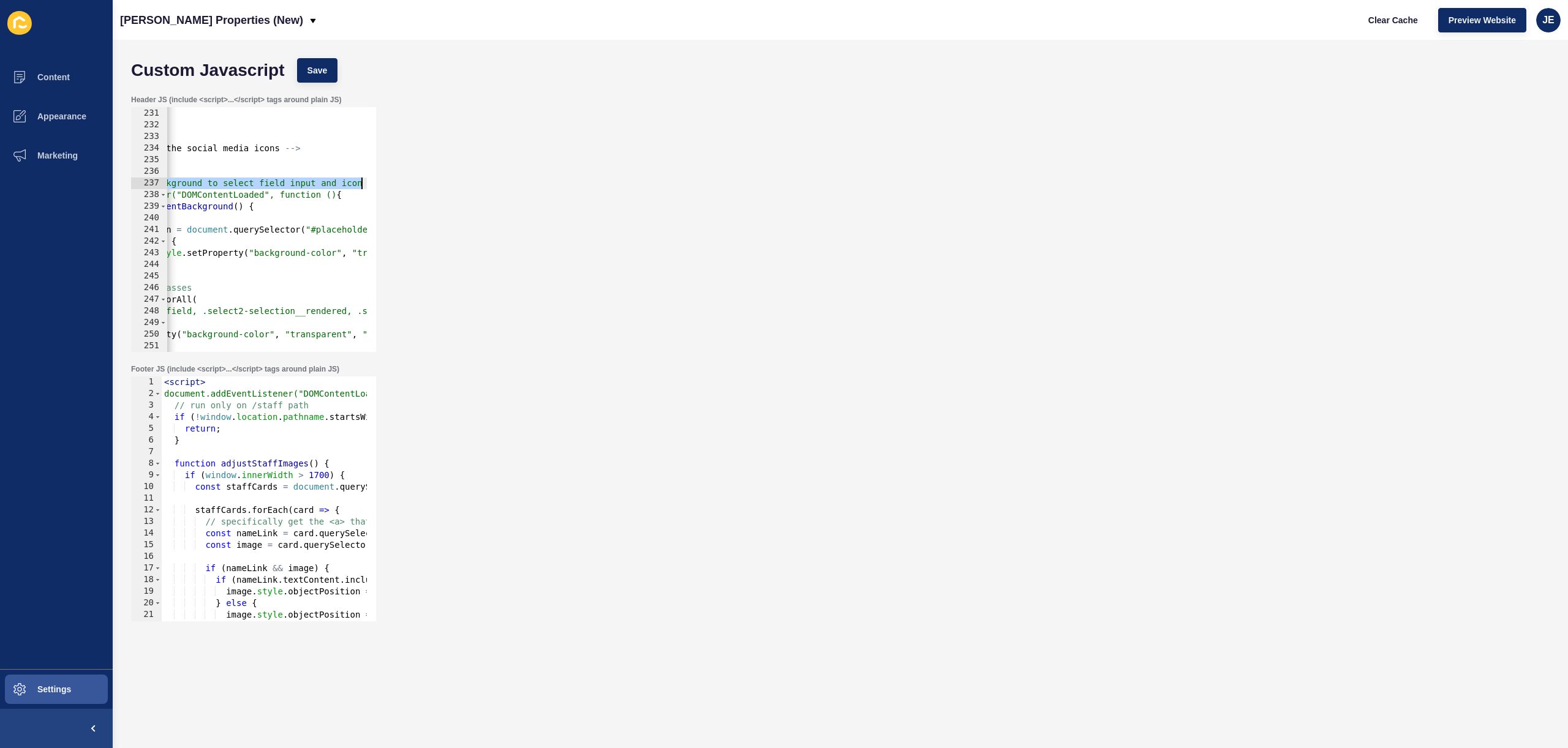
drag, startPoint x: 184, startPoint y: 181, endPoint x: 441, endPoint y: 182, distance: 257.0
click at [441, 182] on div "Header JS (include <script>...</script> tags around plain JS) 230 231 232 233 2…" at bounding box center [841, 223] width 1431 height 269
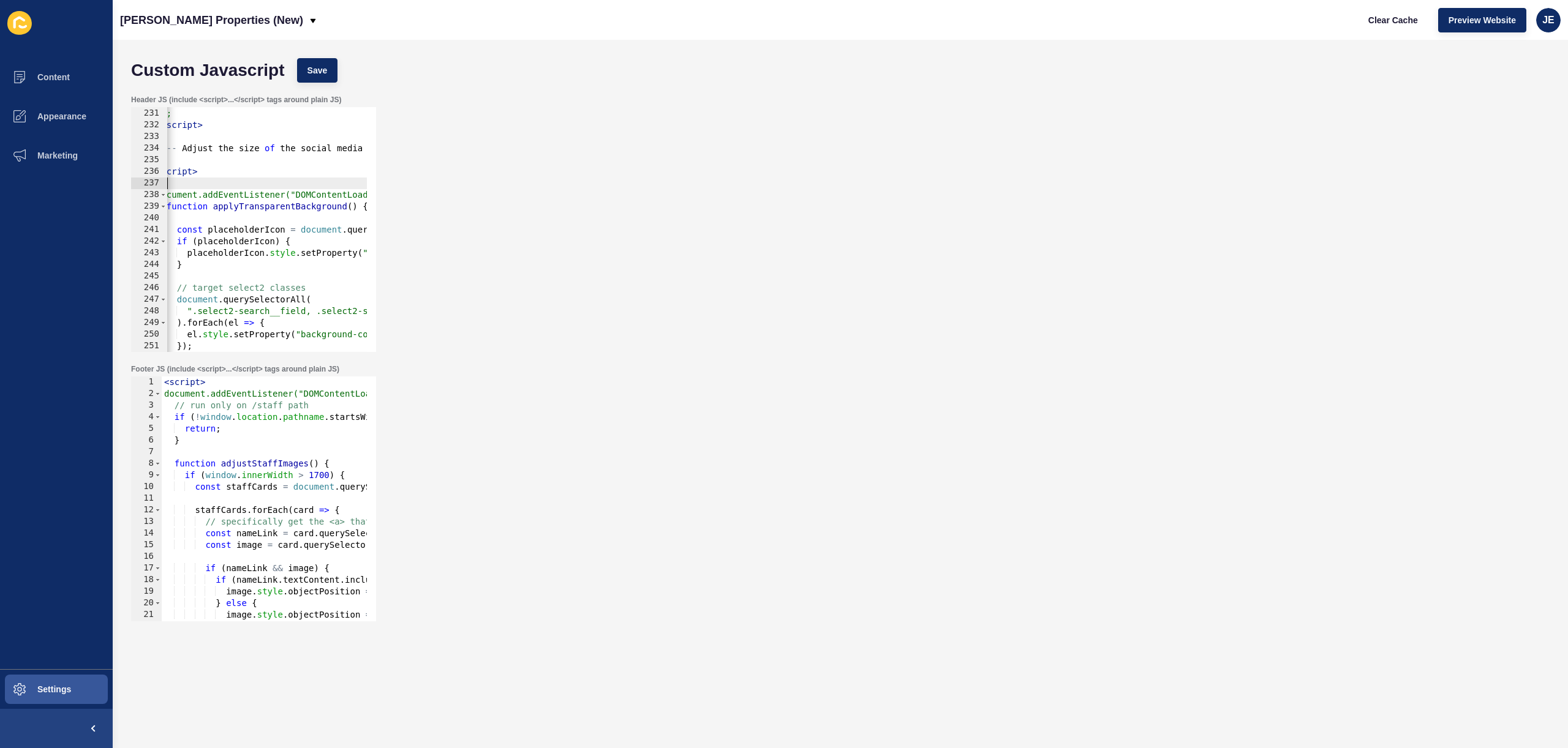
type textarea "/"
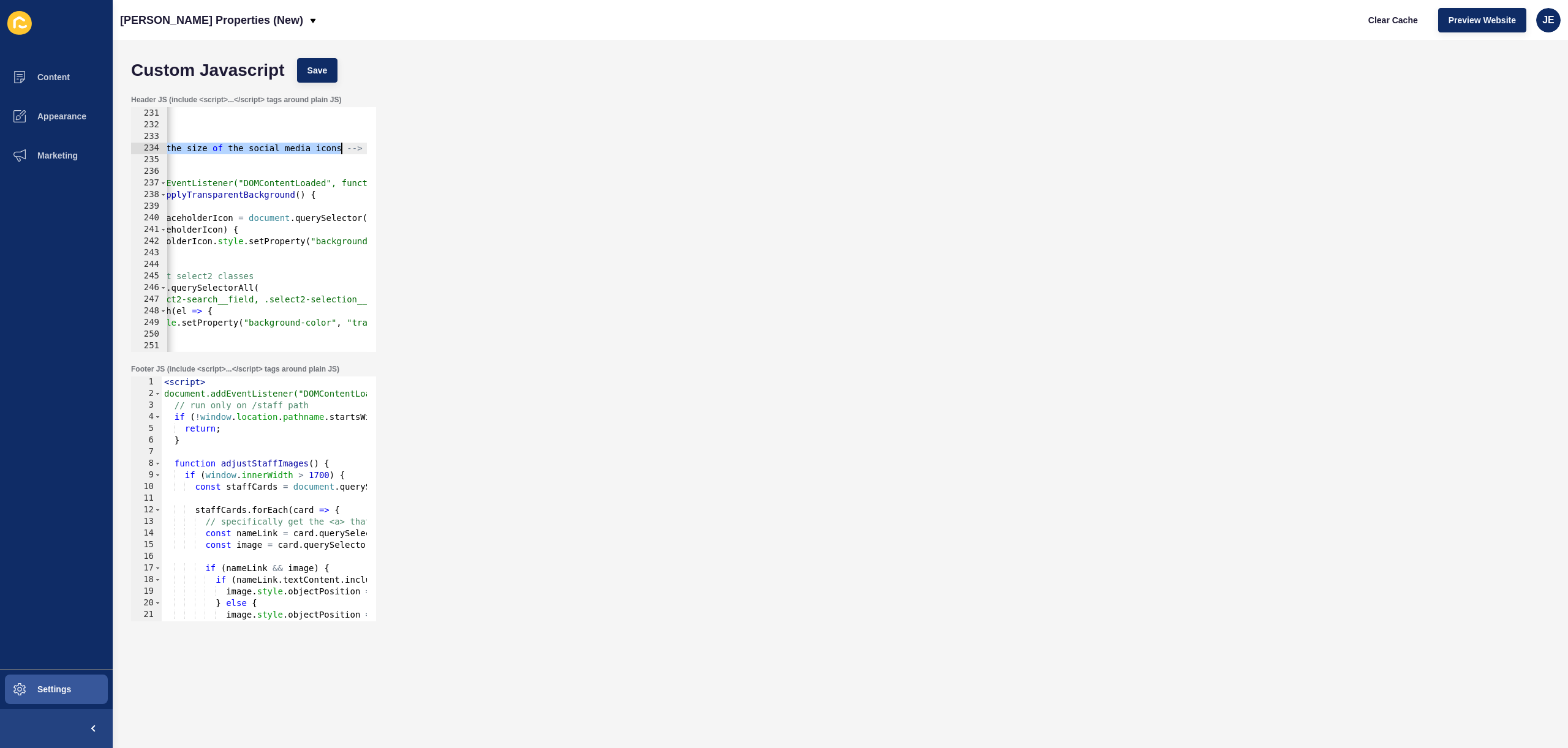
drag, startPoint x: 195, startPoint y: 148, endPoint x: 340, endPoint y: 150, distance: 145.0
paste textarea "pply transparent background to select field input and icon"
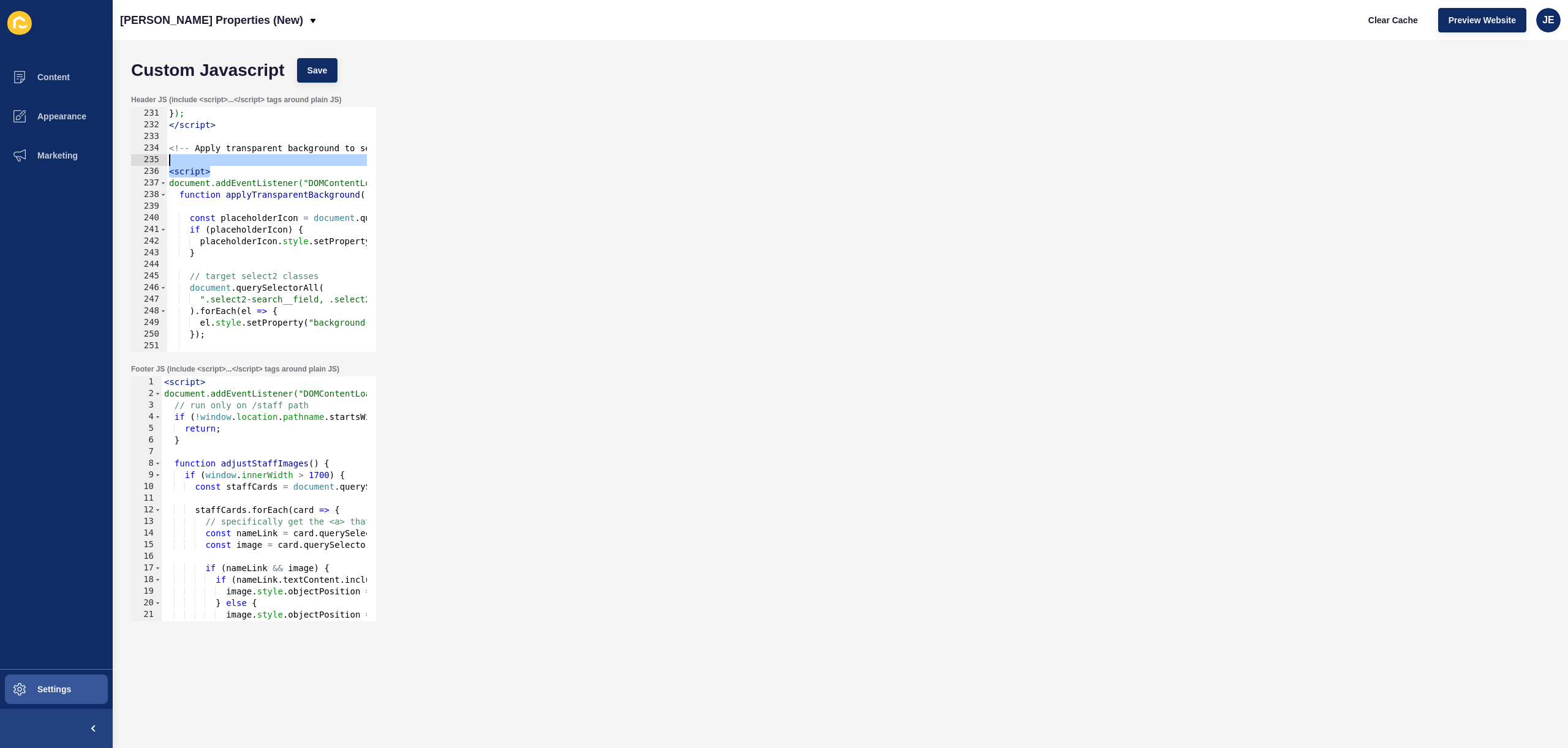
drag, startPoint x: 228, startPoint y: 168, endPoint x: 141, endPoint y: 160, distance: 87.4
click at [136, 158] on div "<!-- Apply transparent background to select field input and icon --> 230 231 23…" at bounding box center [253, 230] width 245 height 245
type textarea "<script>"
type textarea "<!-- Apply transparent background to select field input and icon -->"
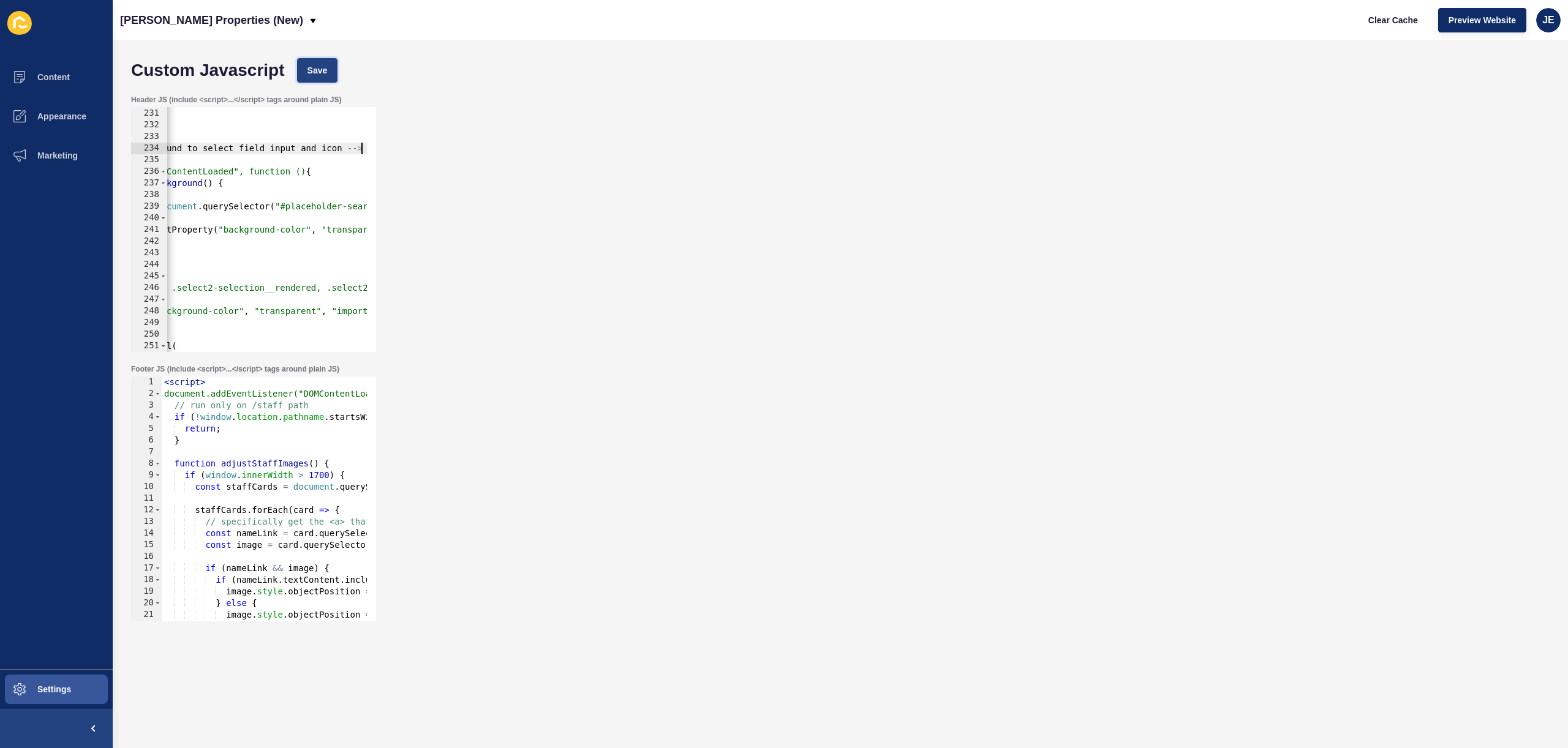
click at [325, 64] on span "Save" at bounding box center [317, 70] width 20 height 13
click at [1392, 22] on span "Clear Cache" at bounding box center [1393, 20] width 50 height 13
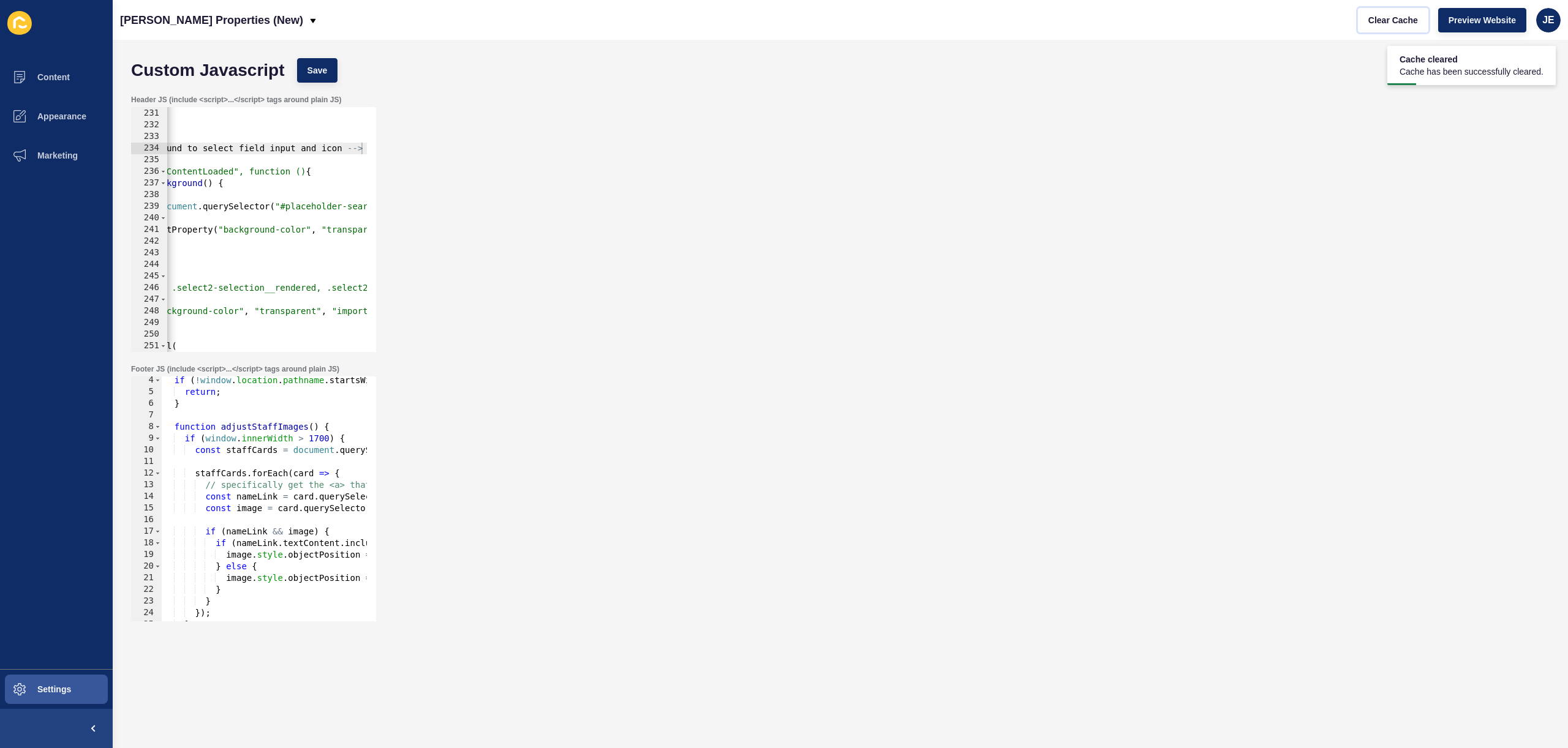
scroll to position [869, 0]
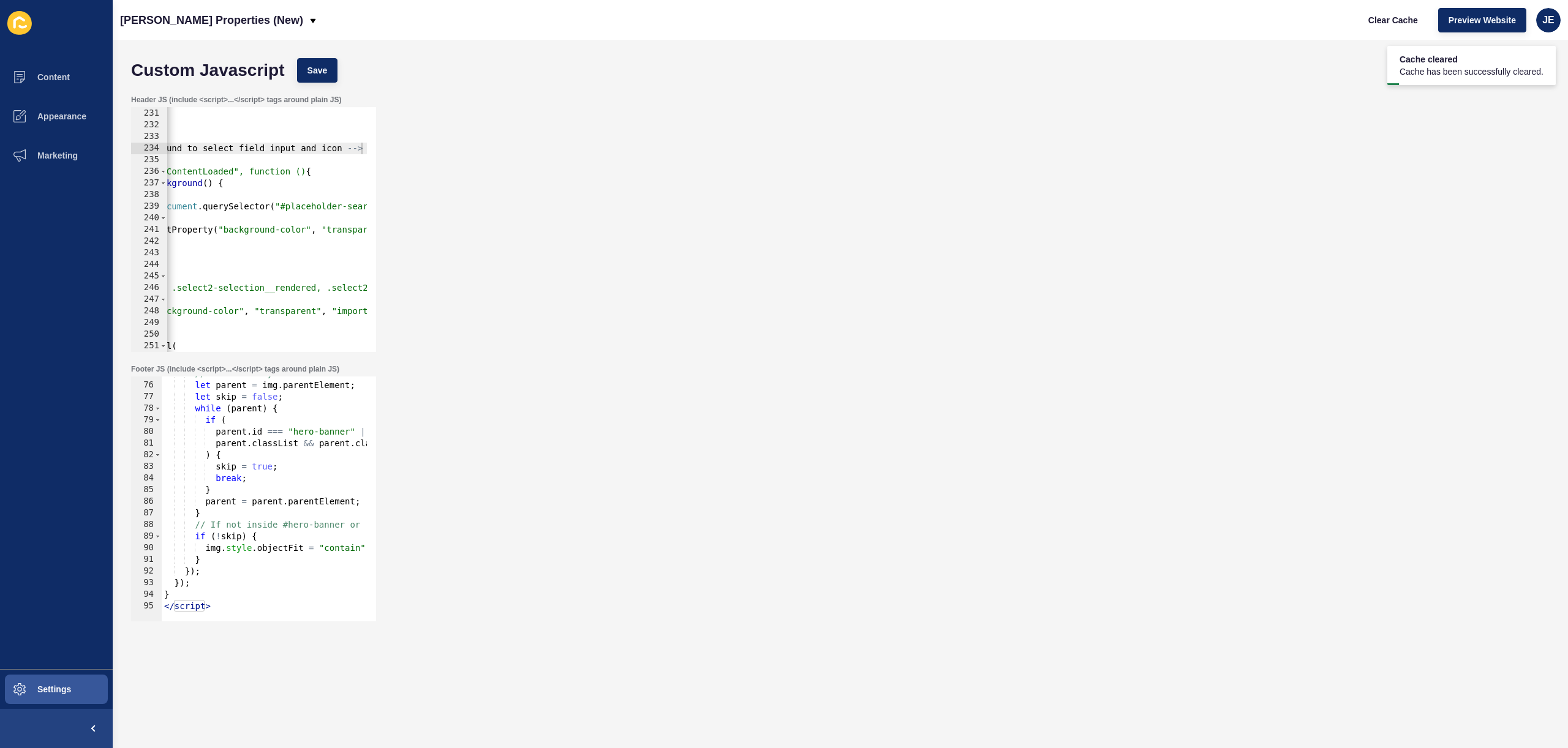
type textarea "</script>"
click at [217, 607] on div "// Check if any ancestor has id="hero-banner" or class "v2-image-container" let…" at bounding box center [452, 497] width 582 height 259
paste textarea "</script>"
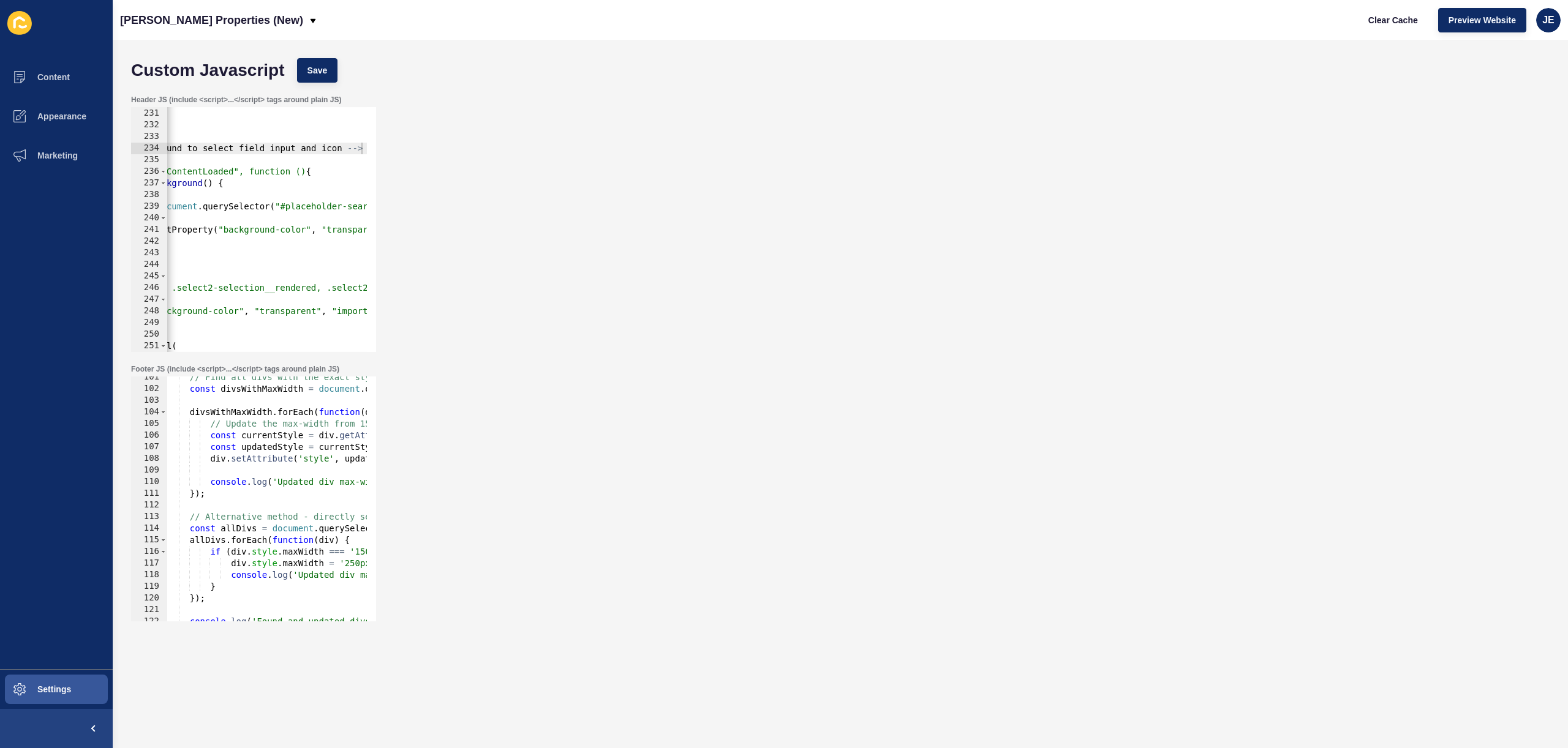
scroll to position [1132, 0]
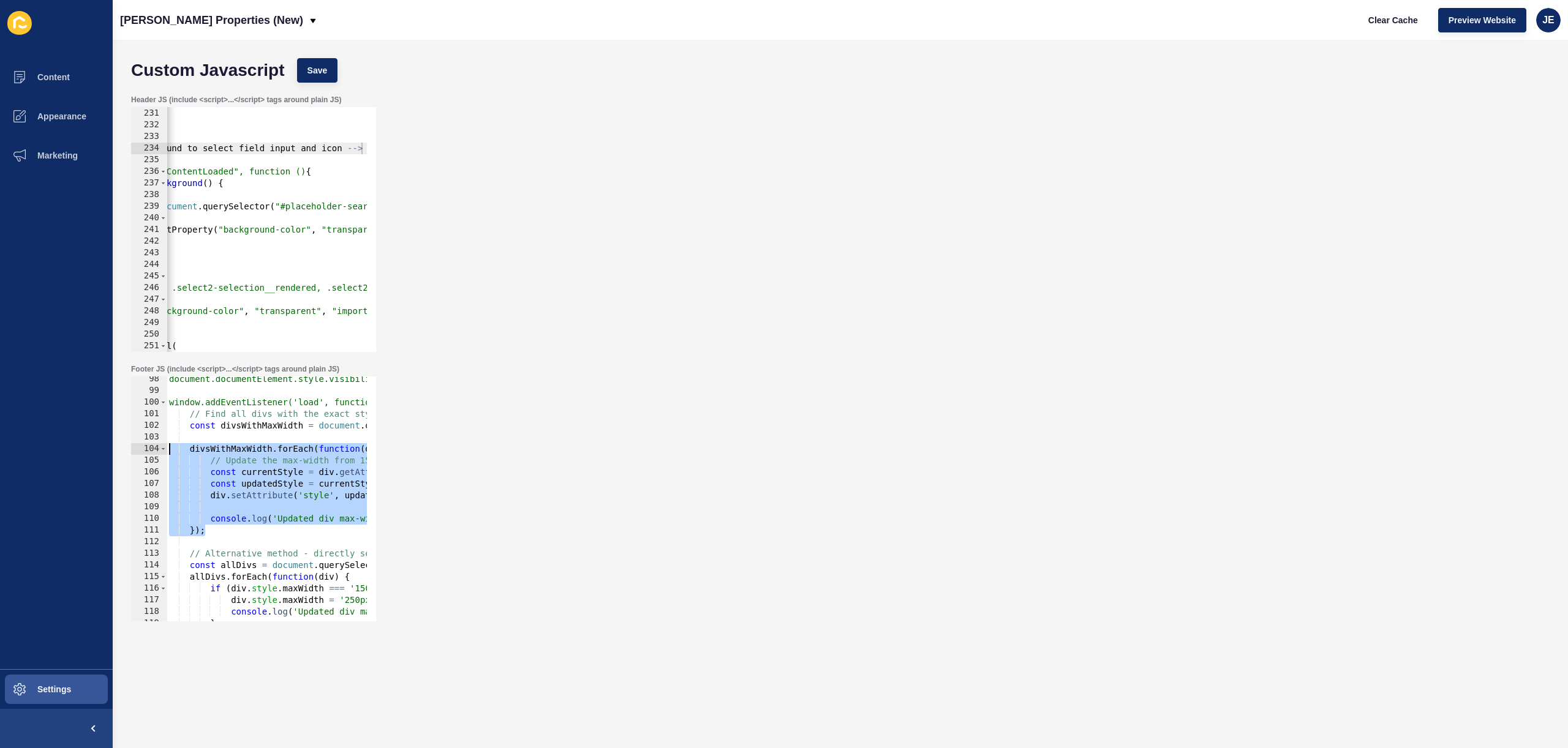
drag, startPoint x: 221, startPoint y: 531, endPoint x: 135, endPoint y: 454, distance: 115.4
click at [135, 454] on div "</script> 98 99 100 101 102 103 104 105 106 107 108 109 110 111 112 113 114 115…" at bounding box center [253, 499] width 245 height 245
type textarea "divsWithMaxWidth.forEach(function(div) { // Update the max-width from 150px to …"
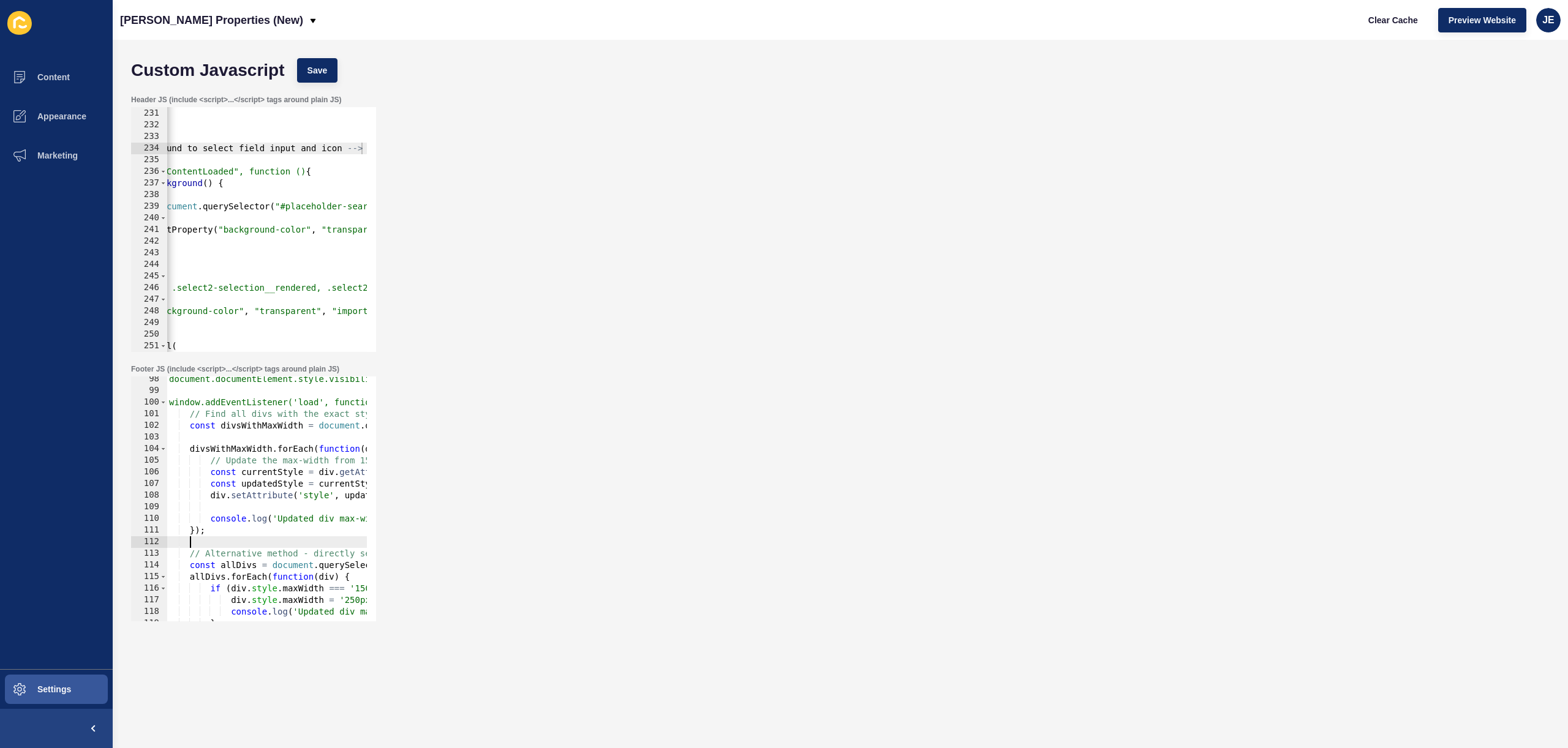
click at [204, 540] on div "document.documentElement.style.visibility = 'hidden'; window.addEventListener('…" at bounding box center [457, 502] width 582 height 259
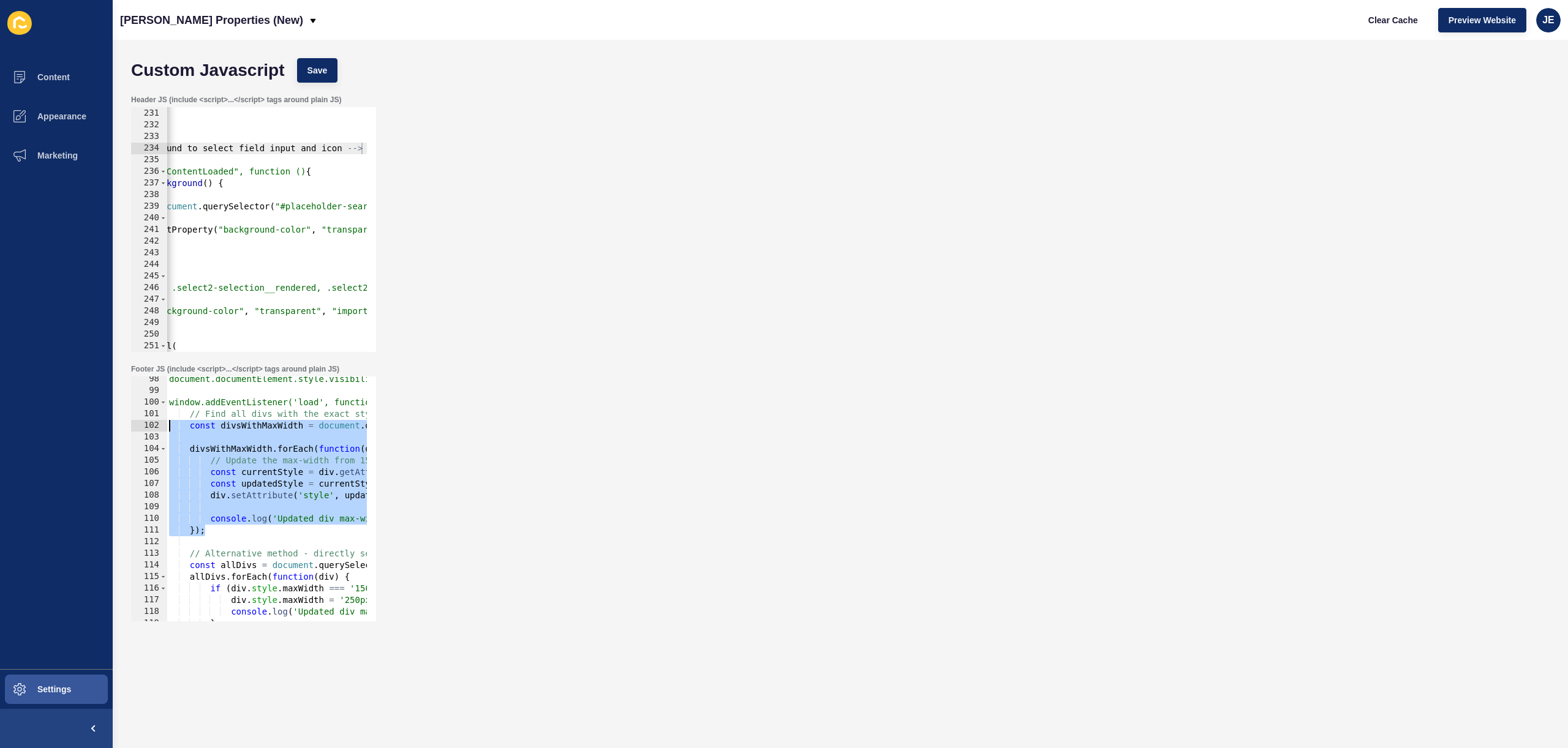
drag, startPoint x: 249, startPoint y: 536, endPoint x: 168, endPoint y: 426, distance: 136.6
click at [168, 426] on div "document.documentElement.style.visibility = 'hidden'; window.addEventListener('…" at bounding box center [457, 502] width 582 height 259
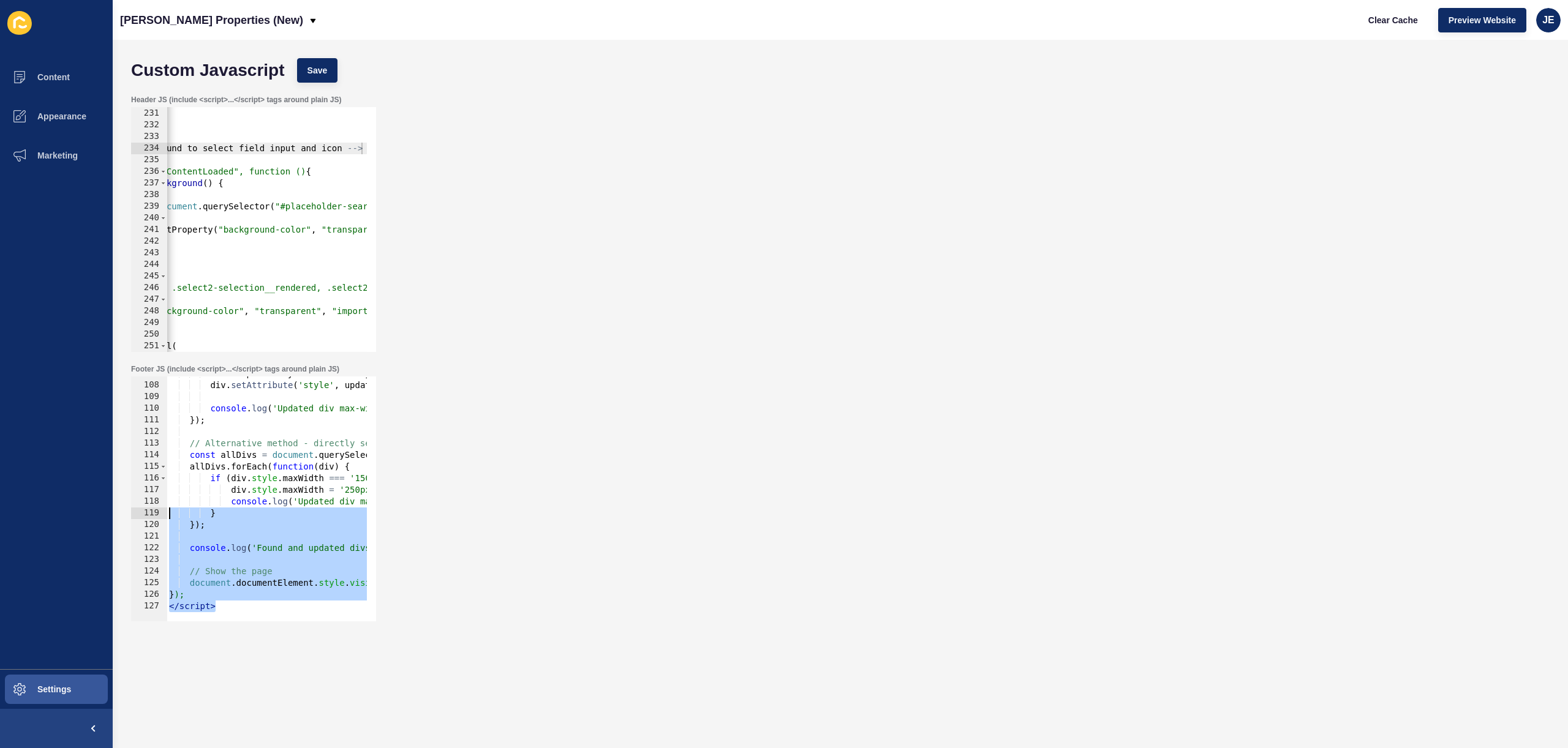
scroll to position [1095, 0]
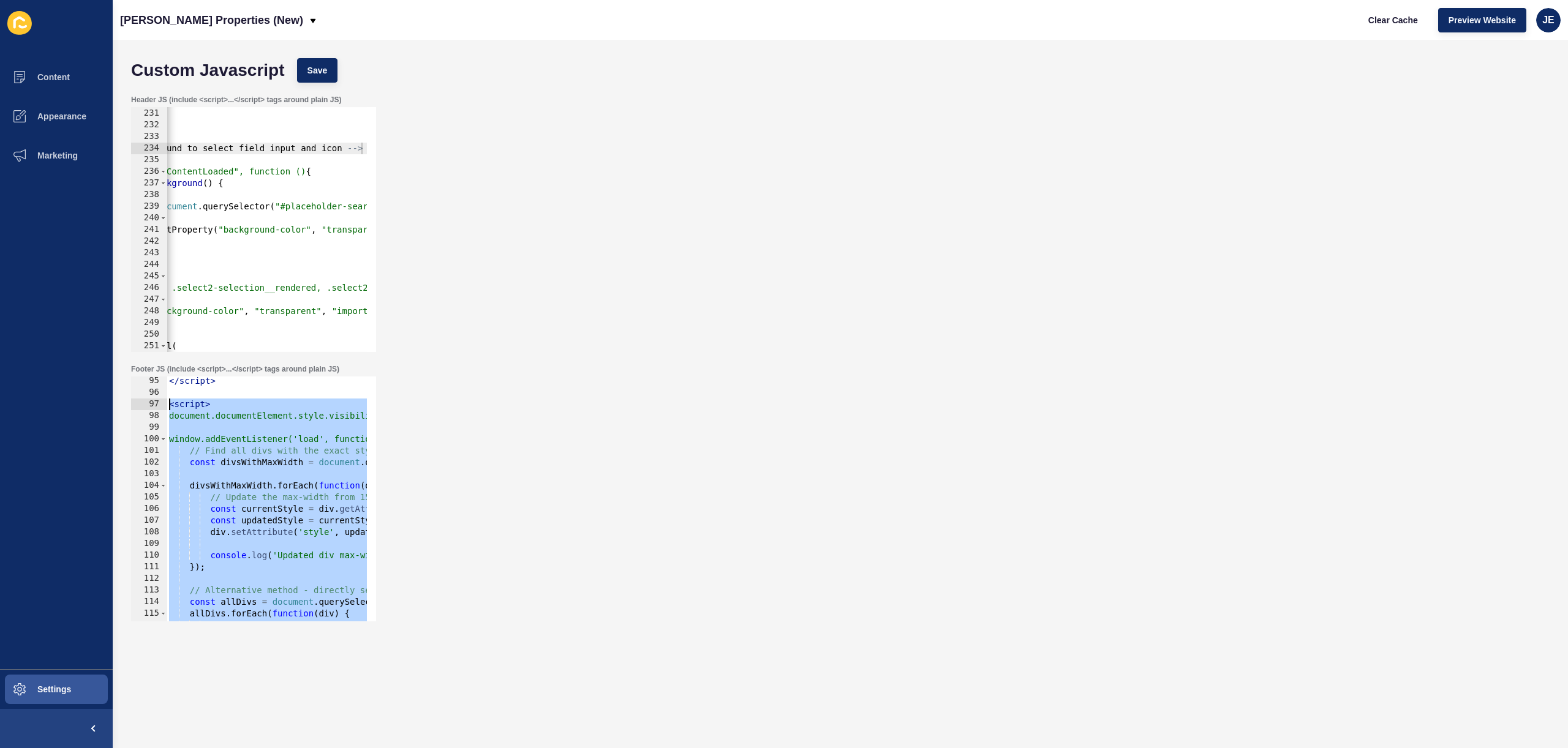
drag, startPoint x: 221, startPoint y: 604, endPoint x: 157, endPoint y: 405, distance: 209.0
click at [157, 405] on div "const divsWithMaxWidth = document.querySelectorAll('div[style*="max-width: 150p…" at bounding box center [253, 499] width 245 height 245
type textarea "<script> document.documentElement.style.visibility = 'hidden';"
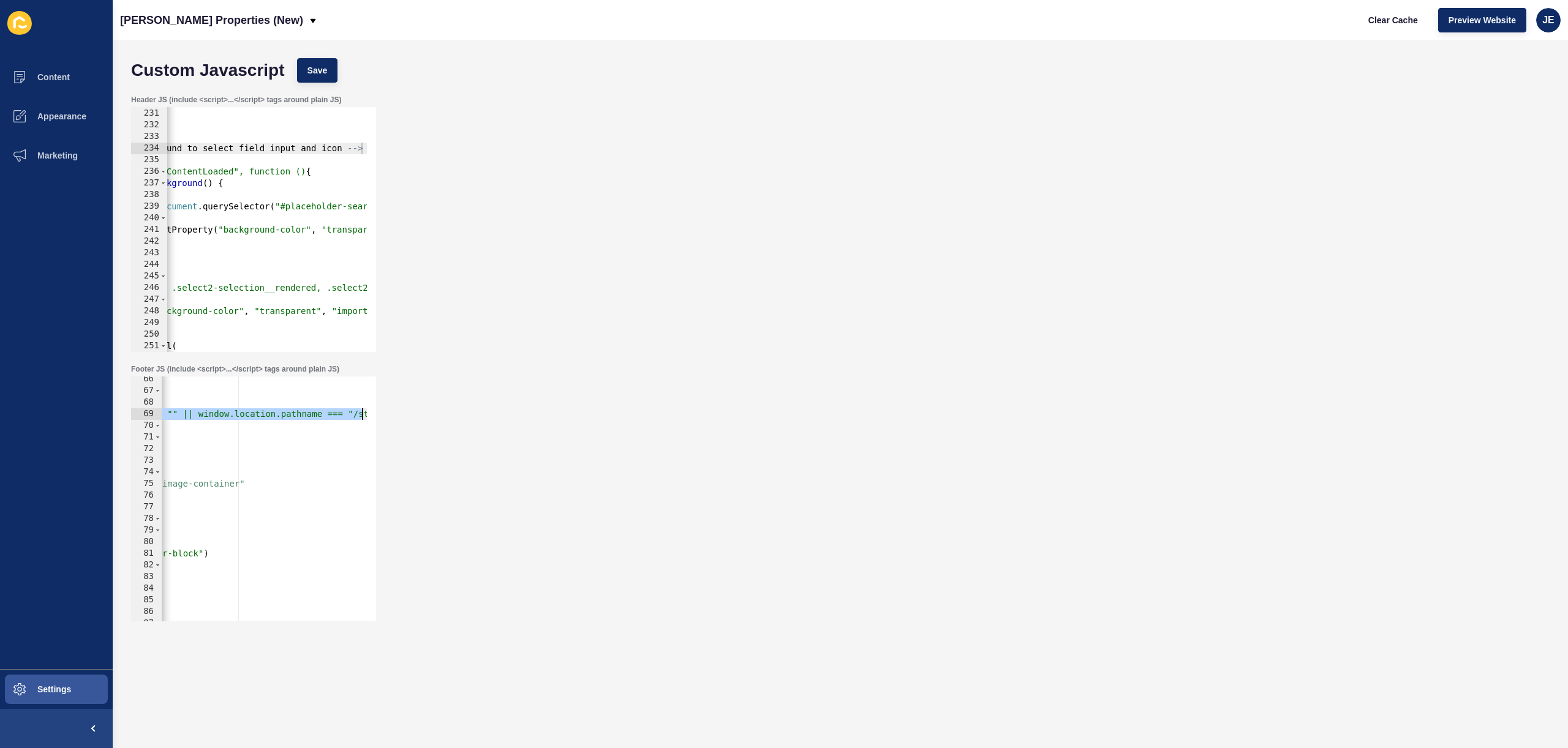
scroll to position [0, 376]
drag, startPoint x: 271, startPoint y: 412, endPoint x: 404, endPoint y: 415, distance: 133.0
click at [404, 415] on div "Footer JS (include <script>...</script> tags around plain JS) </script> 66 67 6…" at bounding box center [841, 493] width 1431 height 269
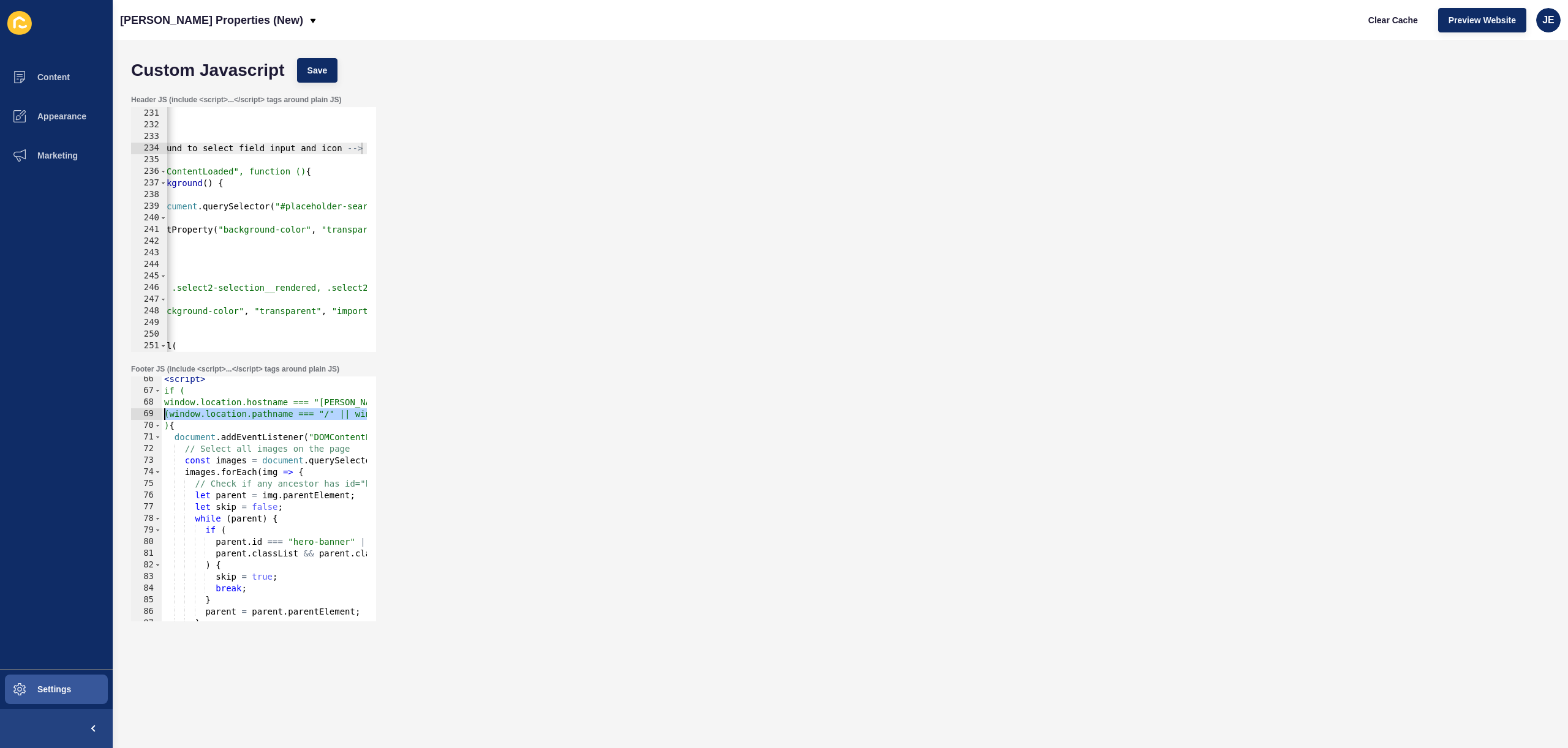
scroll to position [0, 0]
drag, startPoint x: 290, startPoint y: 412, endPoint x: 104, endPoint y: 414, distance: 186.0
click at [104, 414] on div "Content Appearance Marketing Settings Novak Properties (New) Clear Cache Previe…" at bounding box center [784, 374] width 1568 height 748
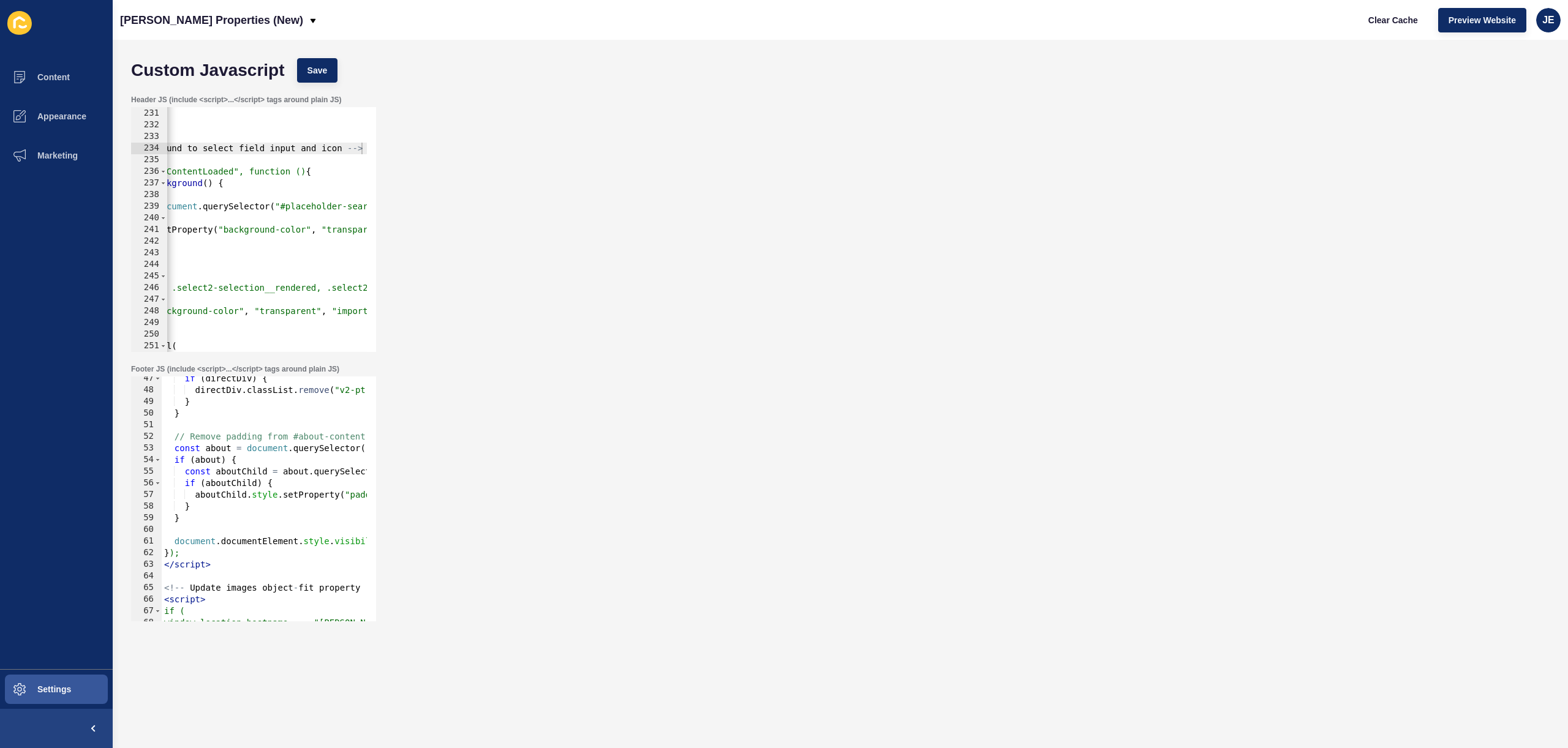
scroll to position [576, 0]
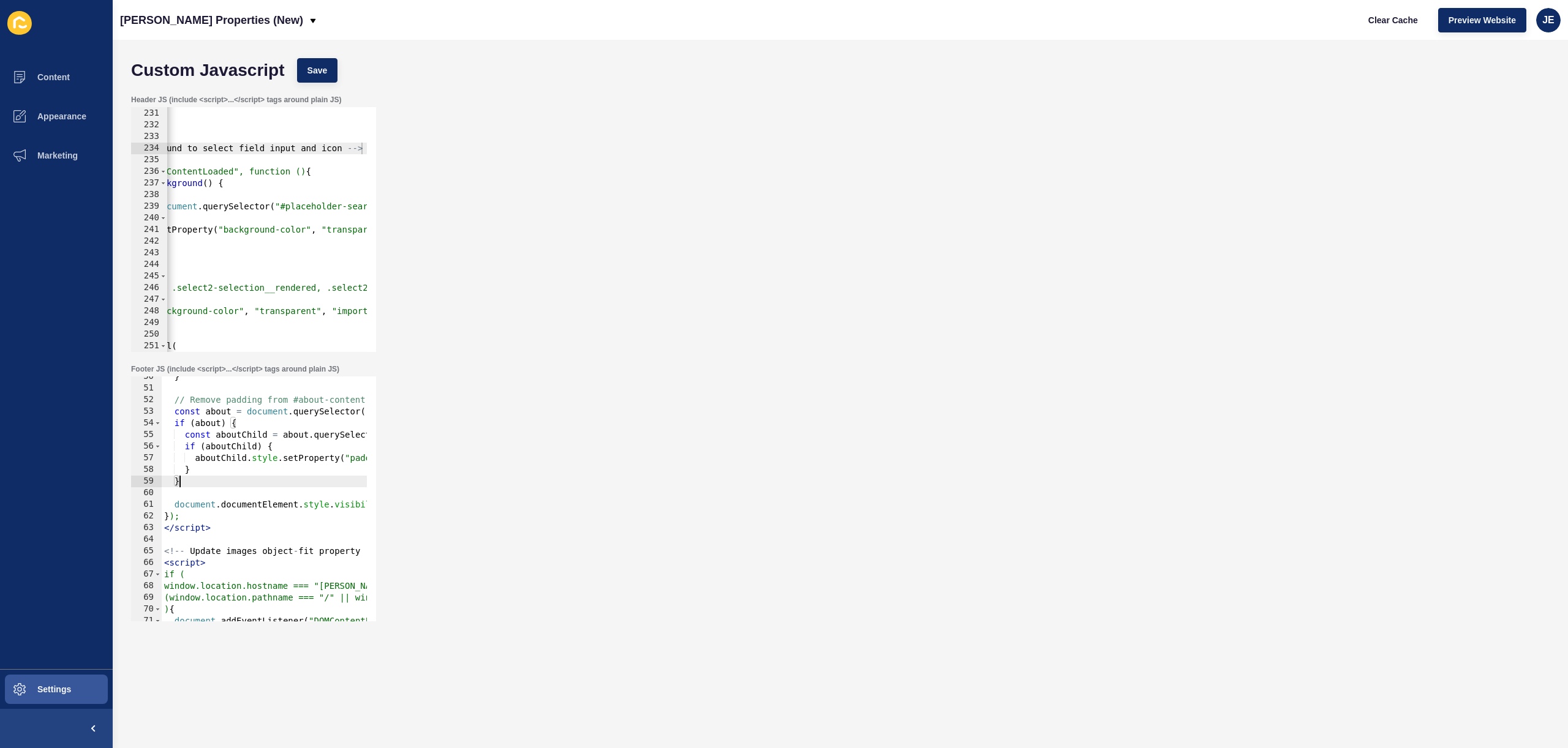
click at [217, 479] on div "} // Remove padding from #about-content const about = document . querySelector …" at bounding box center [452, 500] width 582 height 259
type textarea "}"
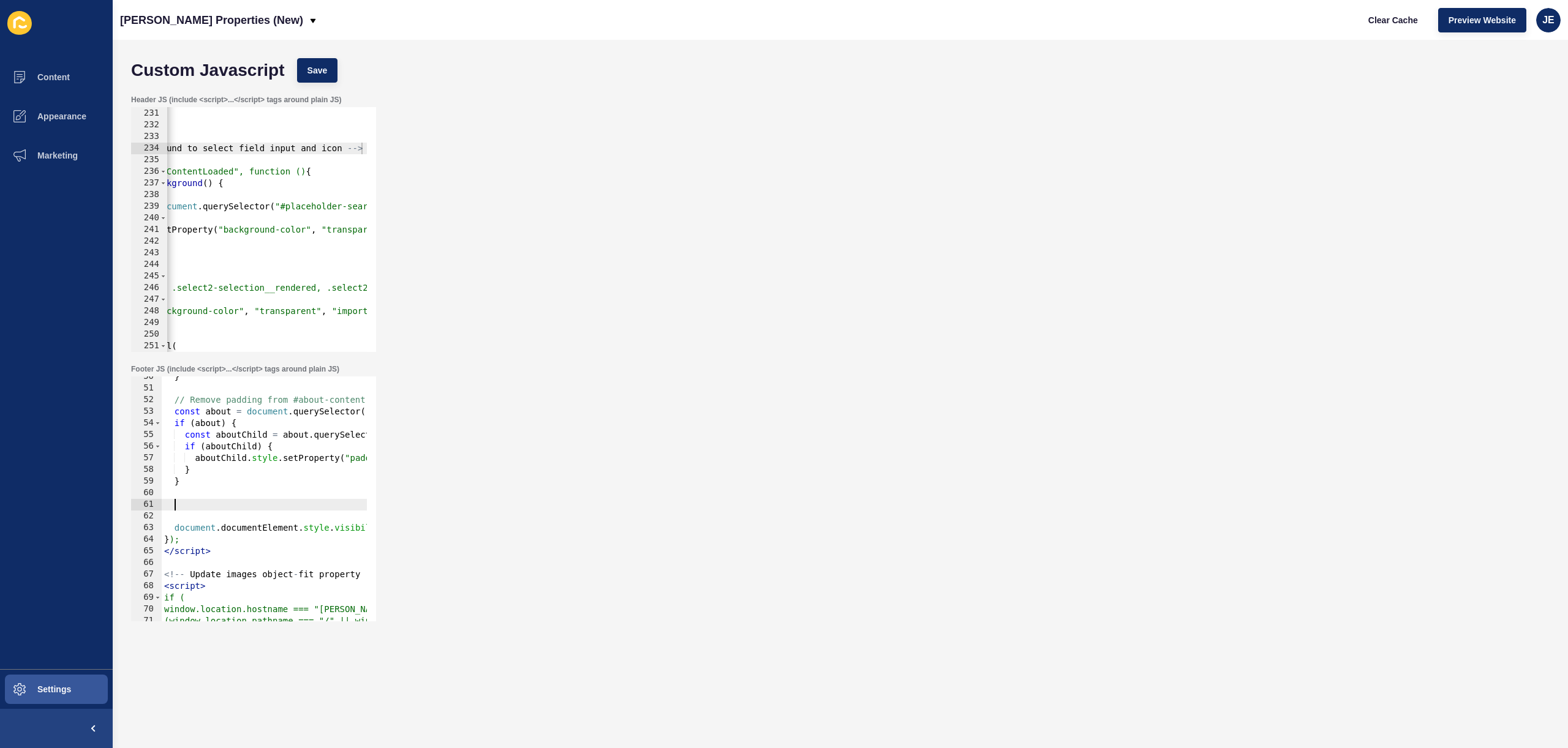
paste textarea "});"
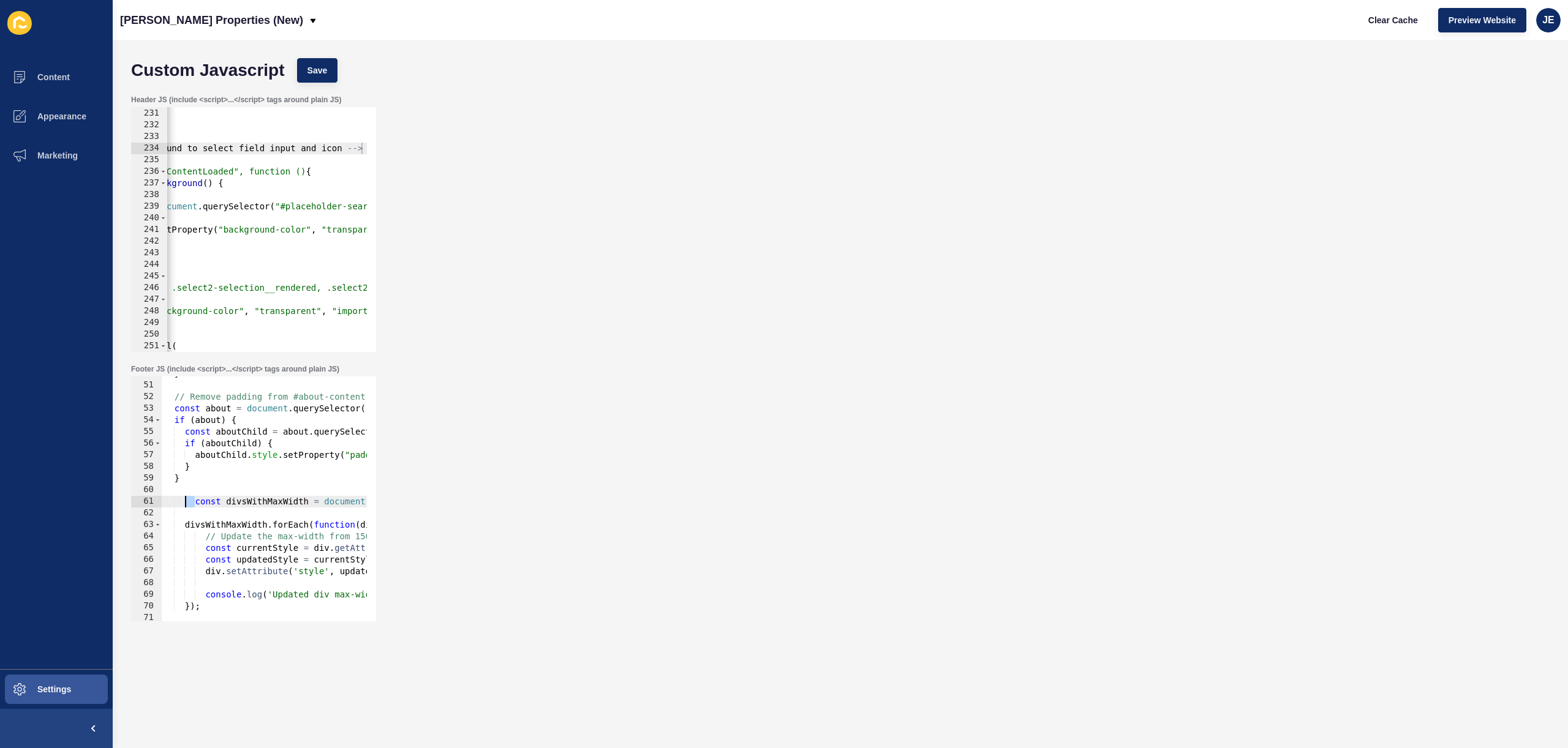
drag, startPoint x: 198, startPoint y: 502, endPoint x: 184, endPoint y: 502, distance: 14.0
click at [184, 502] on div "} // Remove padding from #about-content const about = document . querySelector …" at bounding box center [452, 497] width 582 height 259
click at [309, 73] on span "Save" at bounding box center [317, 70] width 20 height 13
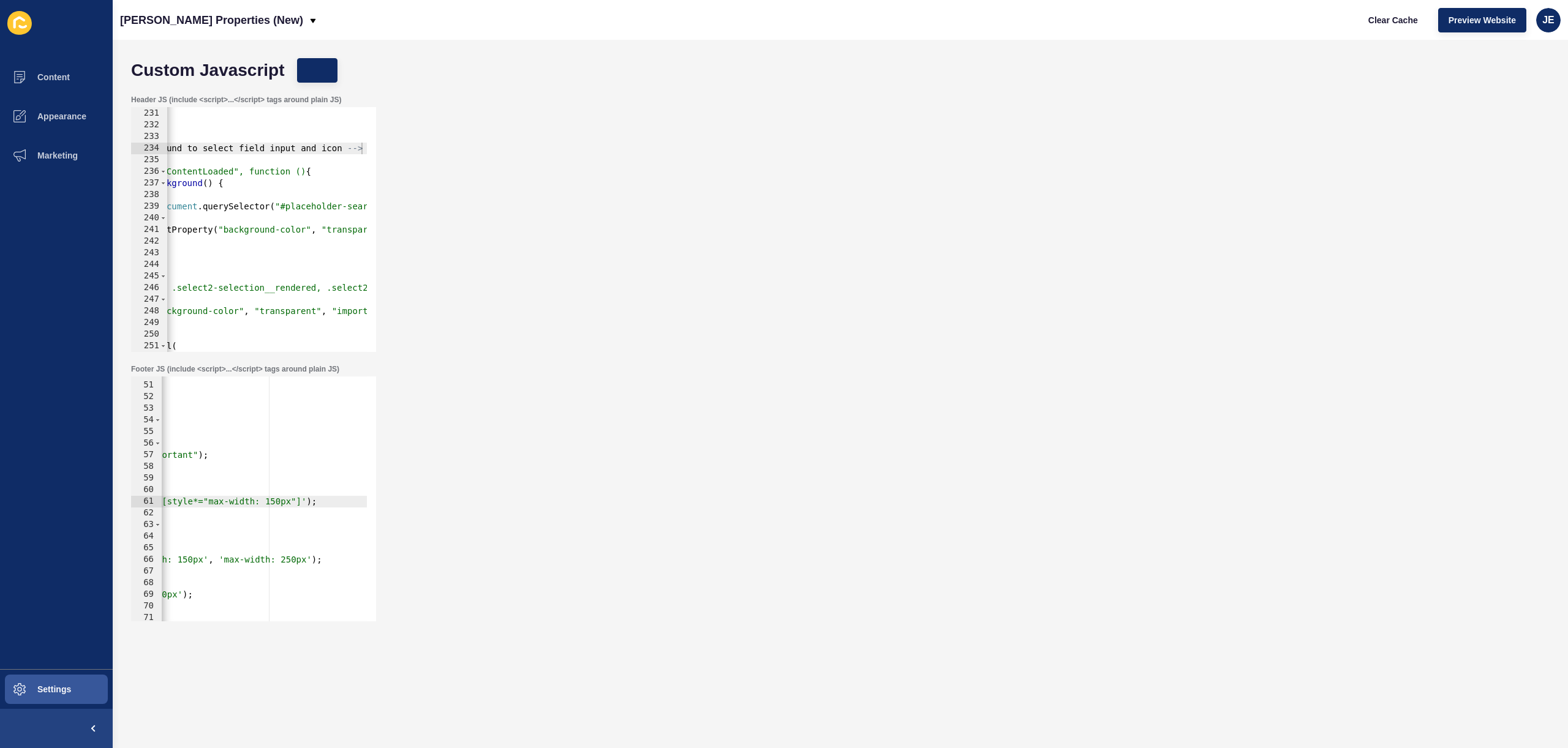
scroll to position [0, 313]
click at [1393, 20] on span "Clear Cache" at bounding box center [1393, 20] width 50 height 13
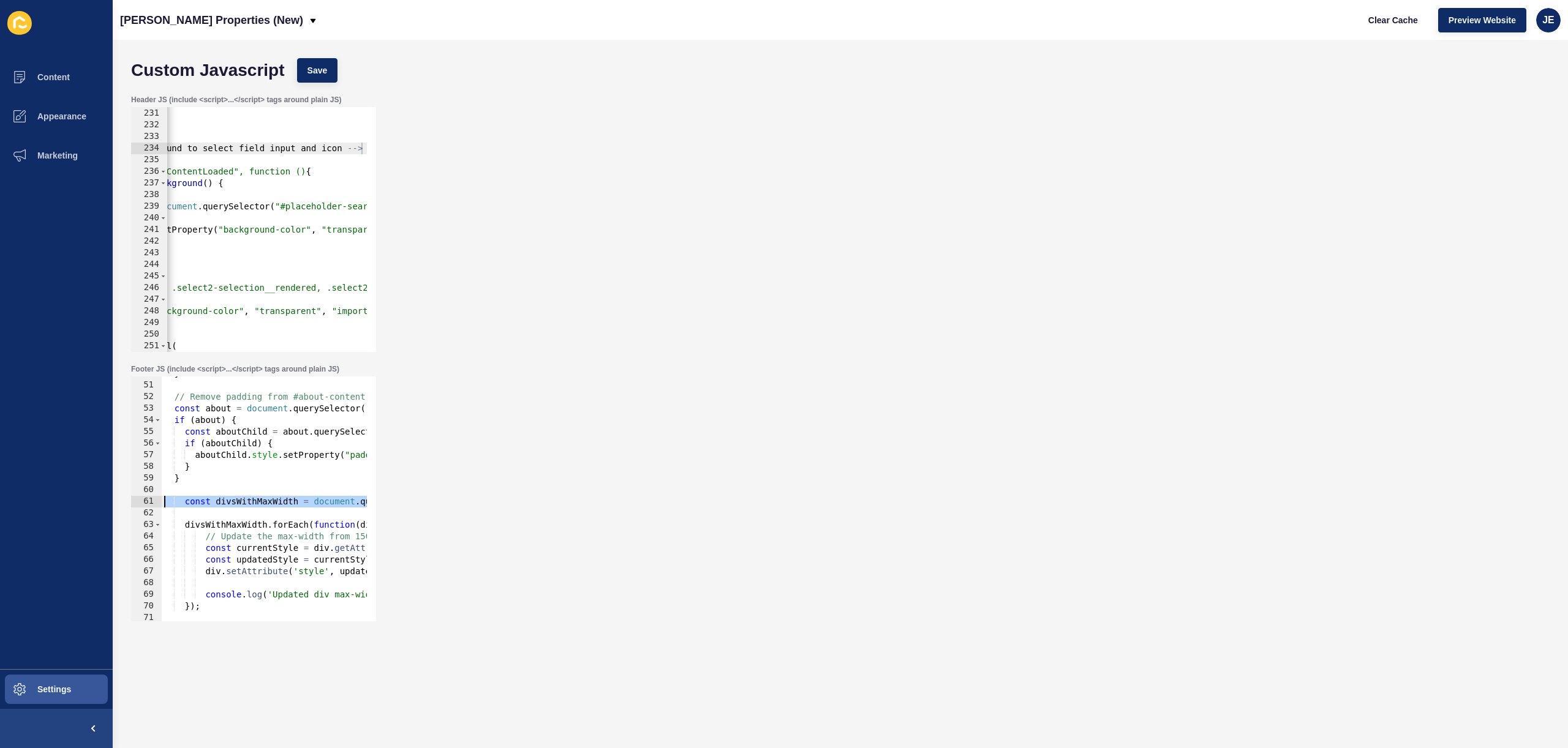
drag, startPoint x: 236, startPoint y: 503, endPoint x: 116, endPoint y: 500, distance: 120.0
click at [29, 501] on div "Content Appearance Marketing Settings Novak Properties (New) Clear Cache Previe…" at bounding box center [784, 374] width 1568 height 748
click at [307, 502] on div "} // Remove padding from #about-content const about = document . querySelector …" at bounding box center [430, 497] width 582 height 259
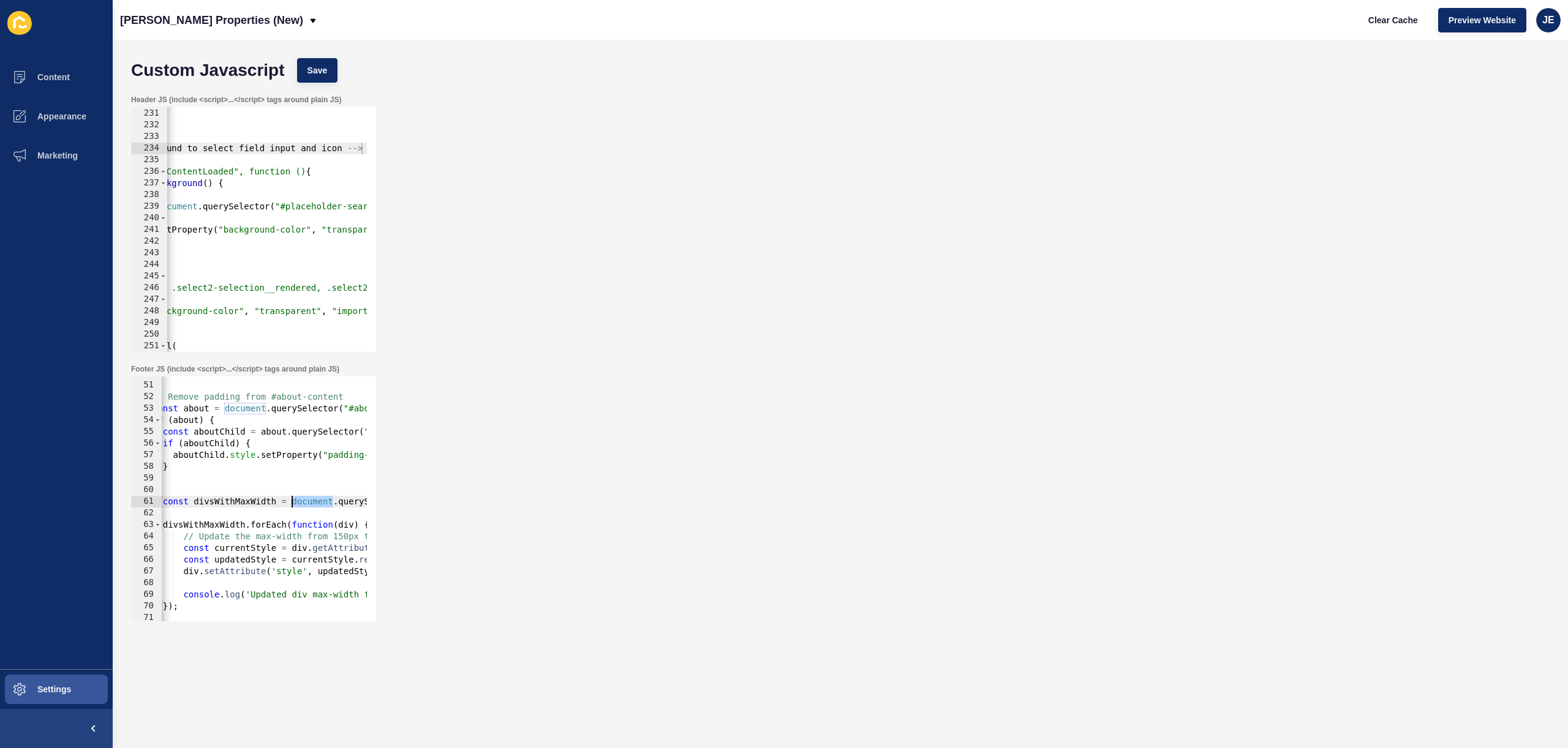
click at [307, 502] on div "} // Remove padding from #about-content const about = document . querySelector …" at bounding box center [430, 497] width 582 height 259
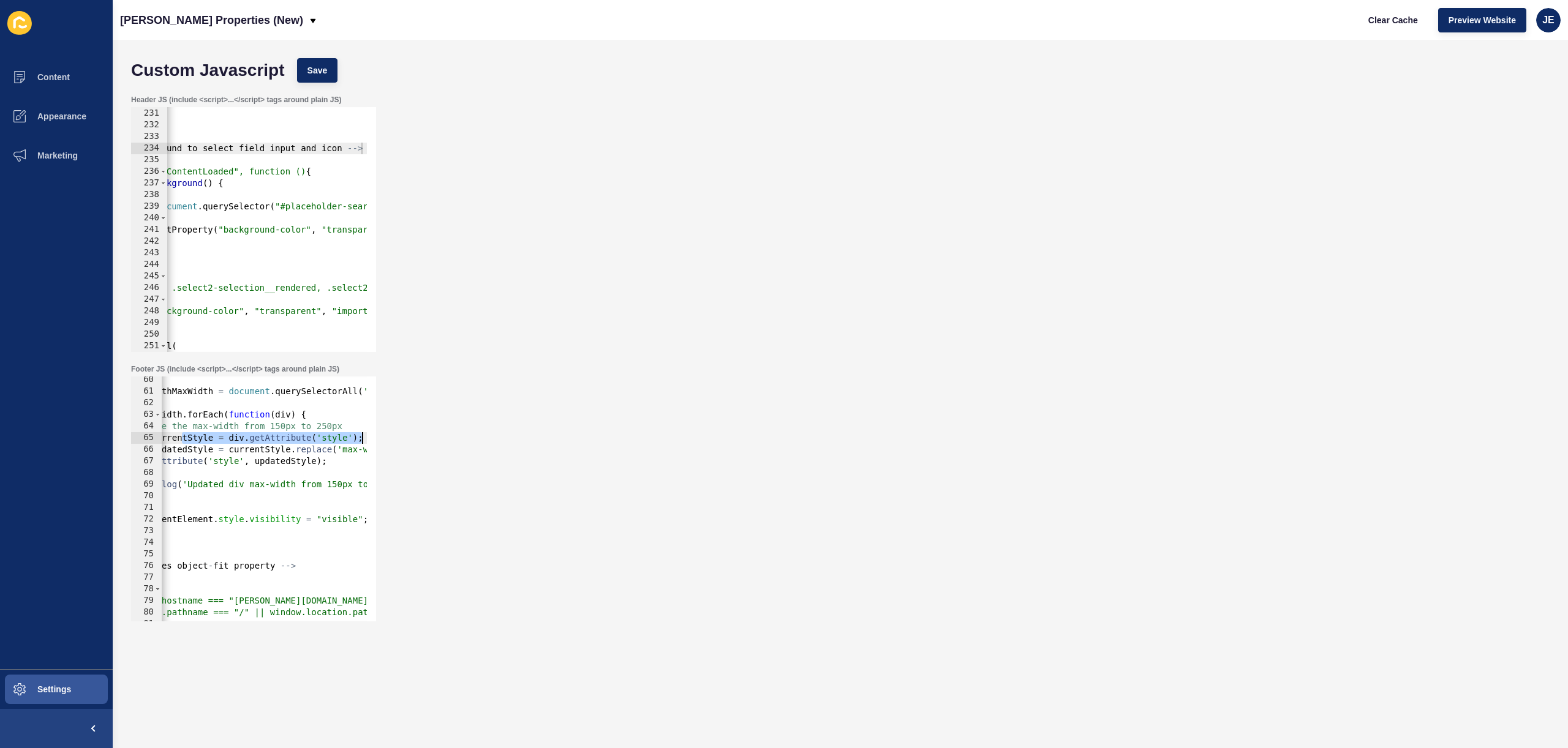
scroll to position [0, 85]
drag, startPoint x: 269, startPoint y: 435, endPoint x: 370, endPoint y: 441, distance: 101.2
click at [370, 441] on div "const divsWithMaxWidth = document.querySelectorAll('div[style*="max-width: 150p…" at bounding box center [253, 499] width 245 height 245
type textarea "const currentStyle = div.getAttribute('style');"
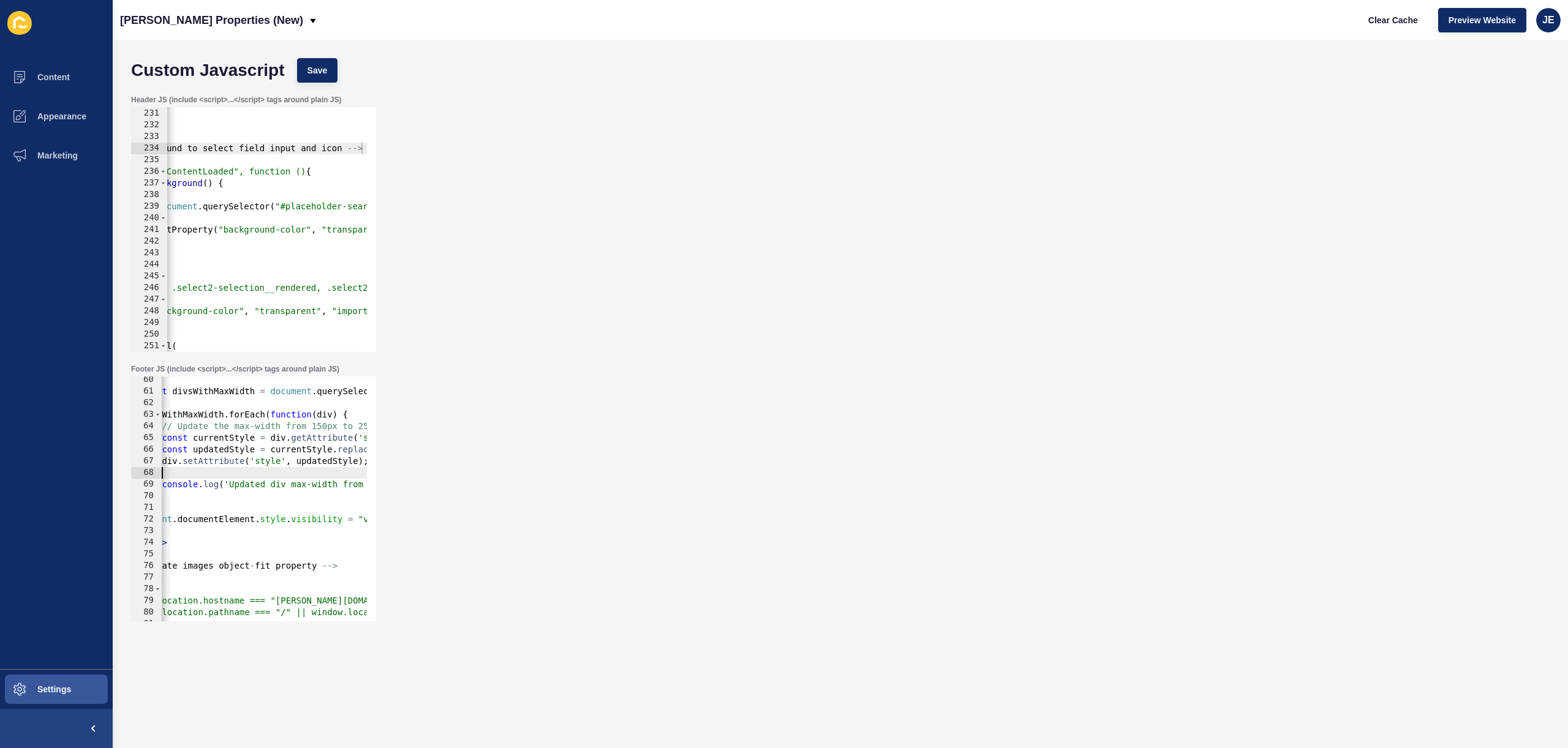
scroll to position [0, 0]
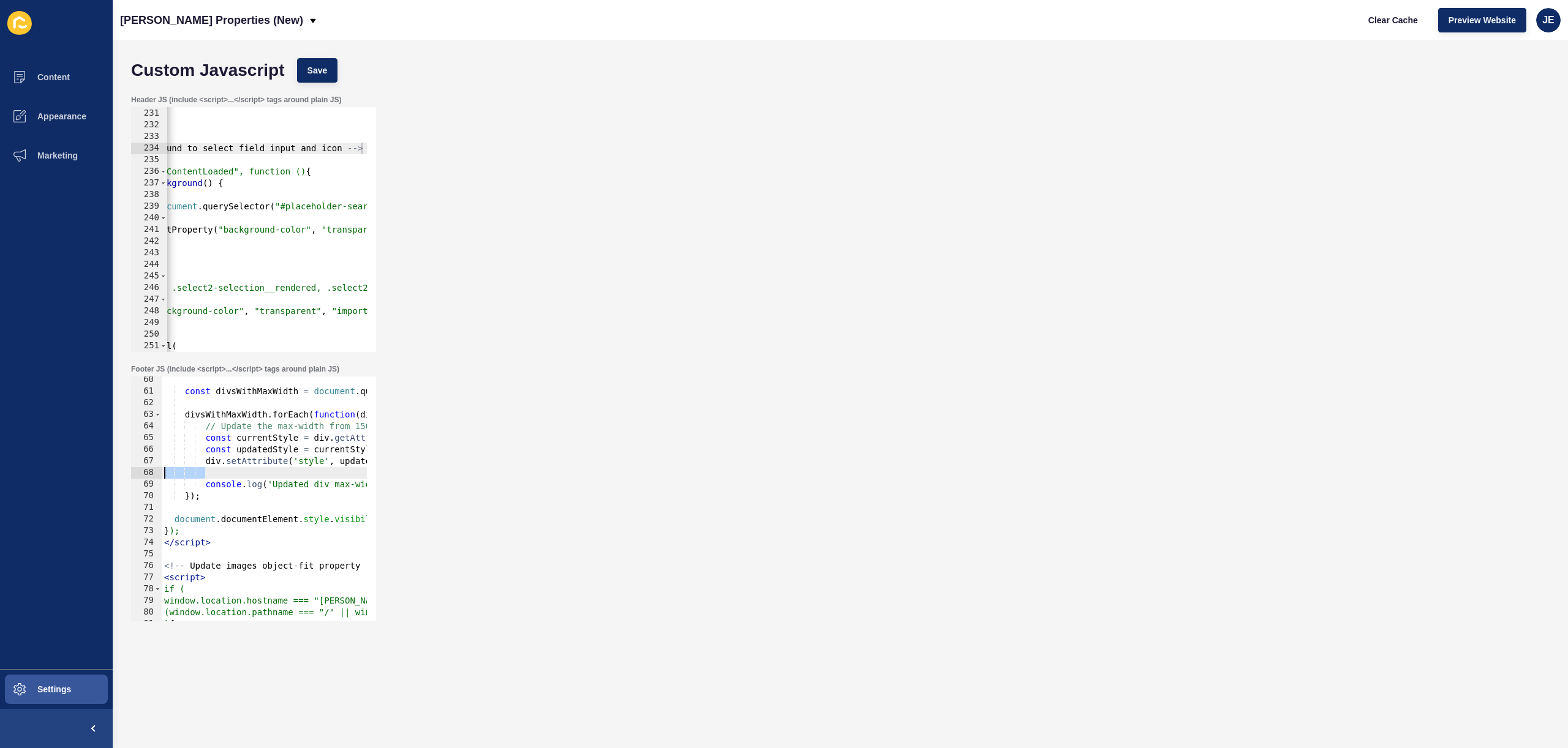
drag, startPoint x: 202, startPoint y: 472, endPoint x: 156, endPoint y: 469, distance: 46.1
click at [142, 470] on div "const currentStyle = div.getAttribute('style'); 60 61 62 63 64 65 66 67 68 69 7…" at bounding box center [253, 499] width 245 height 245
drag, startPoint x: 219, startPoint y: 473, endPoint x: 195, endPoint y: 451, distance: 32.6
click at [195, 451] on div "const divsWithMaxWidth = document . querySelectorAll ( 'div[style*="max-width: …" at bounding box center [452, 503] width 582 height 259
paste textarea "}"
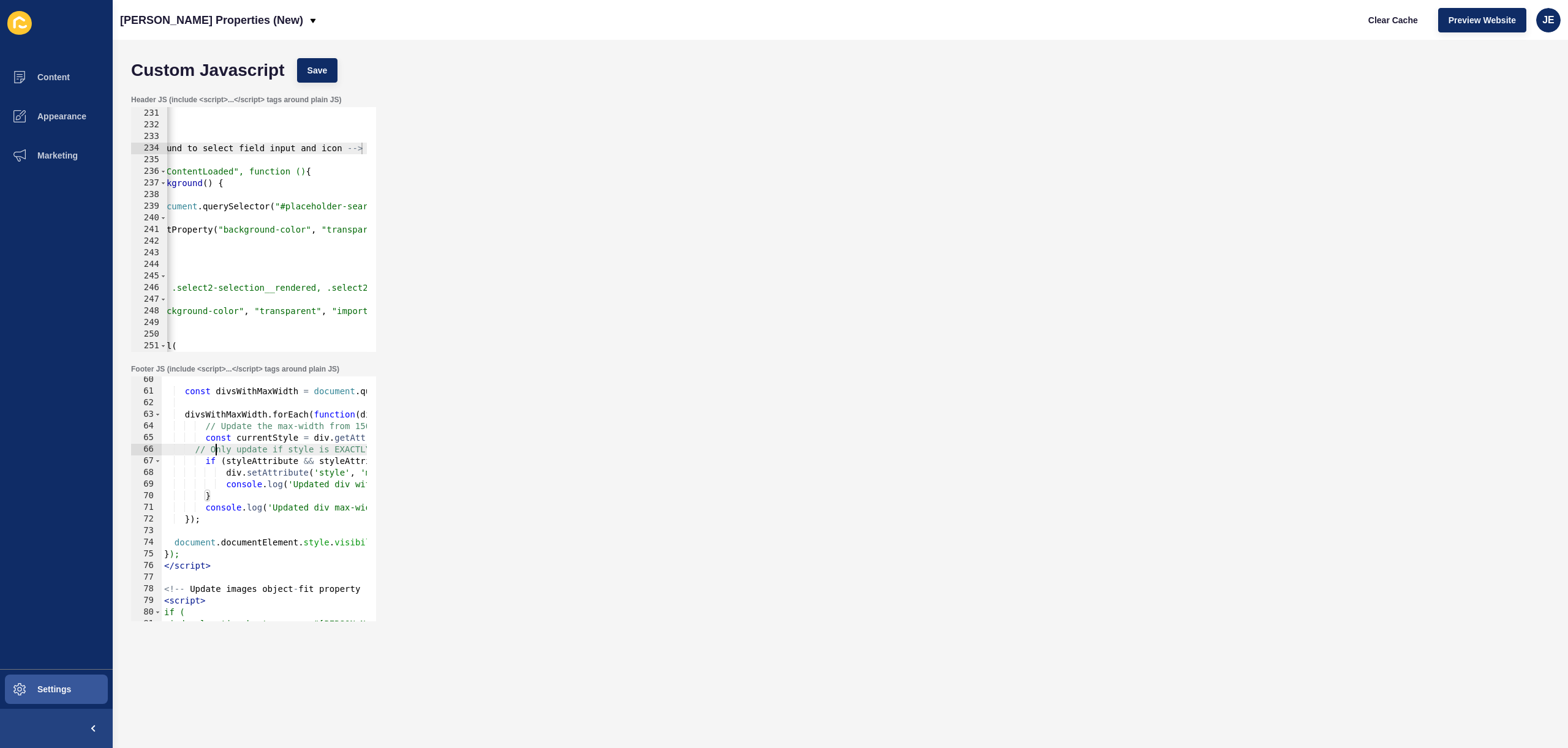
click at [217, 450] on div "const divsWithMaxWidth = document . querySelectorAll ( 'div[style*="max-width: …" at bounding box center [452, 503] width 582 height 259
click at [195, 452] on div "const divsWithMaxWidth = document . querySelectorAll ( 'div[style*="max-width: …" at bounding box center [452, 503] width 582 height 259
click at [233, 430] on div "const divsWithMaxWidth = document . querySelectorAll ( 'div[style*="max-width: …" at bounding box center [452, 503] width 582 height 259
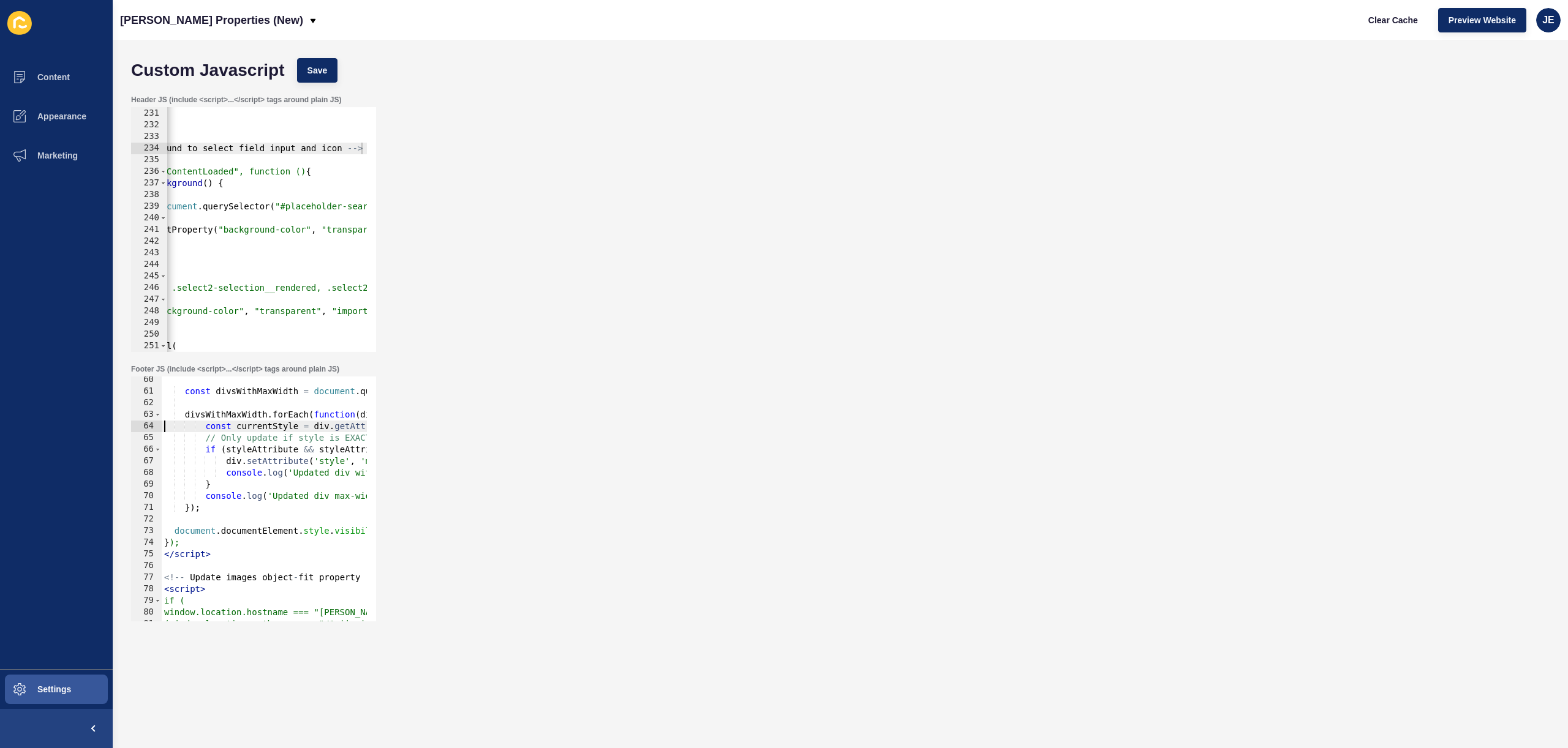
click at [244, 497] on div "const divsWithMaxWidth = document . querySelectorAll ( 'div[style*="max-width: …" at bounding box center [452, 503] width 582 height 259
type textarea "});"
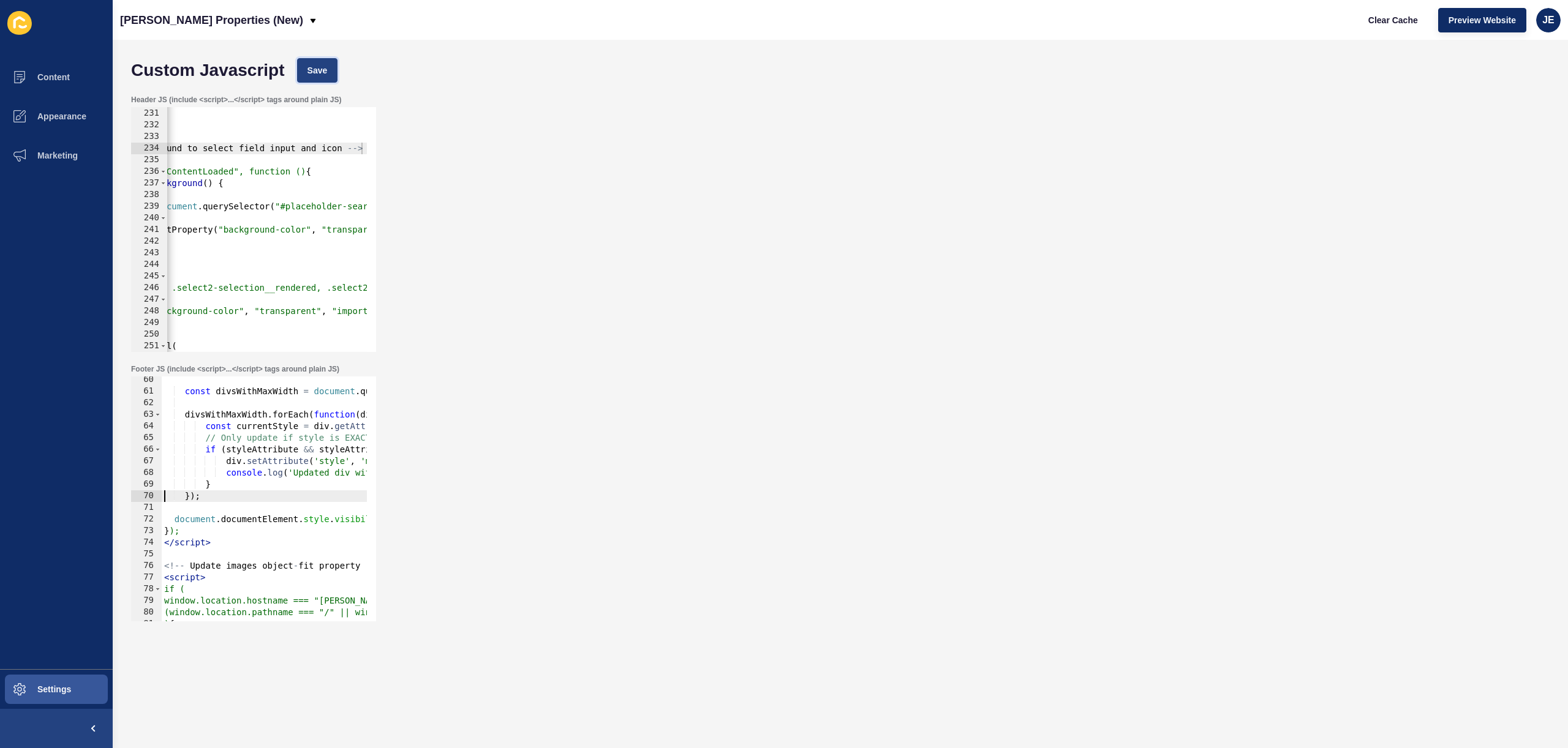
click at [324, 70] on span "Save" at bounding box center [317, 70] width 20 height 13
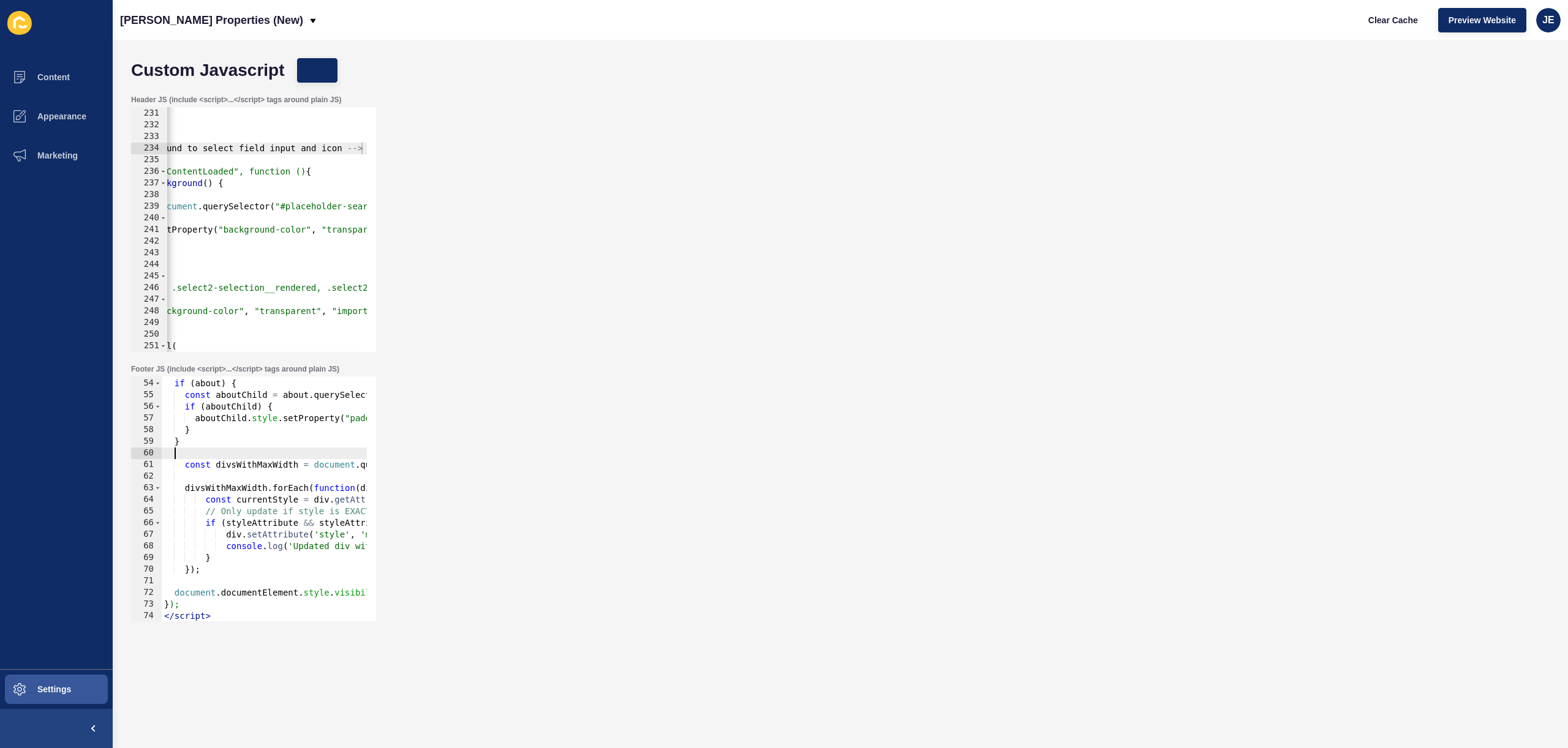
click at [216, 447] on div "const about = document . querySelector ( "#about-content" ) ; if ( about ) { co…" at bounding box center [452, 495] width 582 height 259
type textarea "/"
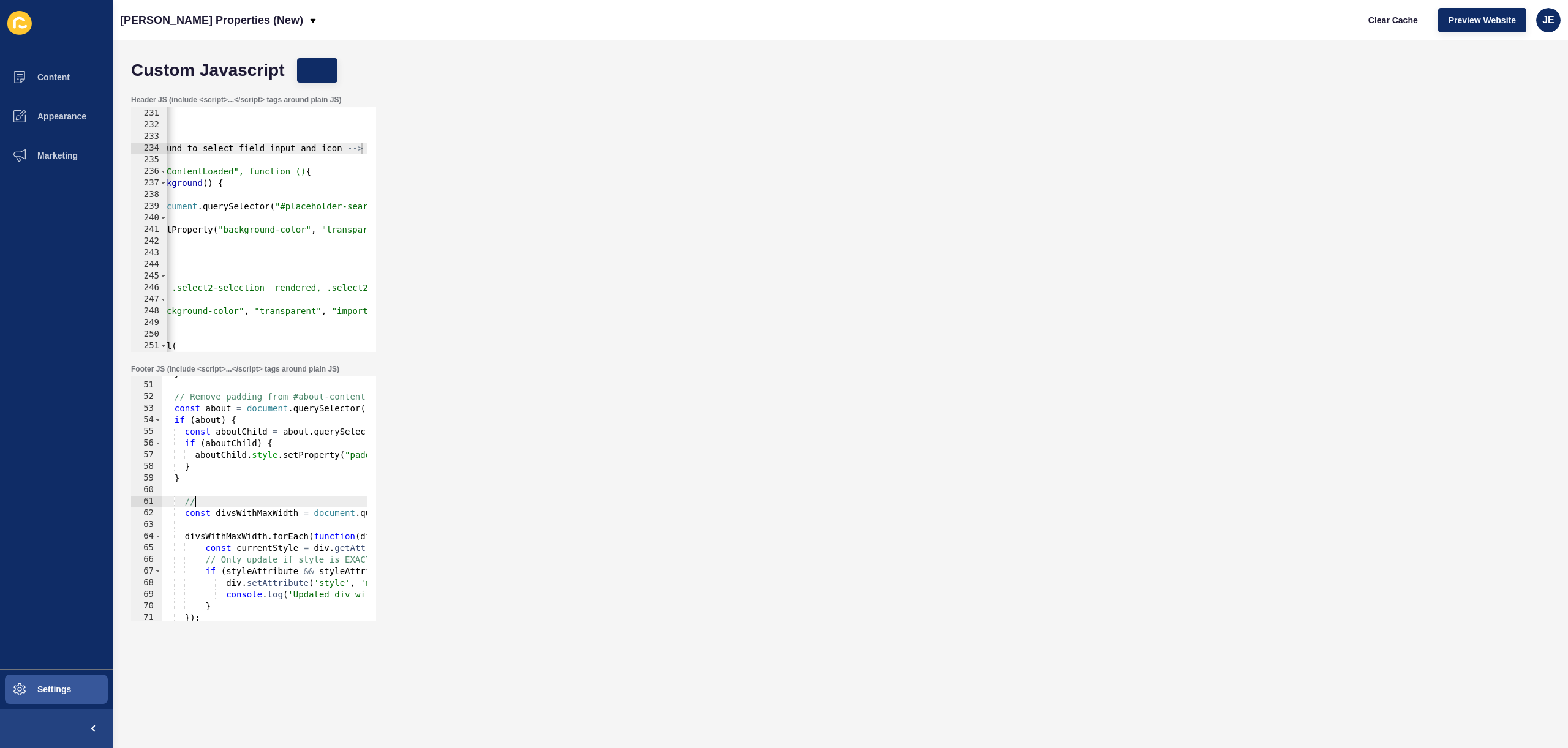
scroll to position [542, 0]
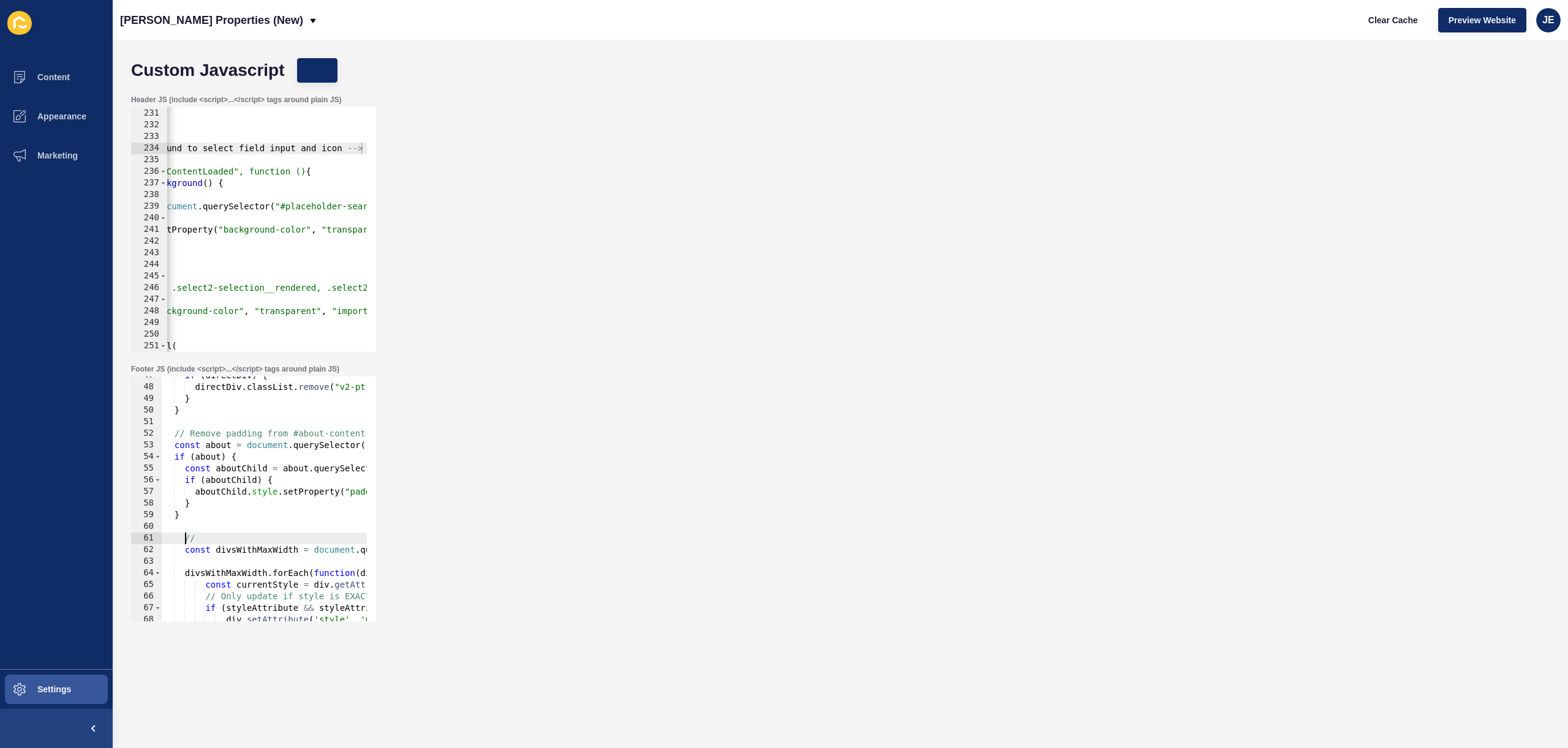
click at [186, 540] on div "if ( directDiv ) { directDiv . classList . remove ( "v2-pt-8" , "sm:v2-pt-10" )…" at bounding box center [452, 499] width 582 height 259
click at [186, 555] on div "if ( directDiv ) { directDiv . classList . remove ( "v2-pt-8" , "sm:v2-pt-10" )…" at bounding box center [452, 499] width 582 height 259
click at [185, 575] on div "if ( directDiv ) { directDiv . classList . remove ( "v2-pt-8" , "sm:v2-pt-10" )…" at bounding box center [452, 499] width 582 height 259
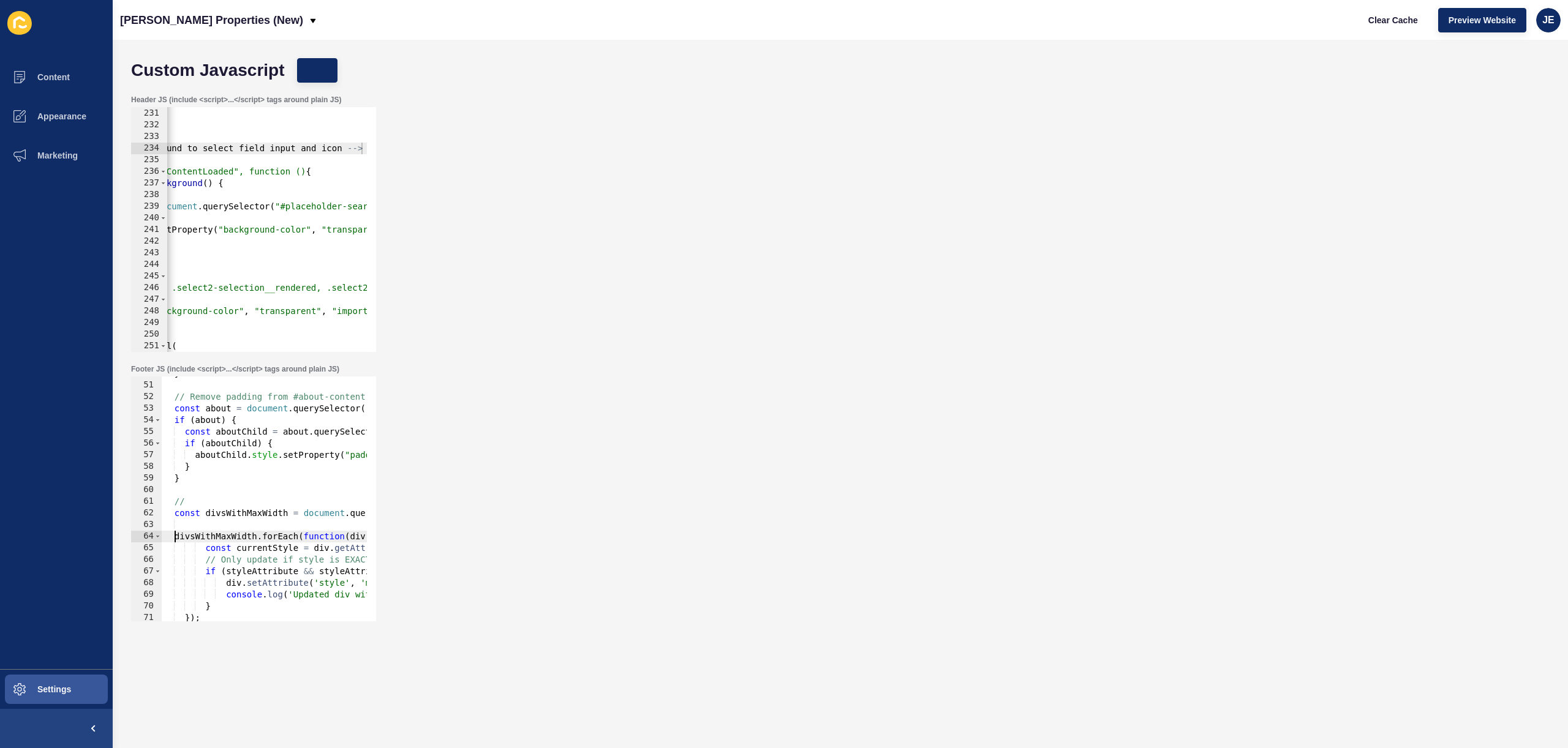
scroll to position [578, 0]
click at [207, 551] on div "} // Remove padding from #about-content const about = document . querySelector …" at bounding box center [452, 497] width 582 height 259
click at [207, 560] on div "} // Remove padding from #about-content const about = document . querySelector …" at bounding box center [452, 497] width 582 height 259
click at [206, 570] on div "} // Remove padding from #about-content const about = document . querySelector …" at bounding box center [452, 497] width 582 height 259
click at [228, 583] on div "} // Remove padding from #about-content const about = document . querySelector …" at bounding box center [452, 497] width 582 height 259
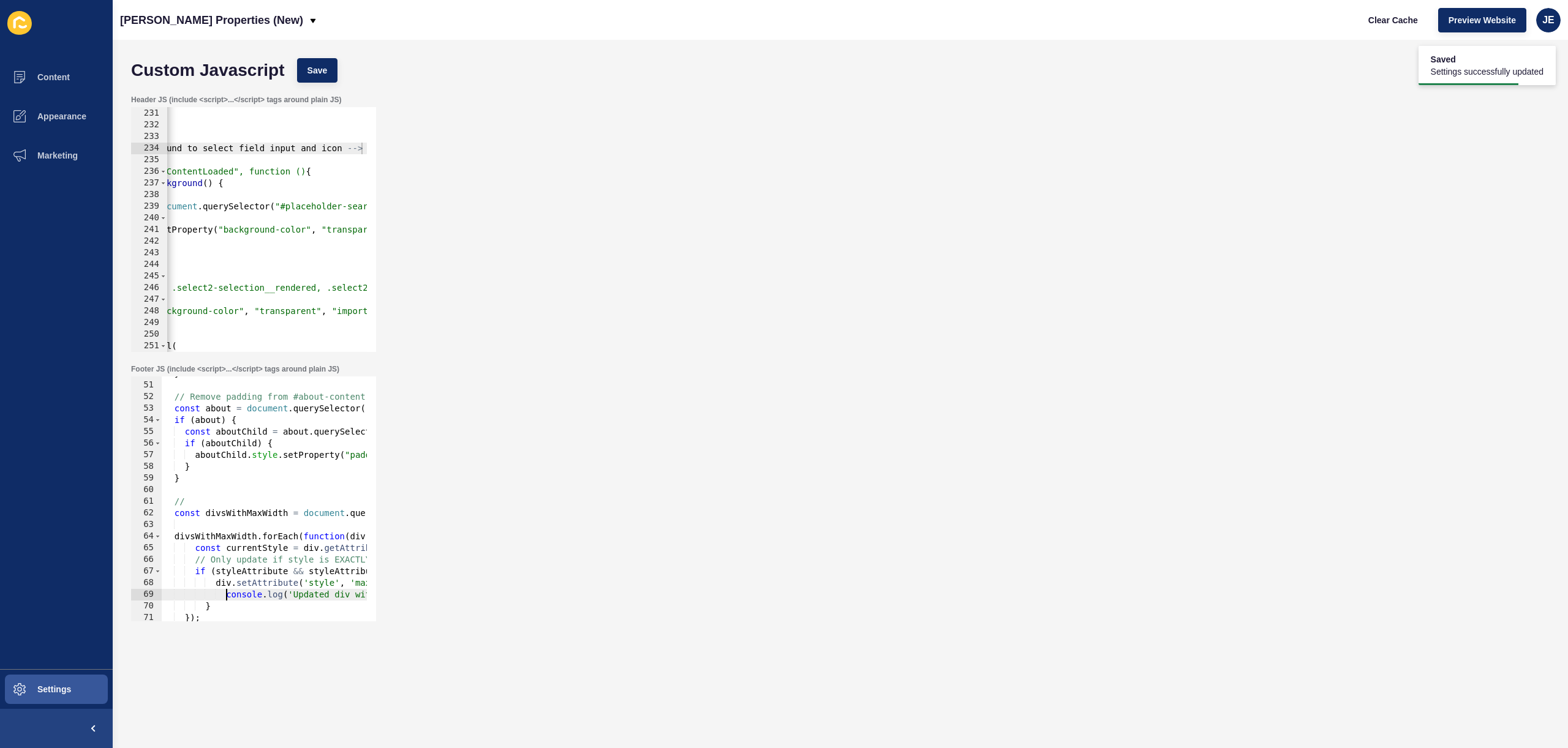
click at [228, 596] on div "} // Remove padding from #about-content const about = document . querySelector …" at bounding box center [452, 497] width 582 height 259
click at [205, 606] on div "} // Remove padding from #about-content const about = document . querySelector …" at bounding box center [452, 497] width 582 height 259
click at [218, 597] on div "} // Remove padding from #about-content const about = document . querySelector …" at bounding box center [452, 497] width 582 height 259
click at [217, 585] on div "} // Remove padding from #about-content const about = document . querySelector …" at bounding box center [452, 497] width 582 height 259
click at [195, 502] on div "} // Remove padding from #about-content const about = document . querySelector …" at bounding box center [452, 497] width 582 height 259
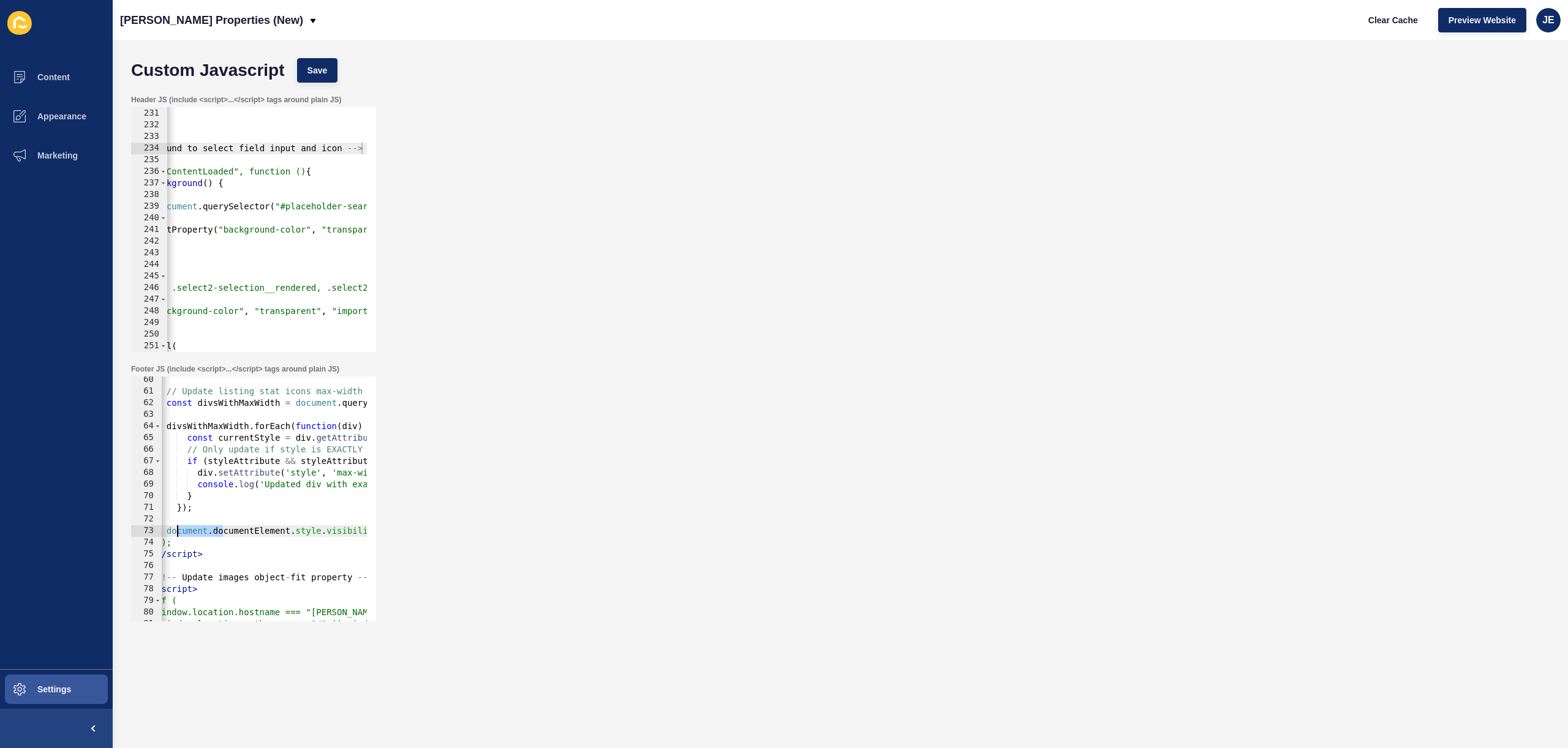
scroll to position [0, 0]
drag, startPoint x: 224, startPoint y: 532, endPoint x: 162, endPoint y: 526, distance: 62.3
click at [162, 526] on div "// Update listing stat icons max-width const divsWithMaxWidth = document . quer…" at bounding box center [452, 503] width 582 height 259
click at [245, 480] on div "// Update listing stat icons max-width const divsWithMaxWidth = document . quer…" at bounding box center [452, 503] width 582 height 259
click at [245, 479] on div "// Update listing stat icons max-width const divsWithMaxWidth = document . quer…" at bounding box center [452, 503] width 582 height 259
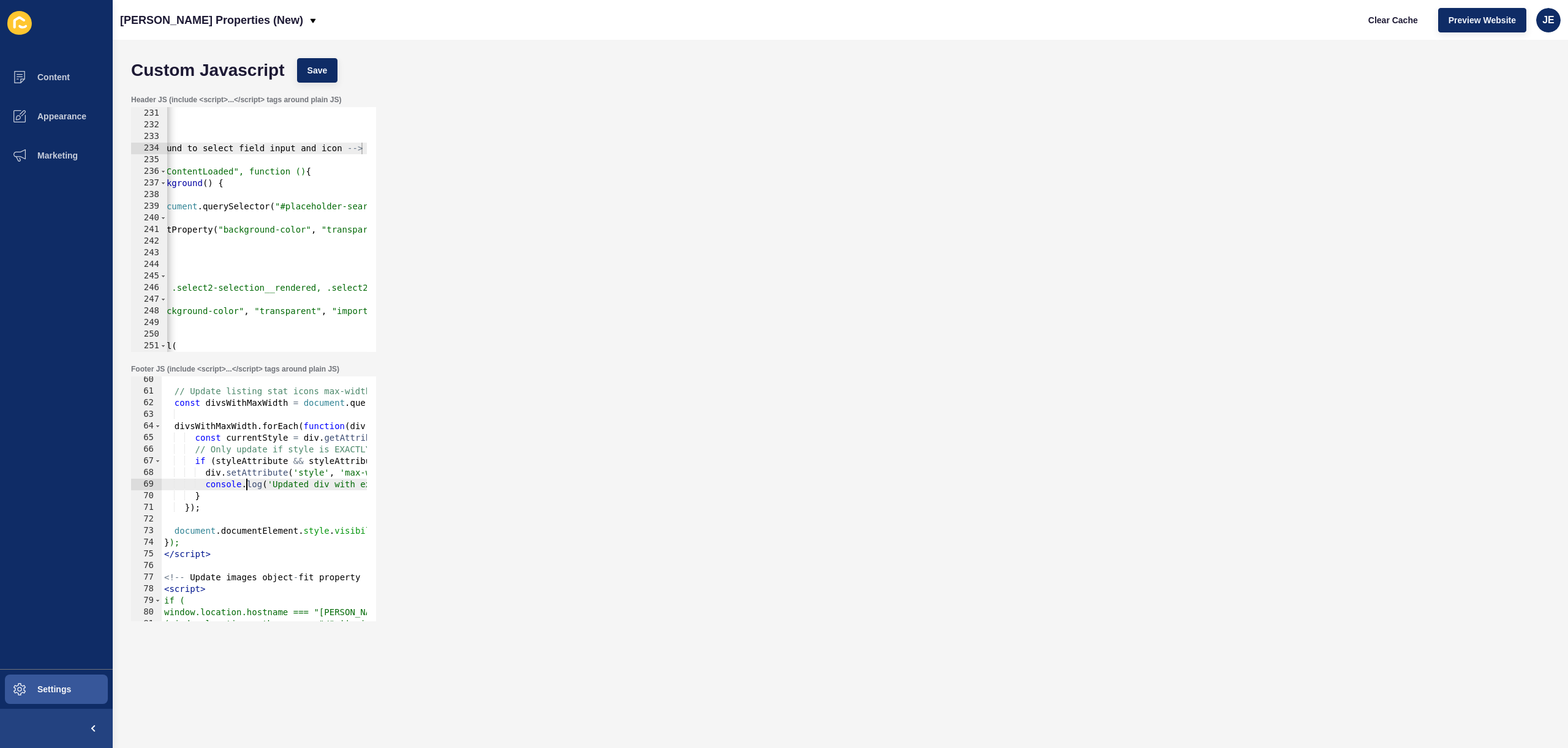
click at [245, 479] on div "// Update listing stat icons max-width const divsWithMaxWidth = document . quer…" at bounding box center [452, 503] width 582 height 259
type textarea "}"
click at [332, 68] on button "Save" at bounding box center [318, 70] width 41 height 24
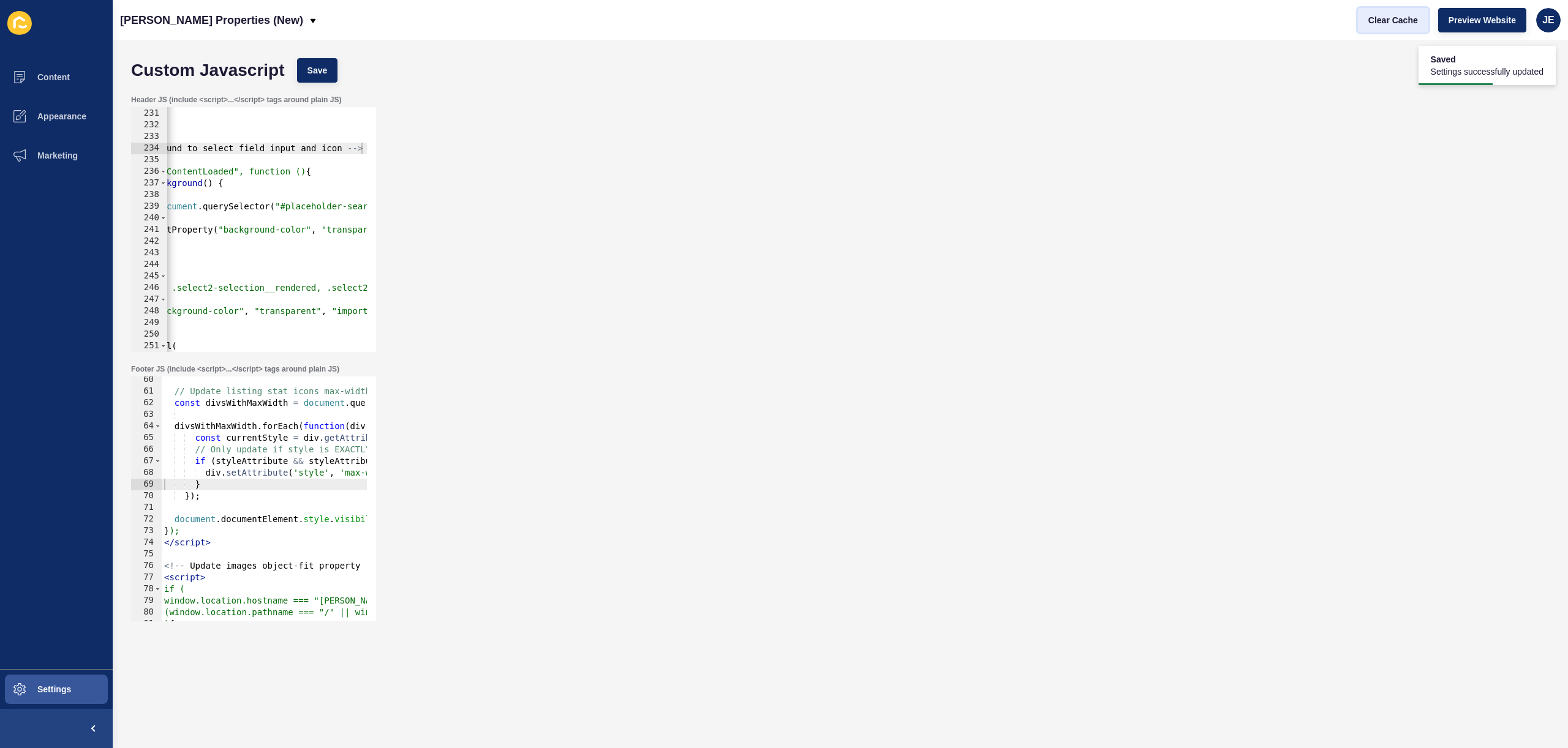
click at [1396, 22] on span "Clear Cache" at bounding box center [1393, 20] width 50 height 13
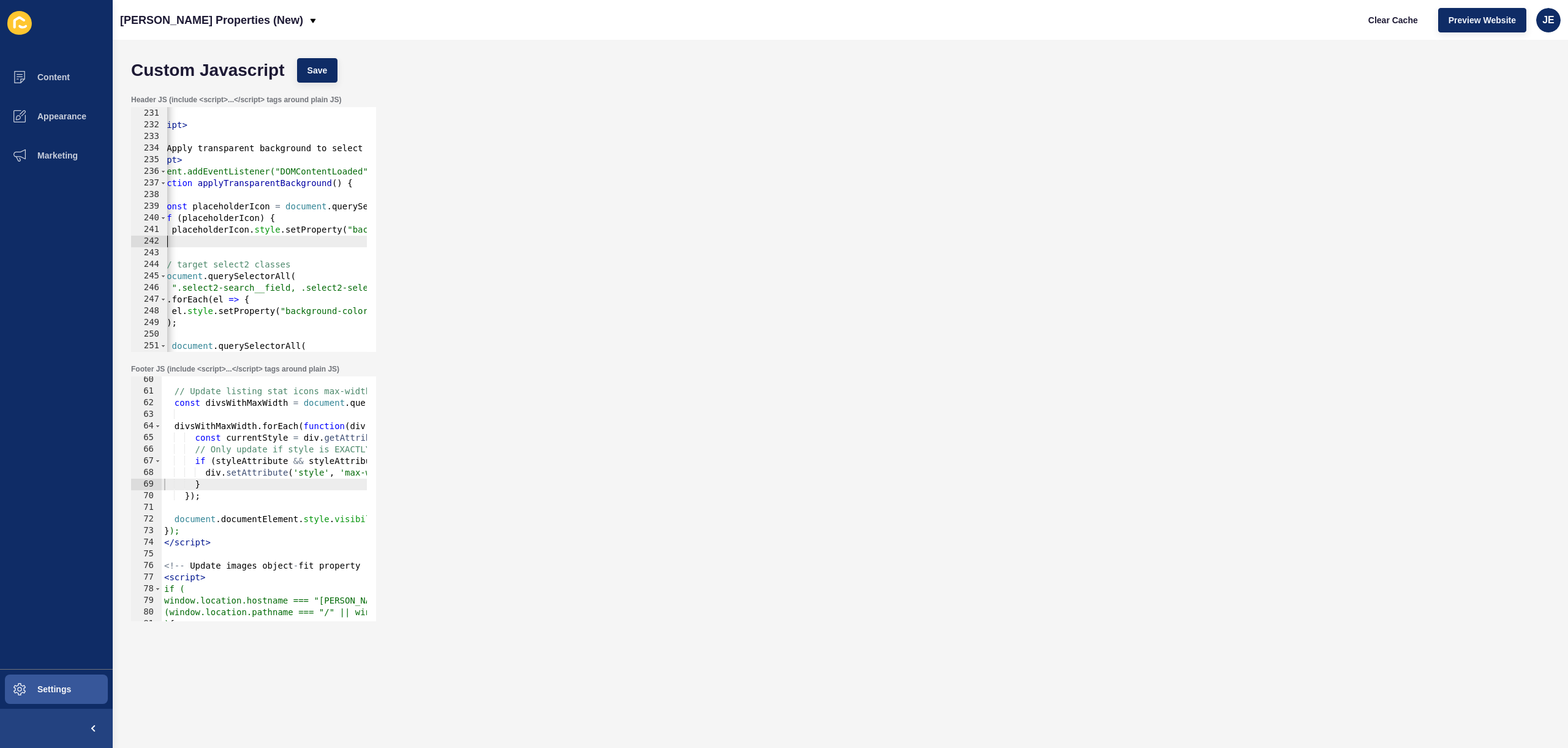
scroll to position [0, 0]
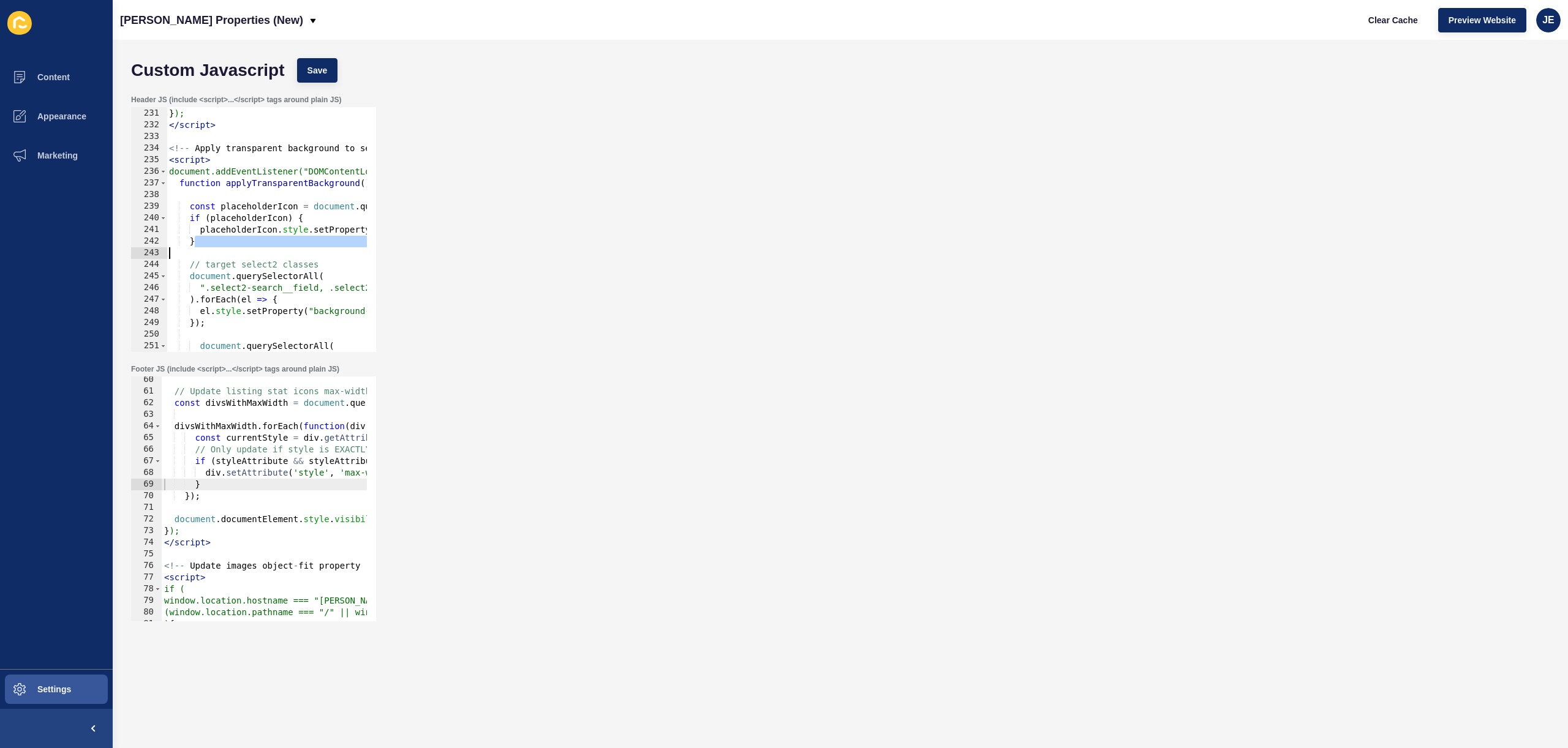
drag, startPoint x: 288, startPoint y: 245, endPoint x: 119, endPoint y: 253, distance: 169.2
click at [119, 253] on div "Custom Javascript Save Header JS (include <script>...</script> tags around plai…" at bounding box center [840, 394] width 1456 height 708
type textarea "}"
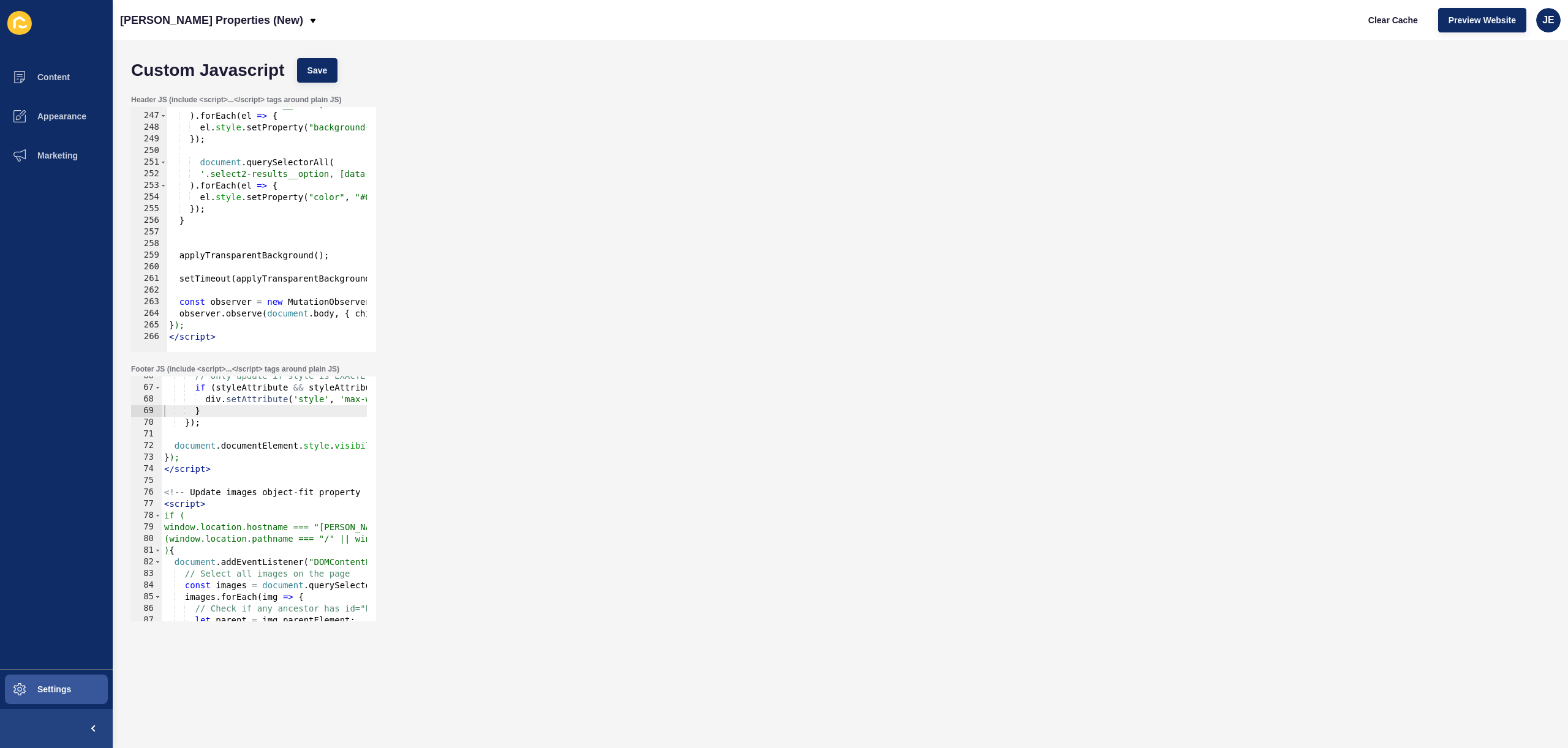
scroll to position [689, 0]
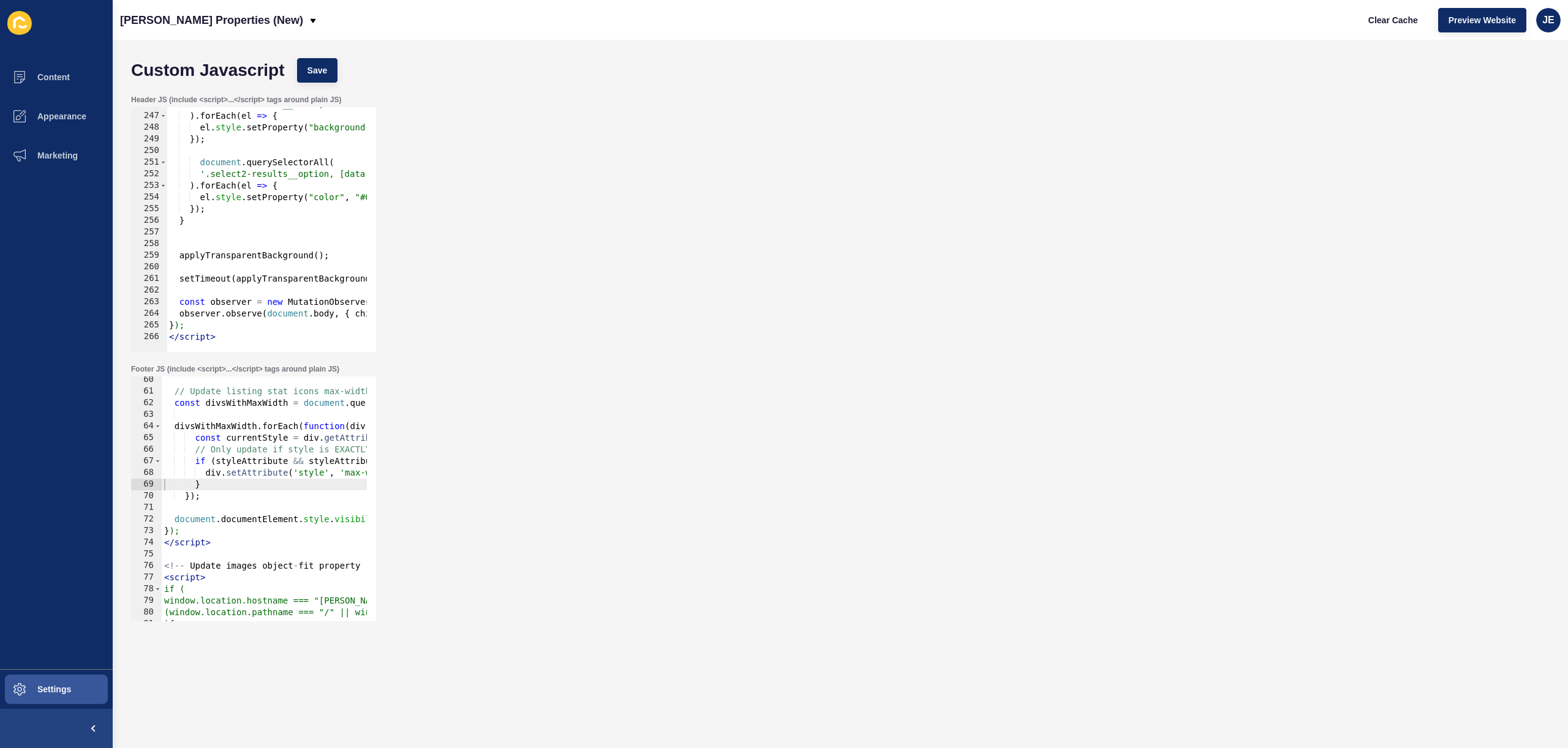
click at [274, 439] on div "// Update listing stat icons max-width const divsWithMaxWidth = document . quer…" at bounding box center [452, 503] width 582 height 259
click at [270, 458] on div "// Update listing stat icons max-width const divsWithMaxWidth = document . quer…" at bounding box center [452, 503] width 582 height 259
paste textarea "currentStyl"
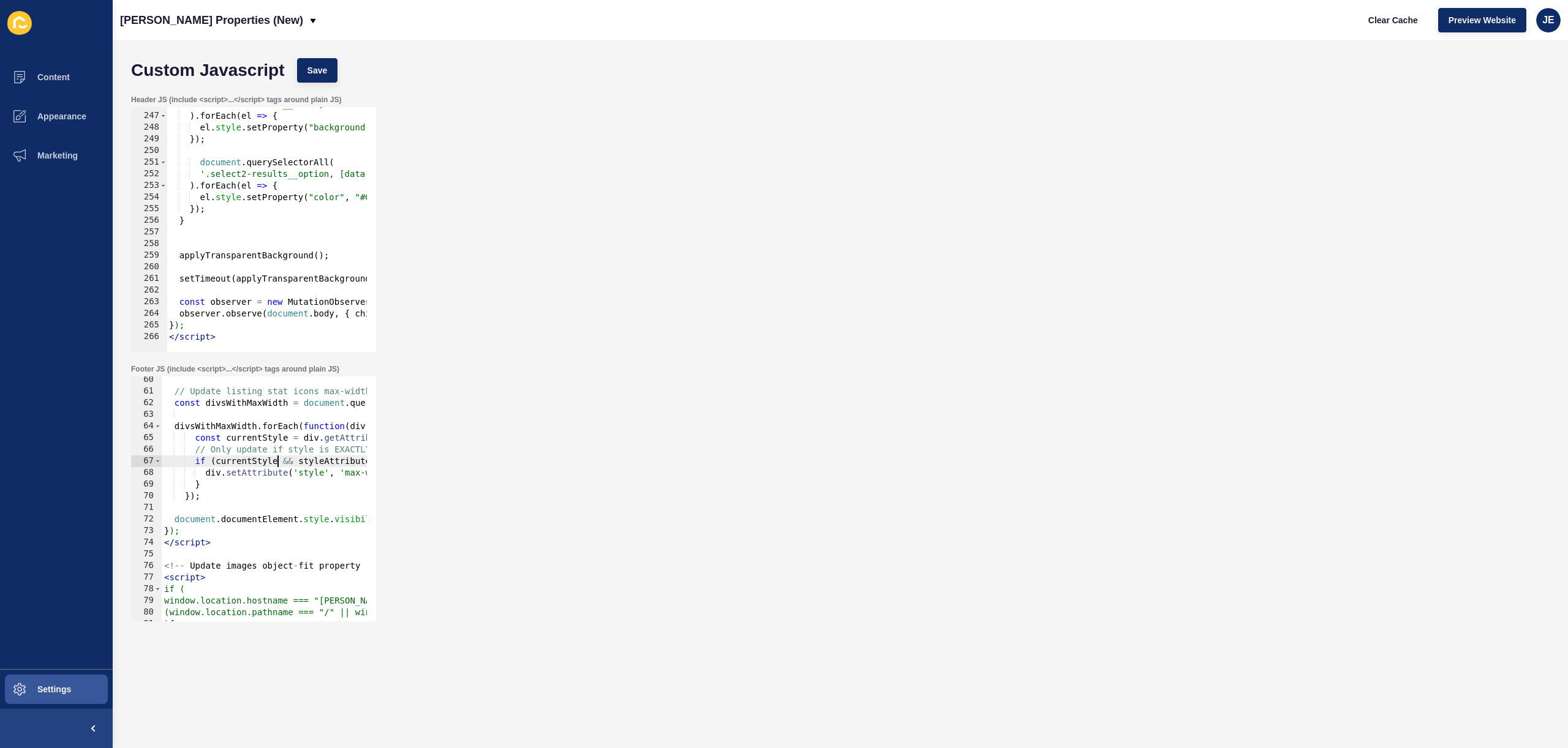
click at [326, 460] on div "// Update listing stat icons max-width const divsWithMaxWidth = document . quer…" at bounding box center [452, 503] width 582 height 259
paste textarea "currentStyl"
type textarea "if (currentStyle && currentStyle.trim() === 'max-width: 150px') {"
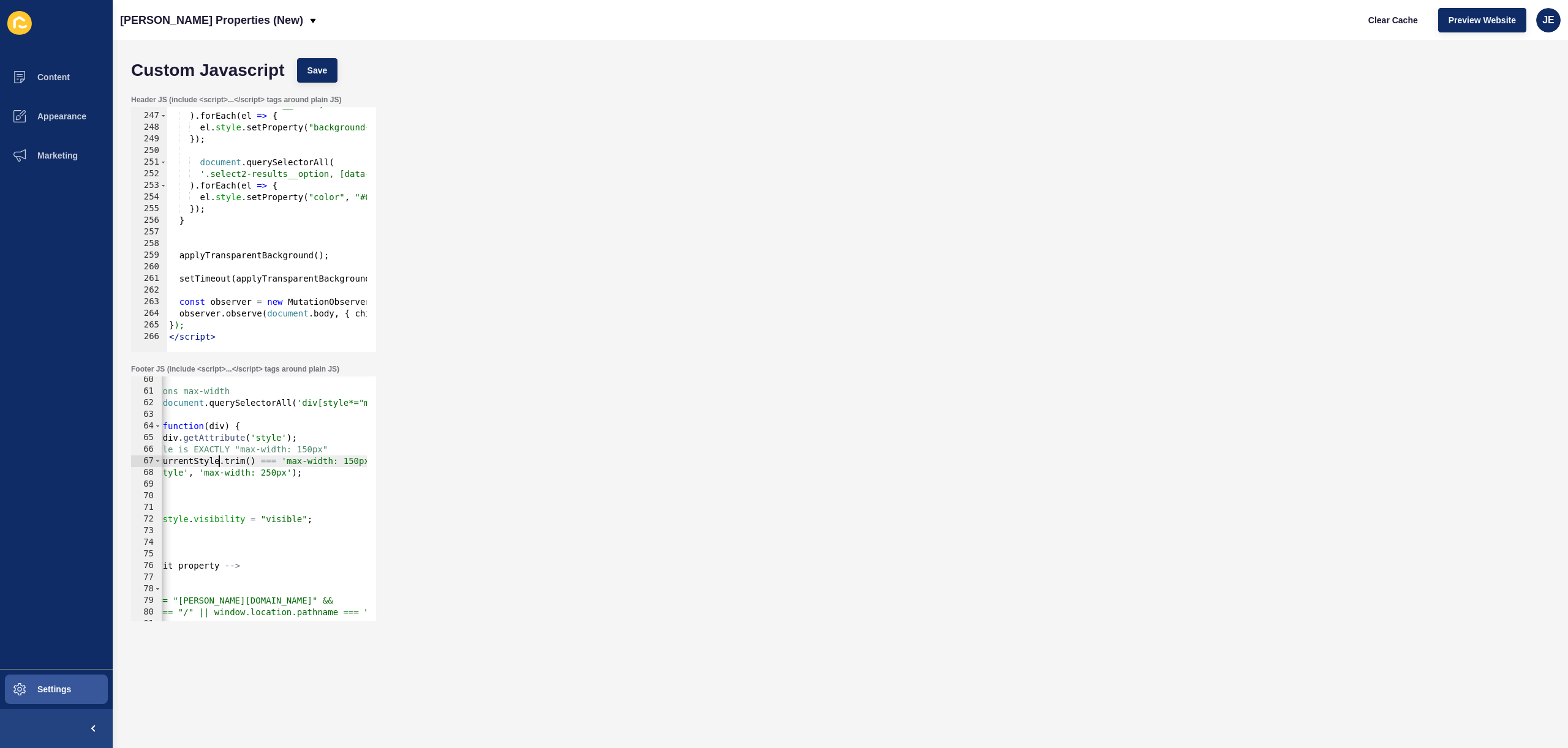
scroll to position [0, 0]
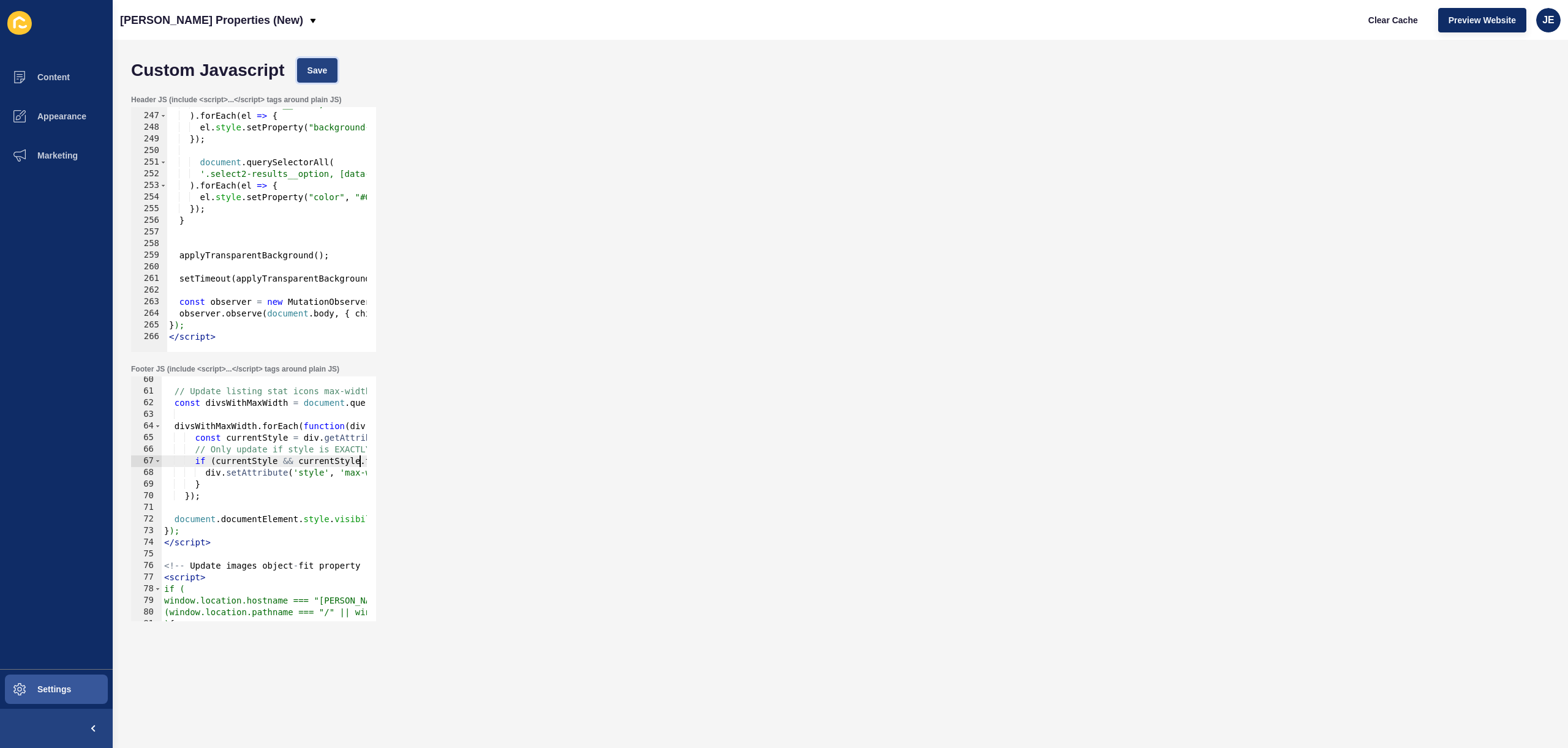
click at [324, 73] on span "Save" at bounding box center [317, 70] width 20 height 13
click at [1407, 17] on span "Clear Cache" at bounding box center [1393, 20] width 50 height 13
click at [1547, 24] on span "JE" at bounding box center [1548, 20] width 13 height 13
click at [1477, 102] on link "Logout" at bounding box center [1520, 102] width 90 height 27
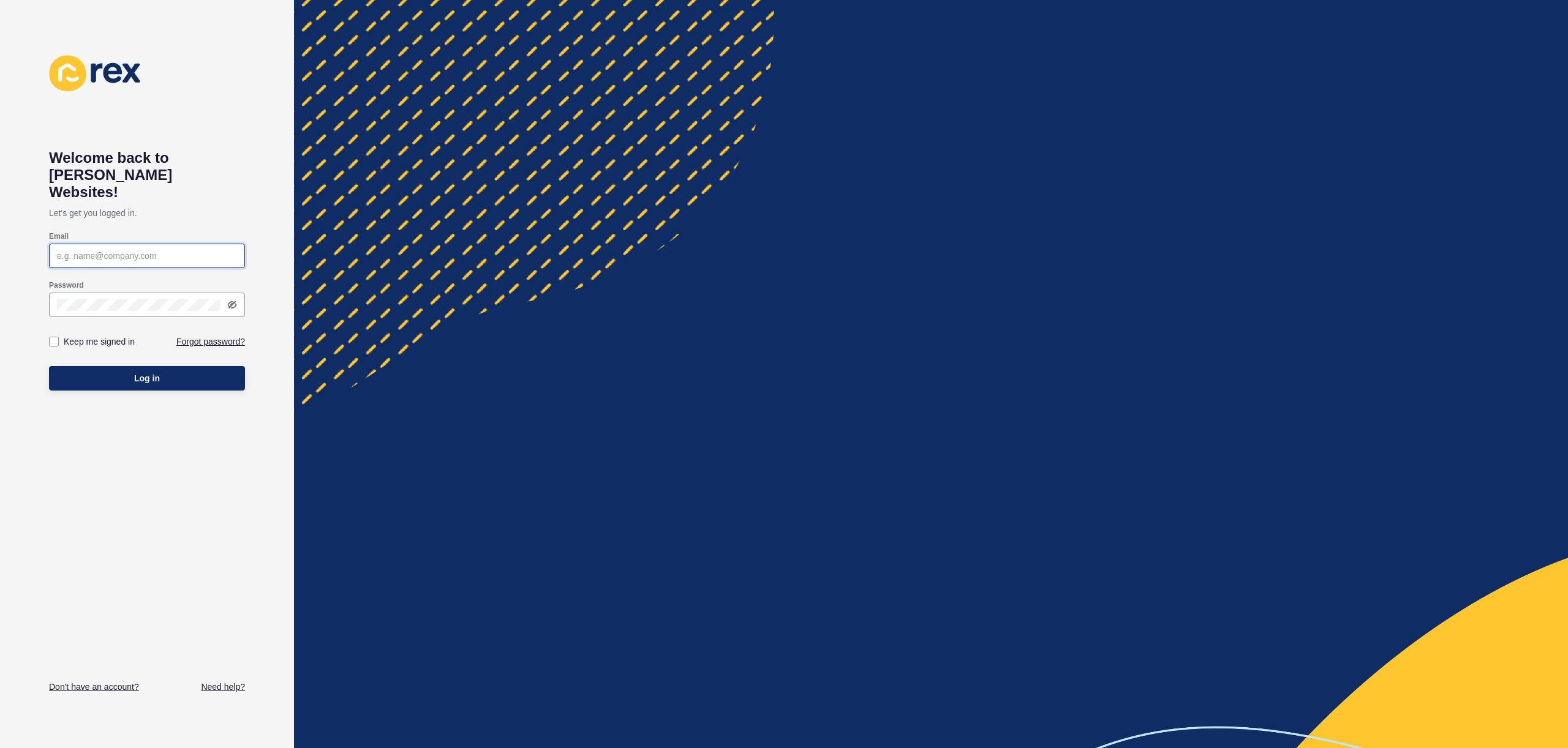
type input "[EMAIL_ADDRESS][PERSON_NAME][DOMAIN_NAME]"
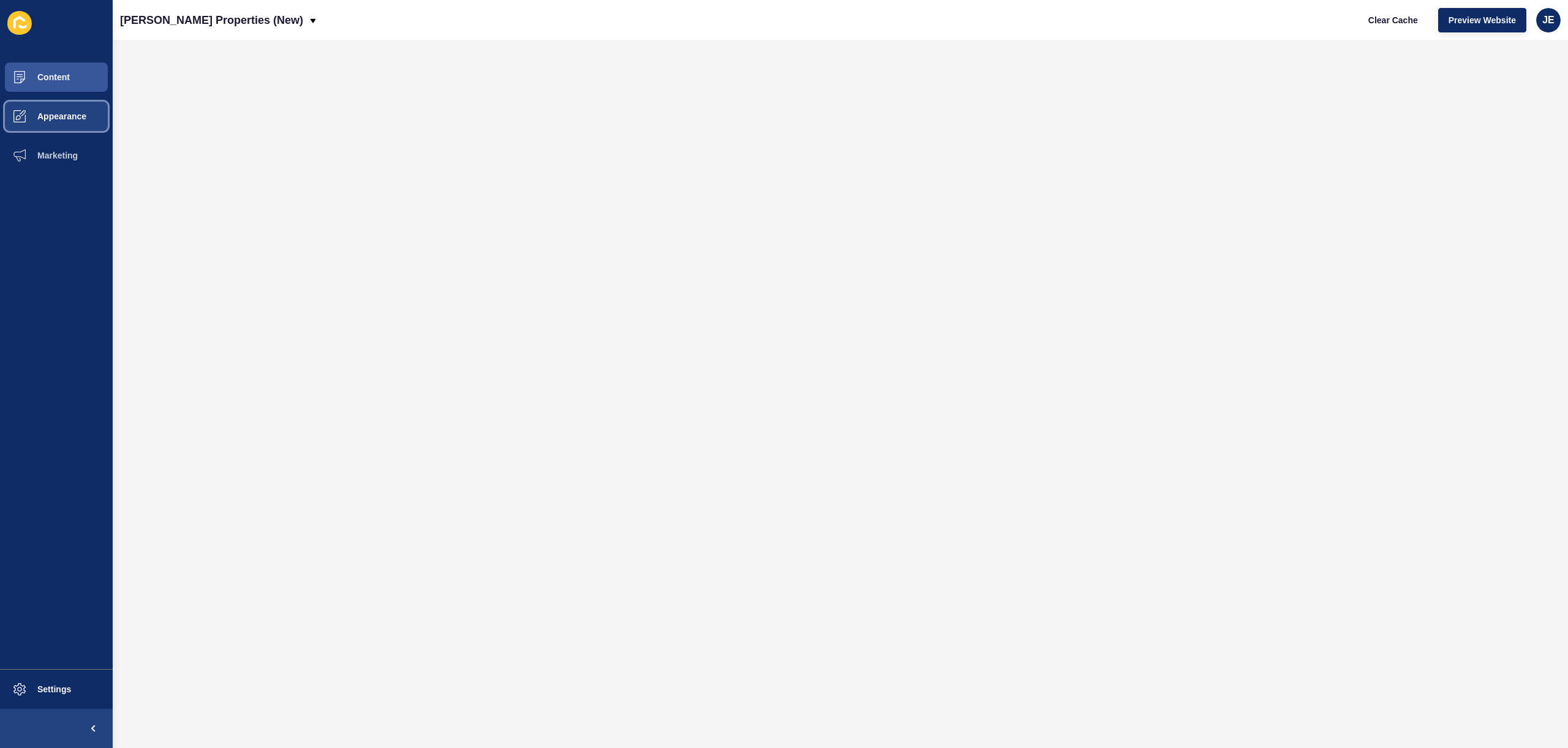
click at [45, 121] on span "Appearance" at bounding box center [42, 117] width 88 height 10
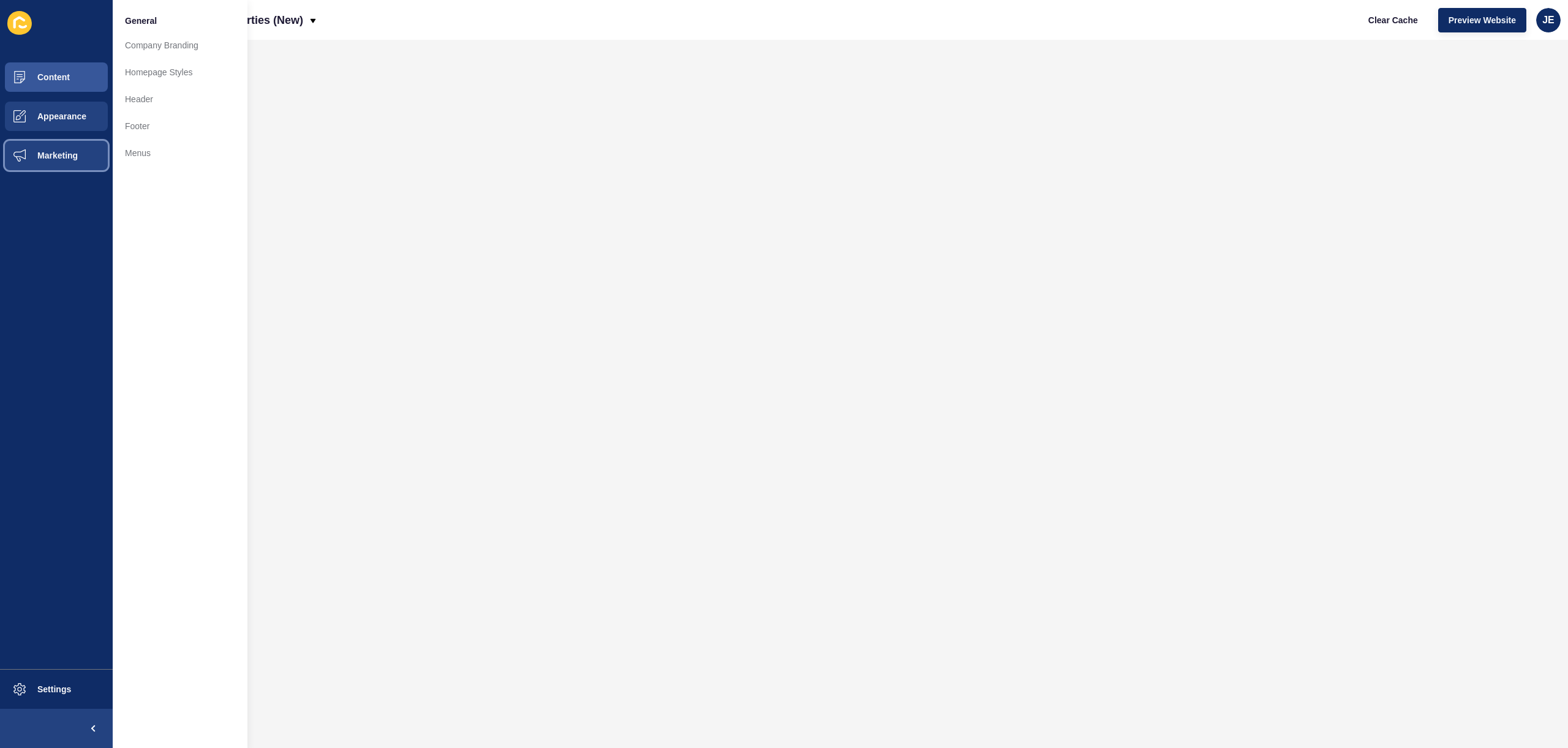
click at [46, 154] on span "Marketing" at bounding box center [38, 156] width 80 height 10
click at [47, 124] on button "Appearance" at bounding box center [56, 117] width 112 height 39
click at [55, 694] on span "Settings" at bounding box center [34, 689] width 73 height 10
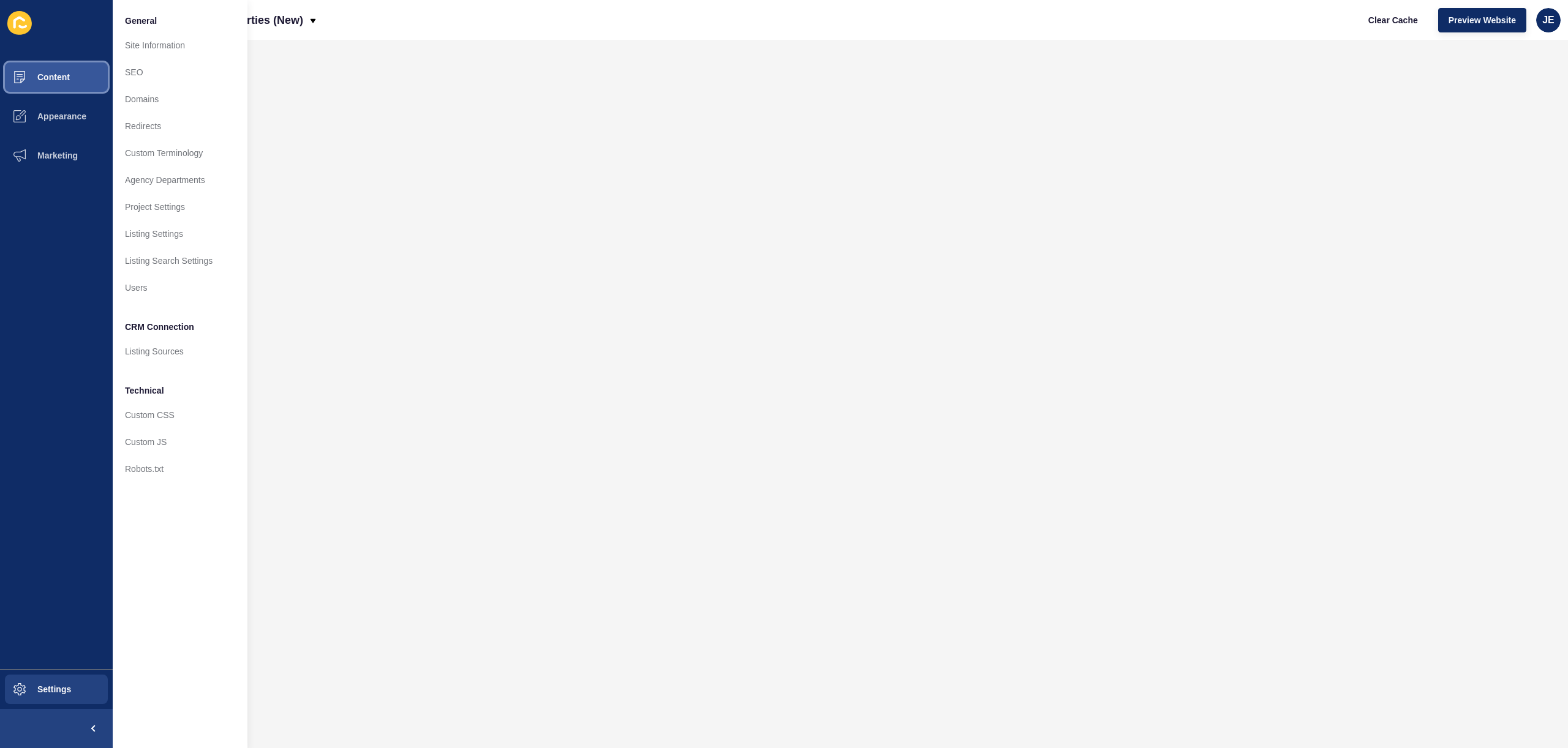
click at [74, 90] on button "Content" at bounding box center [56, 77] width 112 height 39
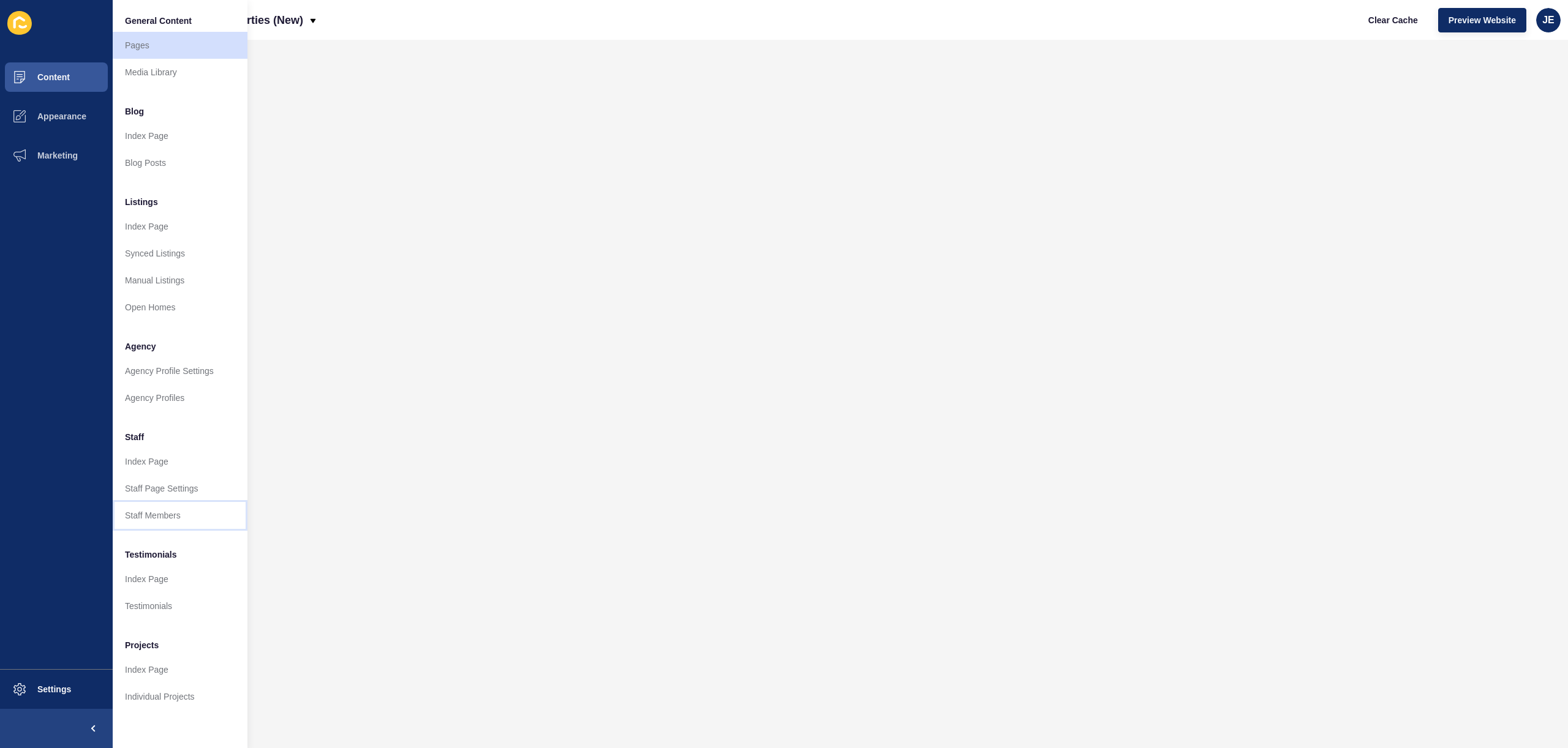
click at [151, 510] on link "Staff Members" at bounding box center [179, 516] width 135 height 27
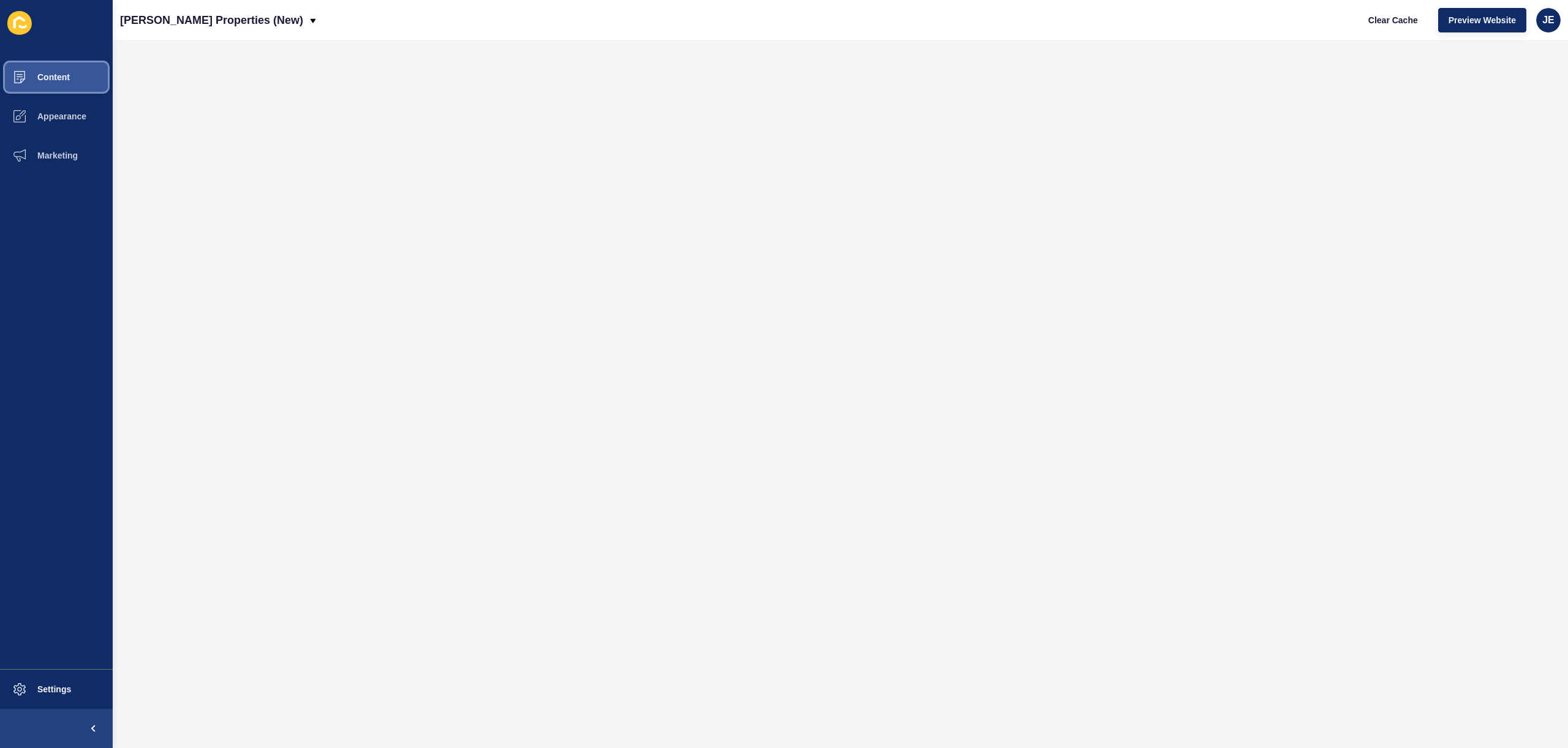
click at [87, 84] on button "Content" at bounding box center [56, 77] width 112 height 39
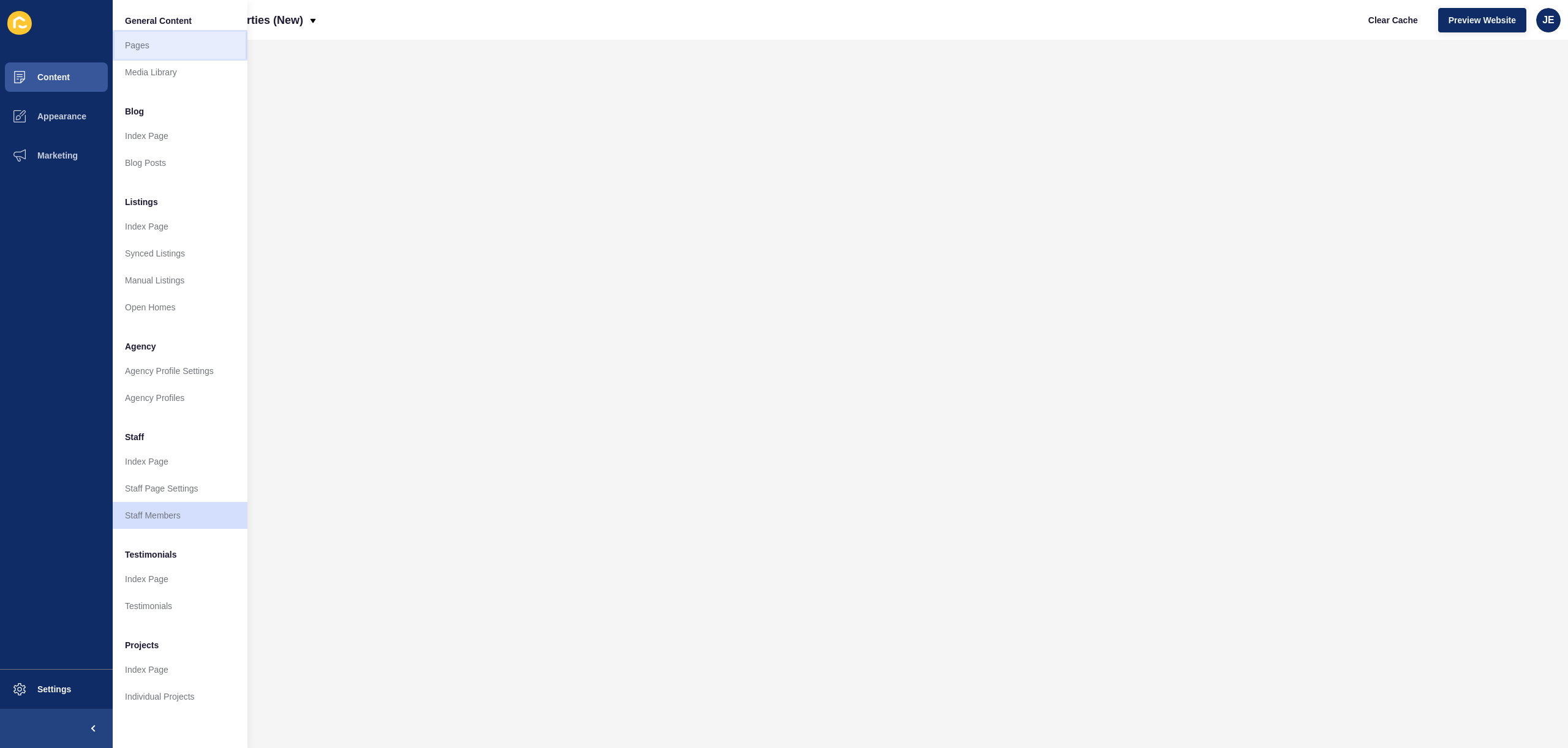
click at [164, 46] on link "Pages" at bounding box center [179, 45] width 135 height 27
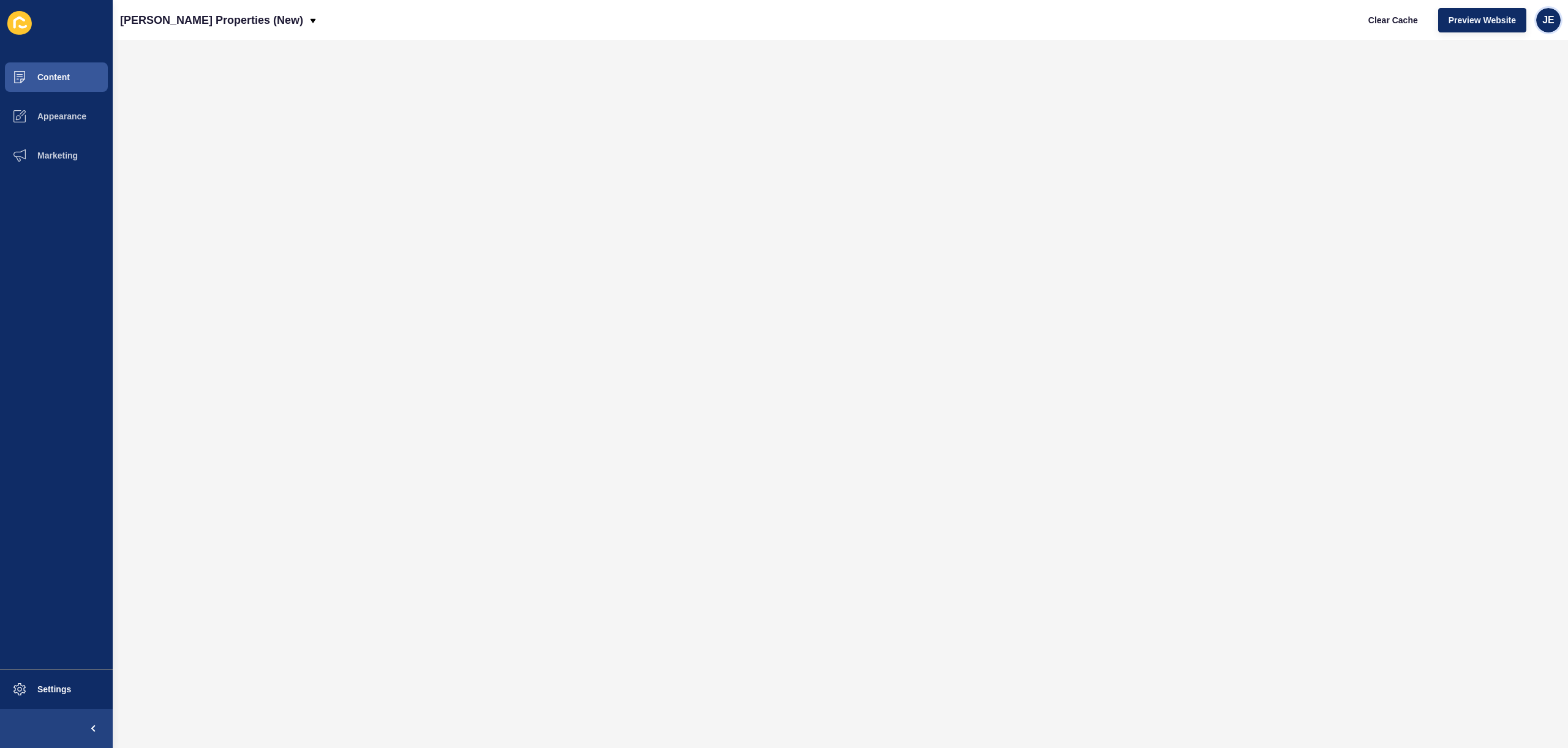
click at [1542, 21] on span "JE" at bounding box center [1548, 20] width 13 height 13
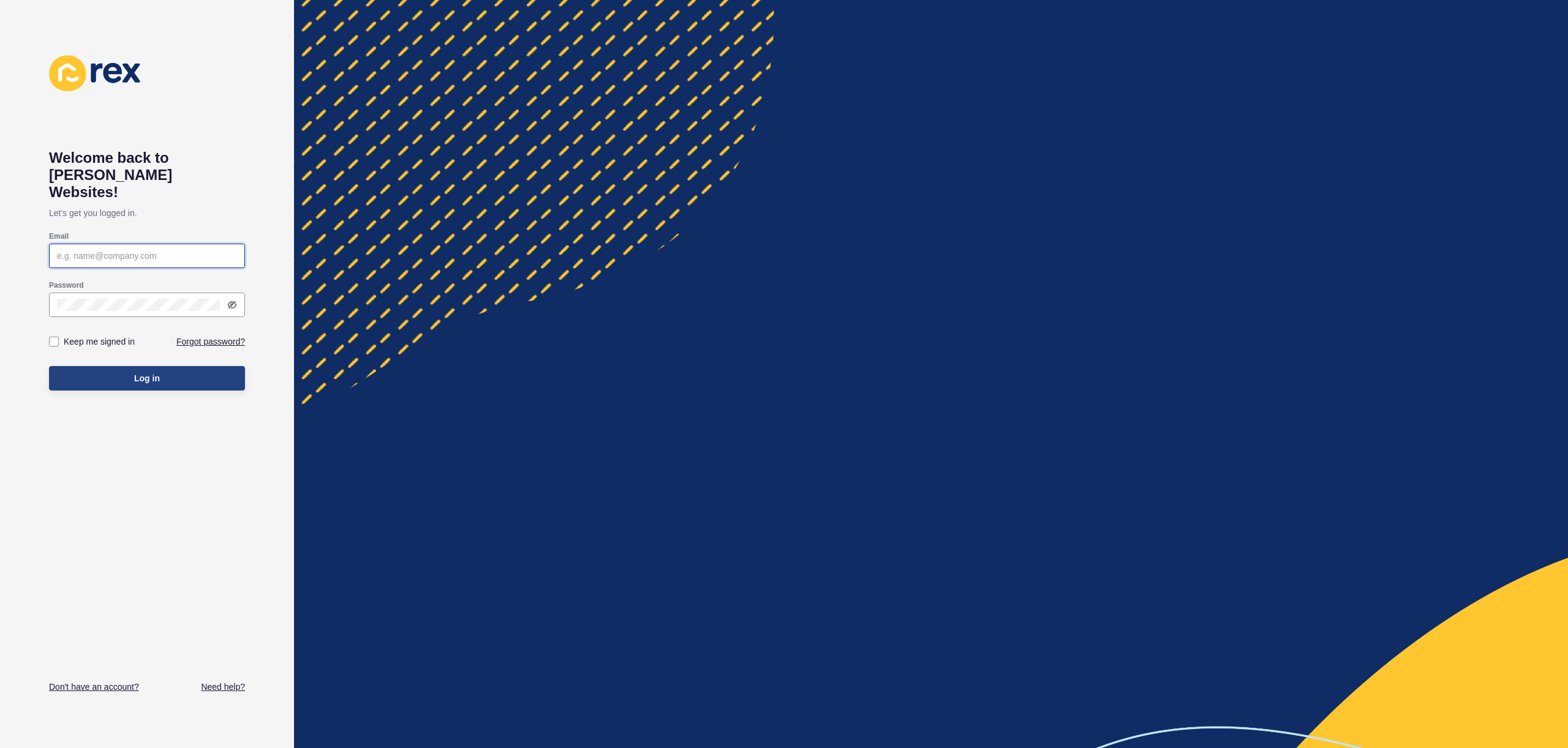
type input "[EMAIL_ADDRESS][PERSON_NAME][DOMAIN_NAME]"
click at [188, 369] on button "Log in" at bounding box center [147, 378] width 196 height 24
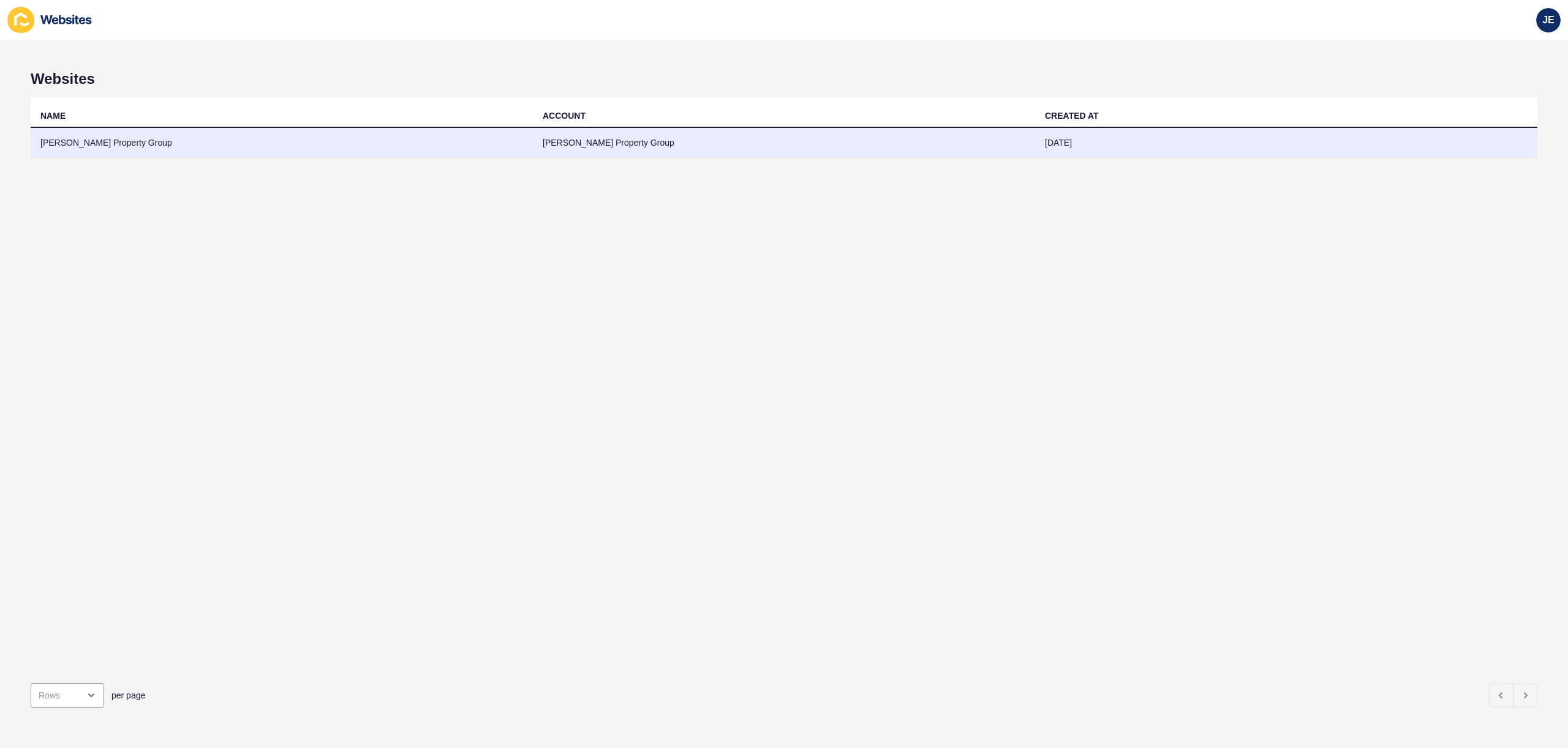
click at [969, 144] on td "[PERSON_NAME] Property Group" at bounding box center [784, 142] width 503 height 30
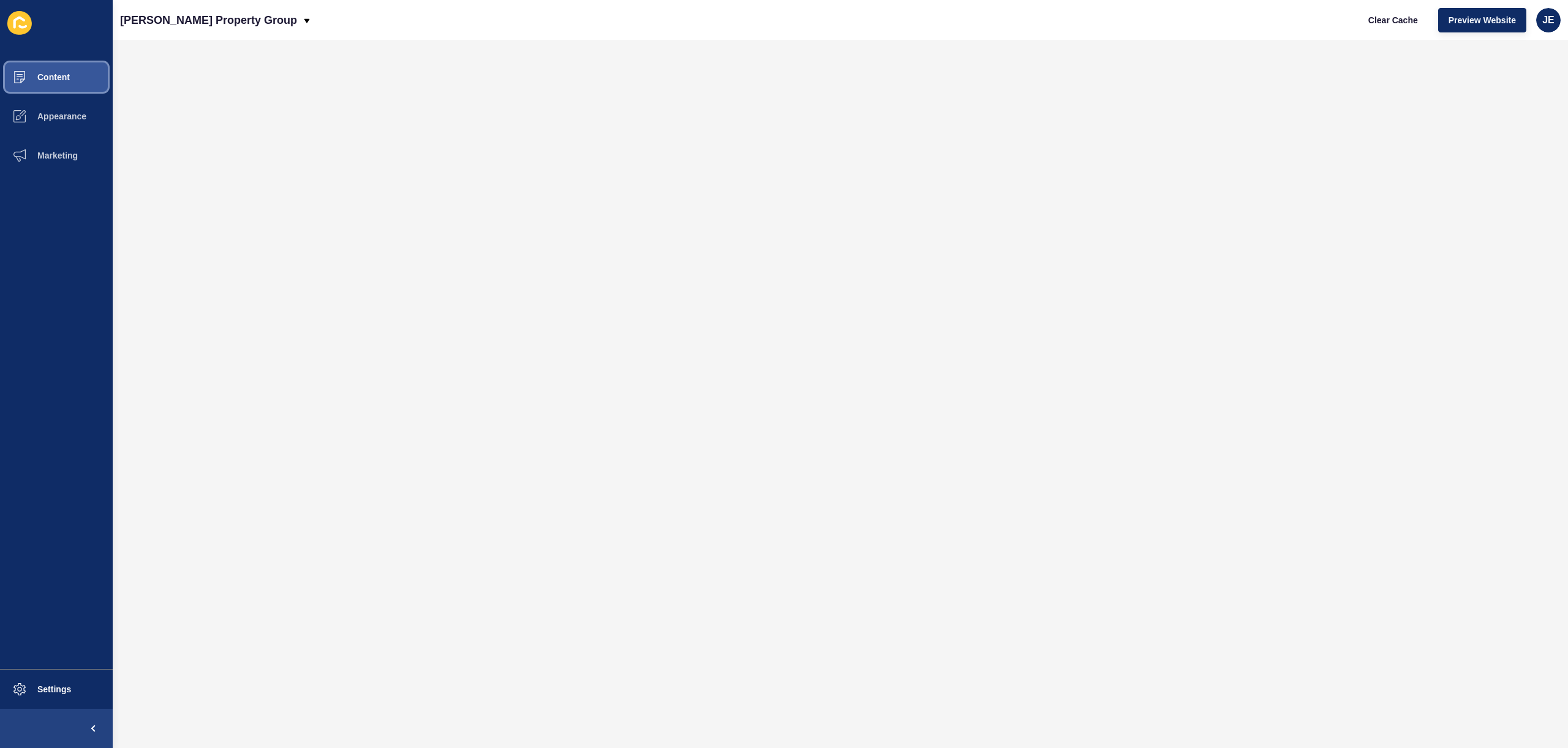
click at [70, 76] on button "Content" at bounding box center [56, 77] width 112 height 39
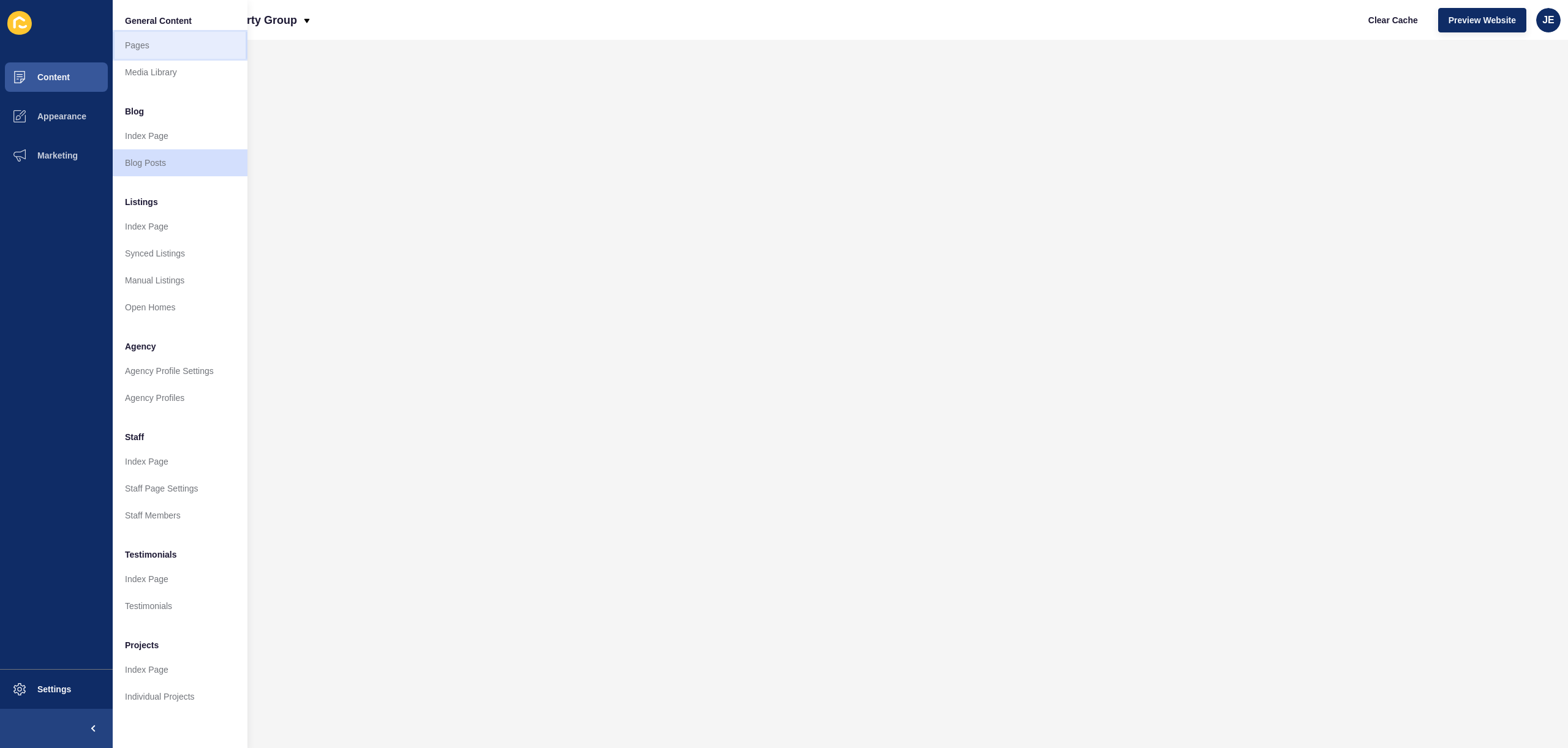
click at [216, 52] on link "Pages" at bounding box center [179, 45] width 135 height 27
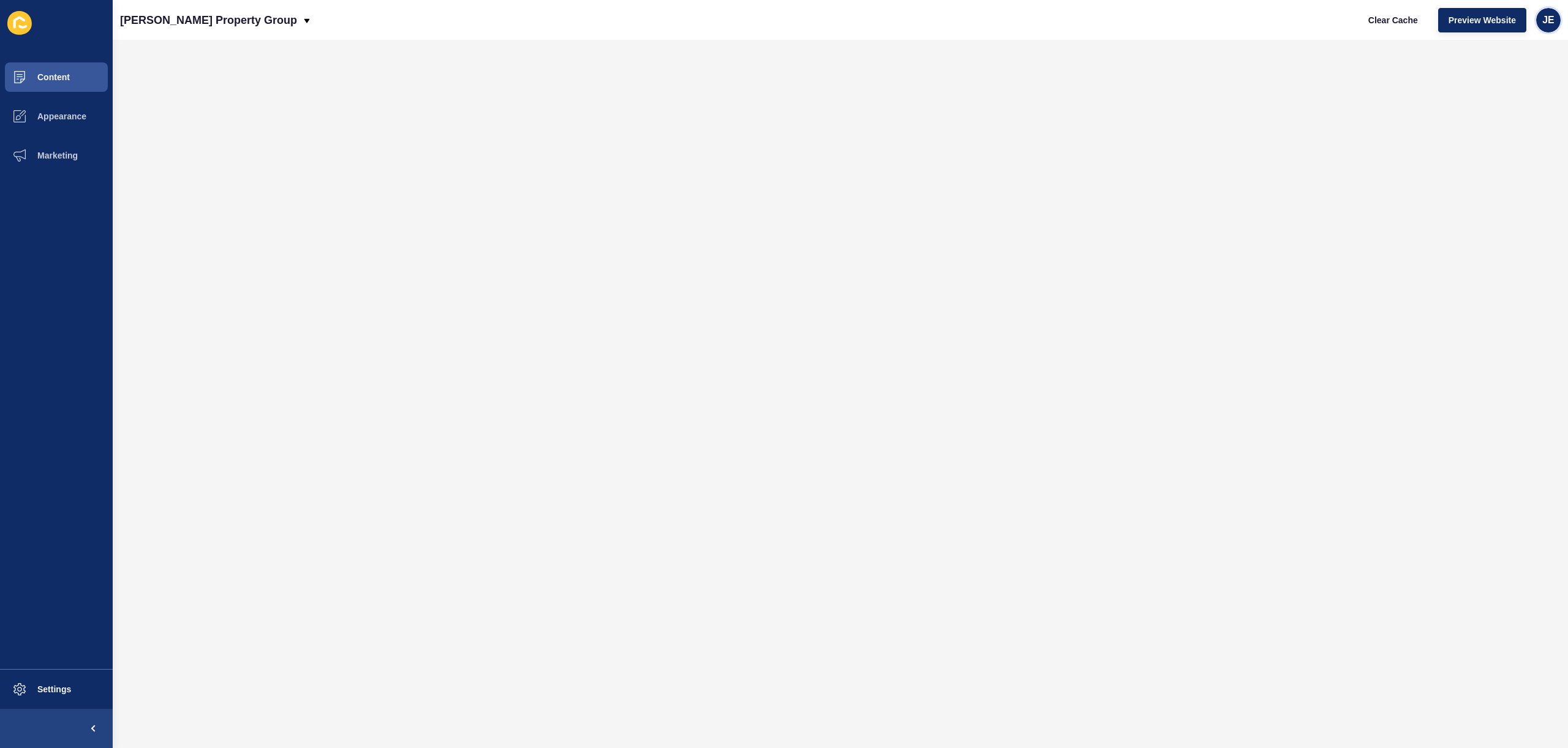
click at [1555, 24] on div "JE" at bounding box center [1548, 20] width 24 height 24
click at [1490, 107] on link "Logout" at bounding box center [1520, 102] width 90 height 27
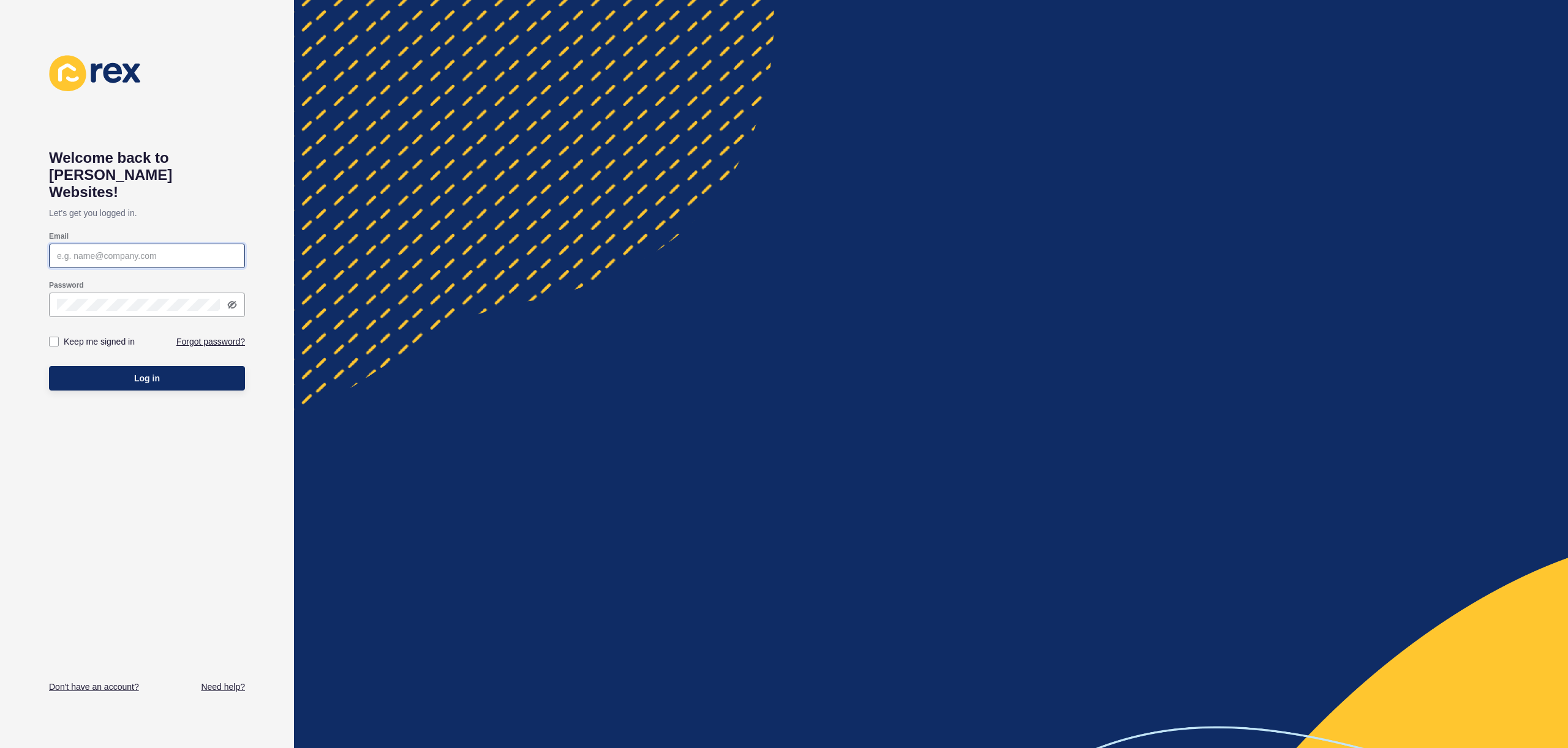
type input "[EMAIL_ADDRESS][PERSON_NAME][DOMAIN_NAME]"
